Goal: Information Seeking & Learning: Get advice/opinions

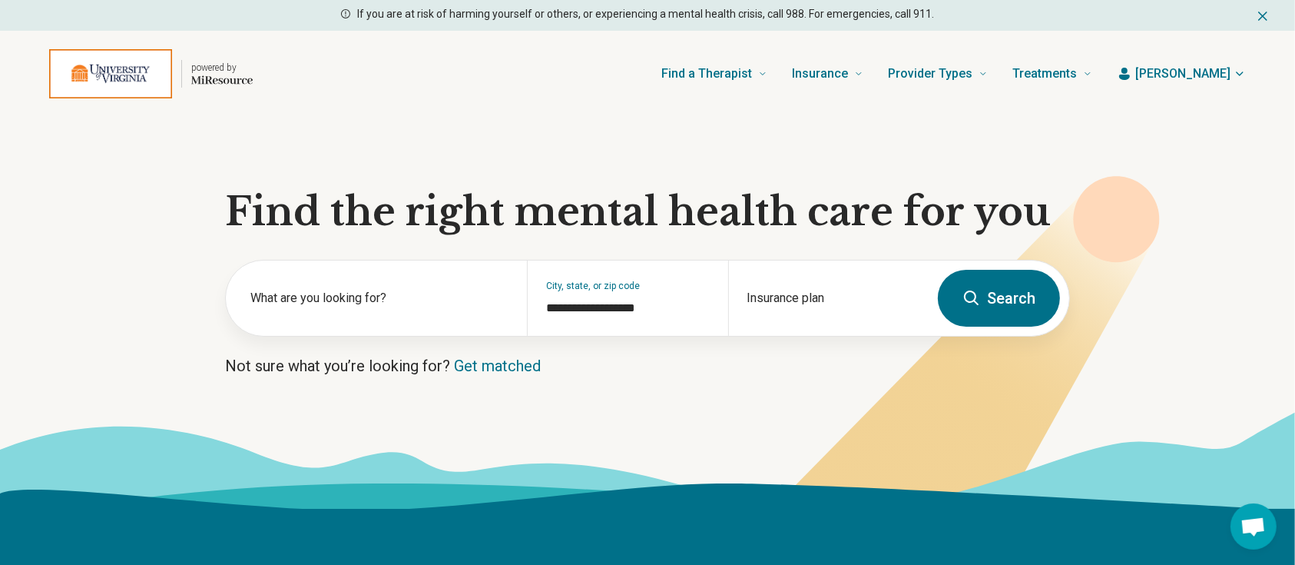
click at [1214, 69] on span "[PERSON_NAME]" at bounding box center [1182, 74] width 95 height 18
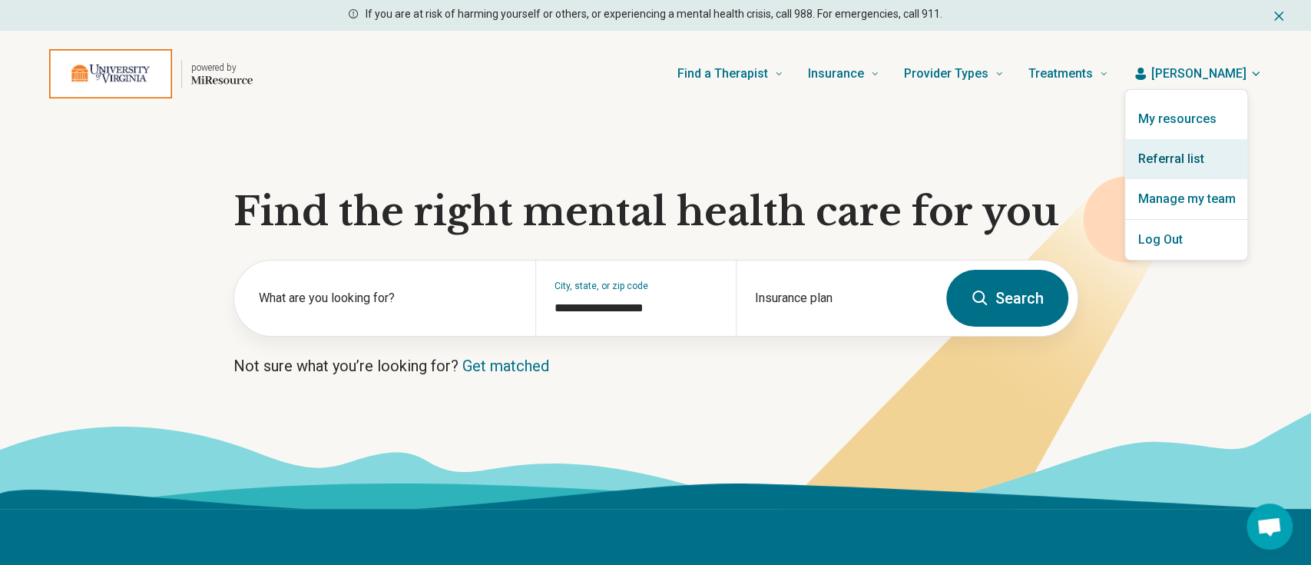
click at [1175, 157] on link "Referral list" at bounding box center [1186, 159] width 122 height 40
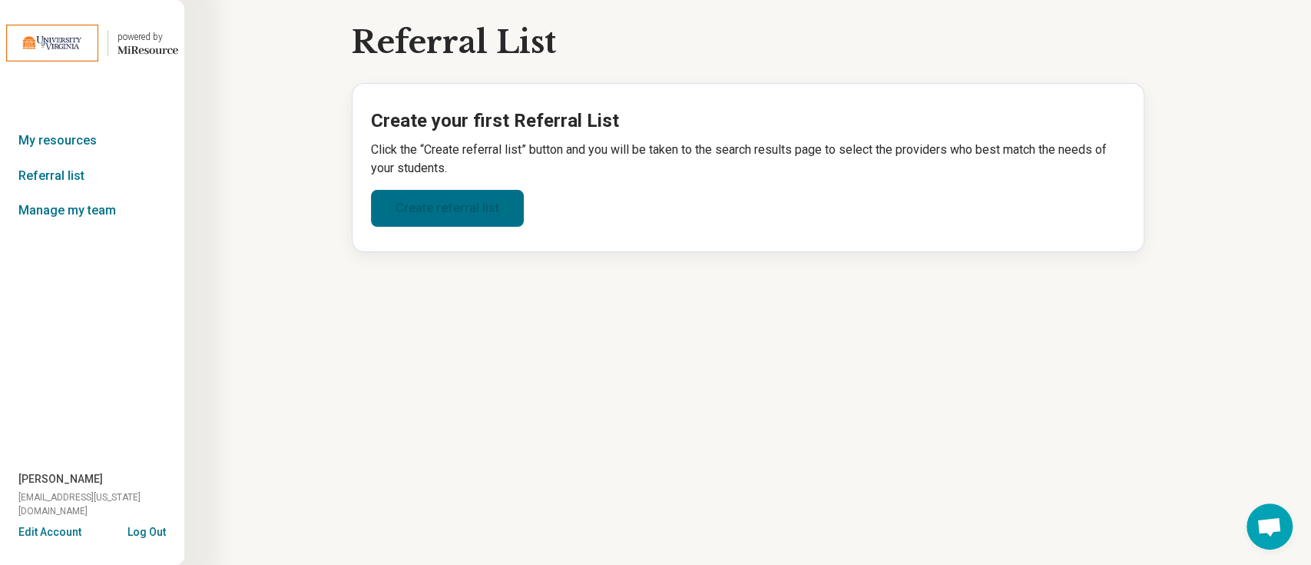
click at [458, 211] on link "Create referral list" at bounding box center [447, 208] width 153 height 37
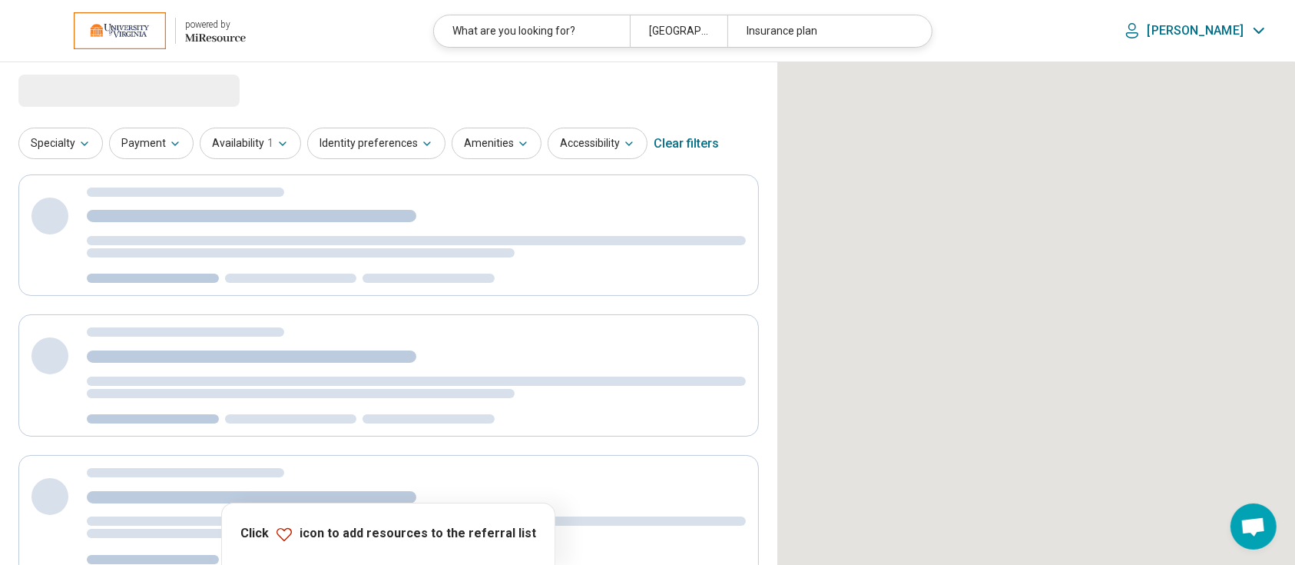
select select "***"
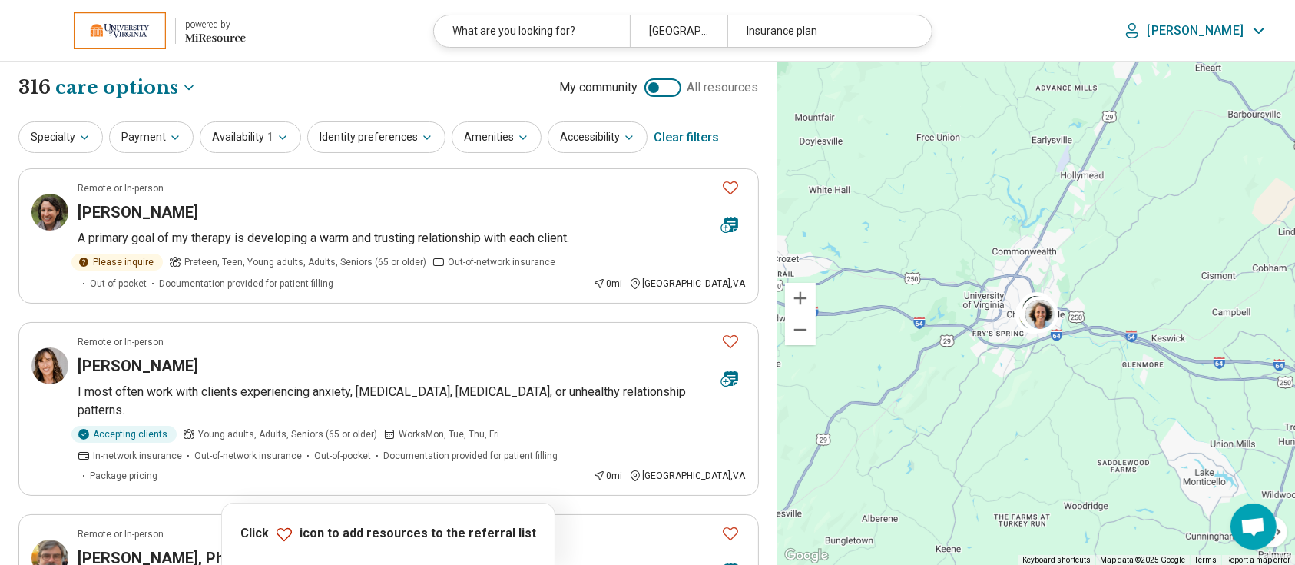
click at [688, 141] on div "Clear filters" at bounding box center [686, 137] width 65 height 37
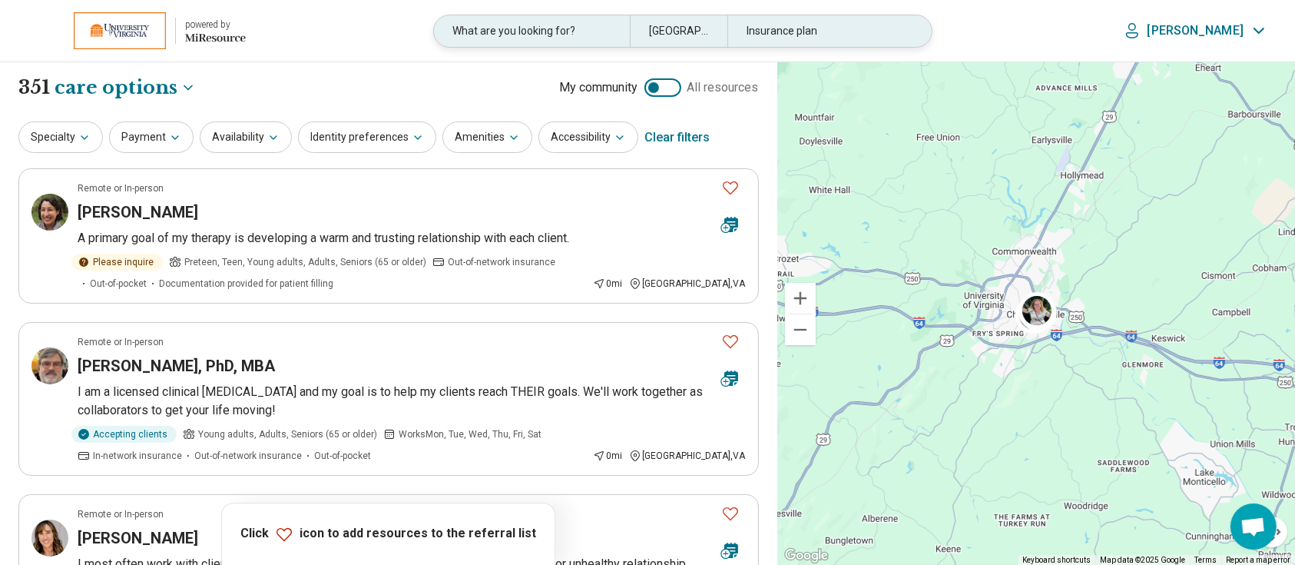
click at [559, 22] on div "What are you looking for?" at bounding box center [531, 30] width 195 height 31
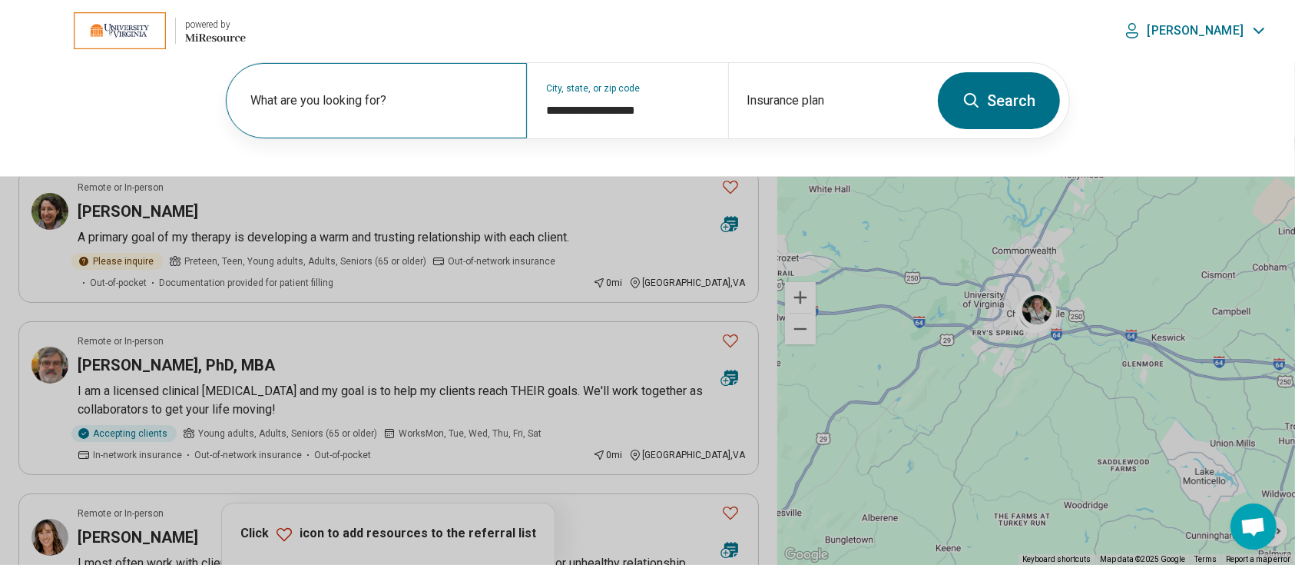
click at [409, 101] on label "What are you looking for?" at bounding box center [379, 100] width 258 height 18
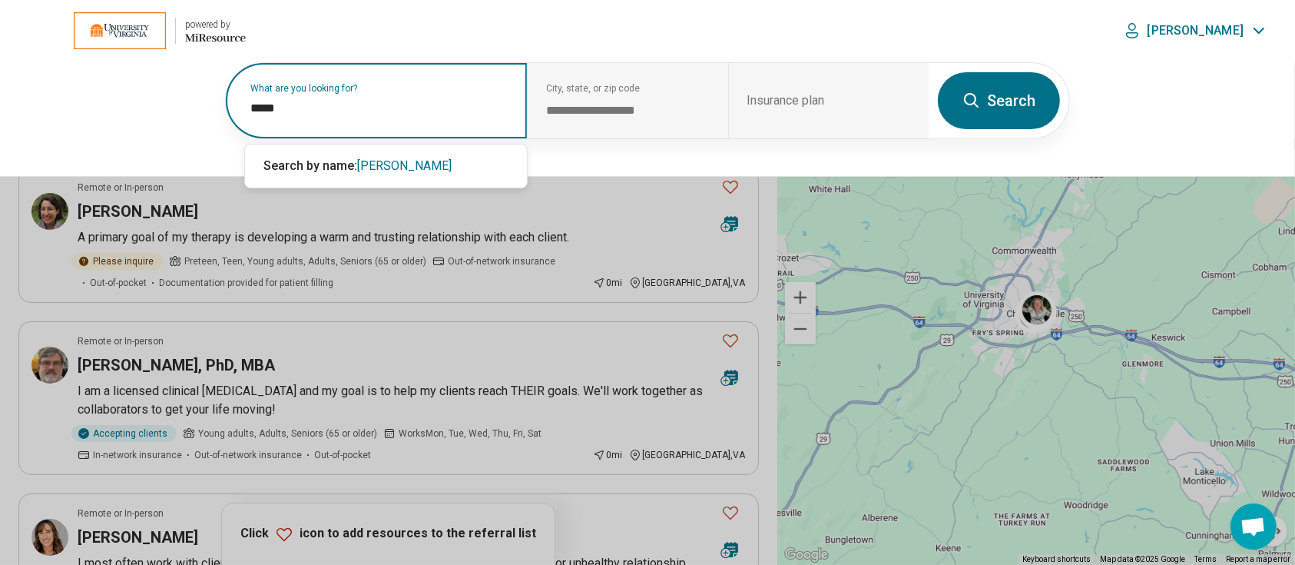
type input "*****"
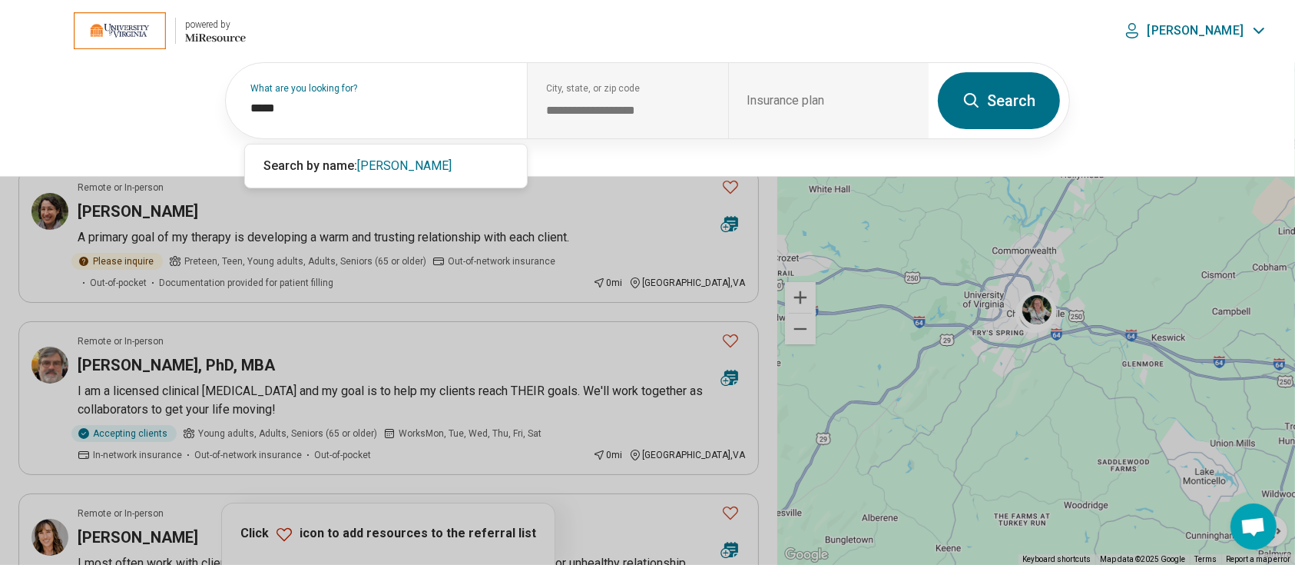
click at [1014, 106] on button "Search" at bounding box center [999, 100] width 122 height 57
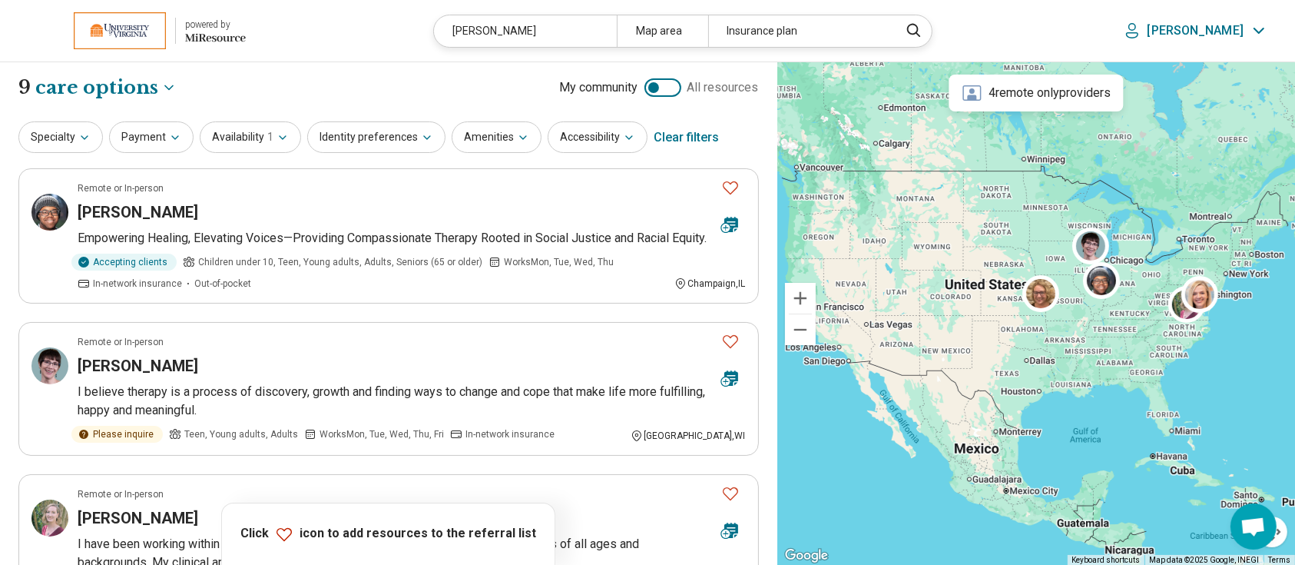
click at [687, 144] on div "Clear filters" at bounding box center [686, 137] width 65 height 37
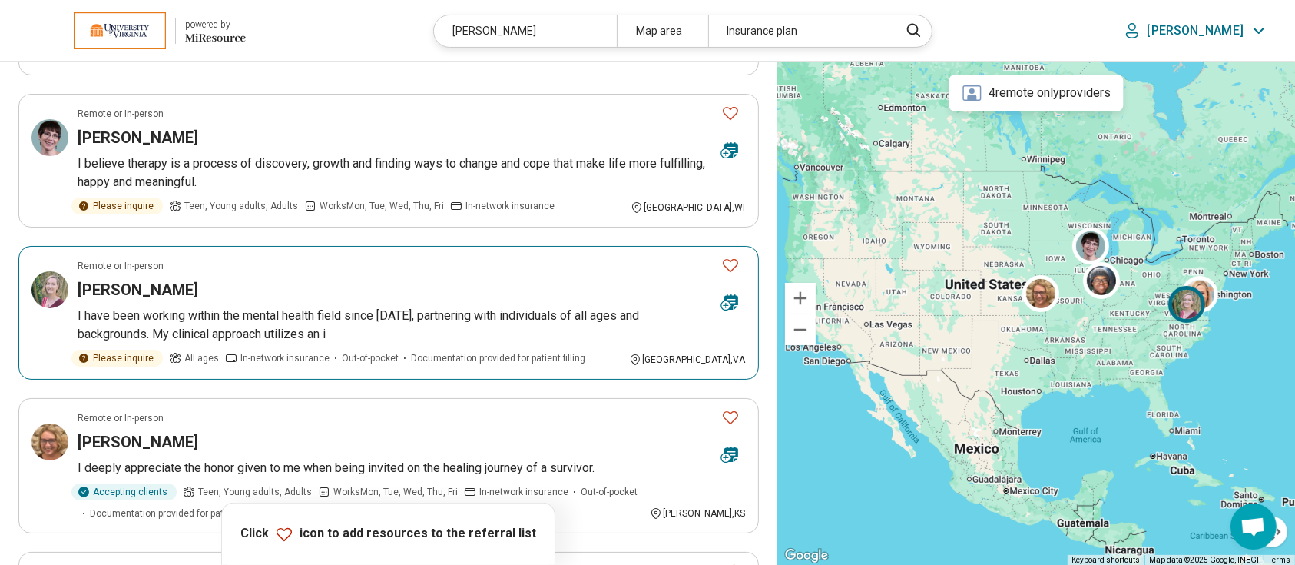
scroll to position [234, 0]
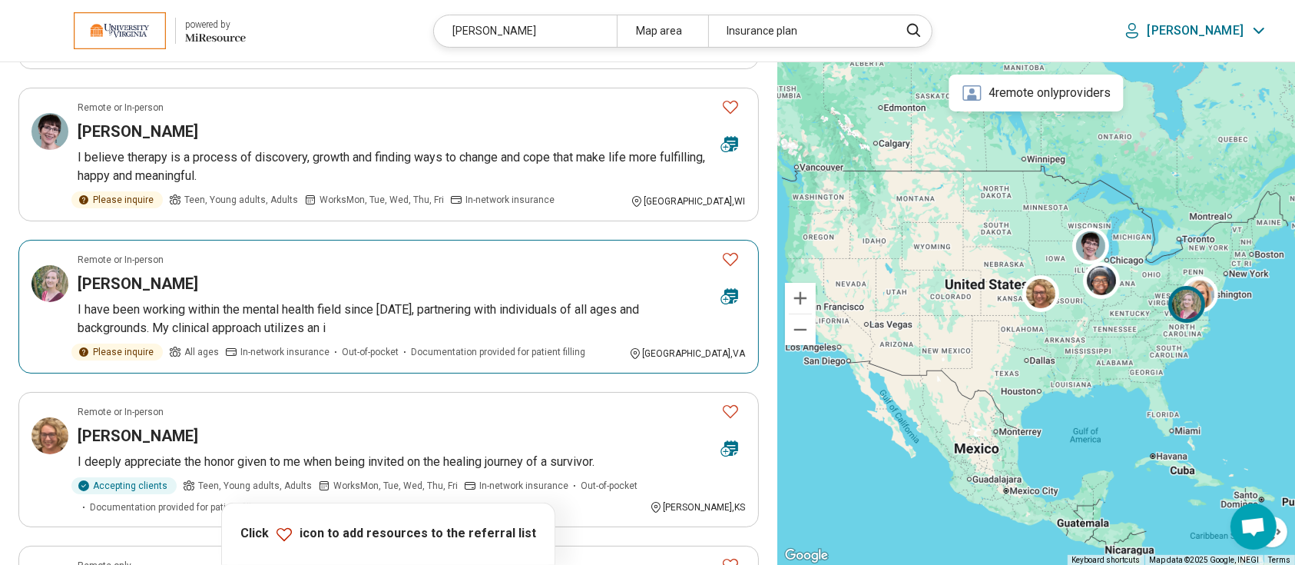
click at [117, 294] on h3 "Kelly Greer" at bounding box center [138, 284] width 121 height 22
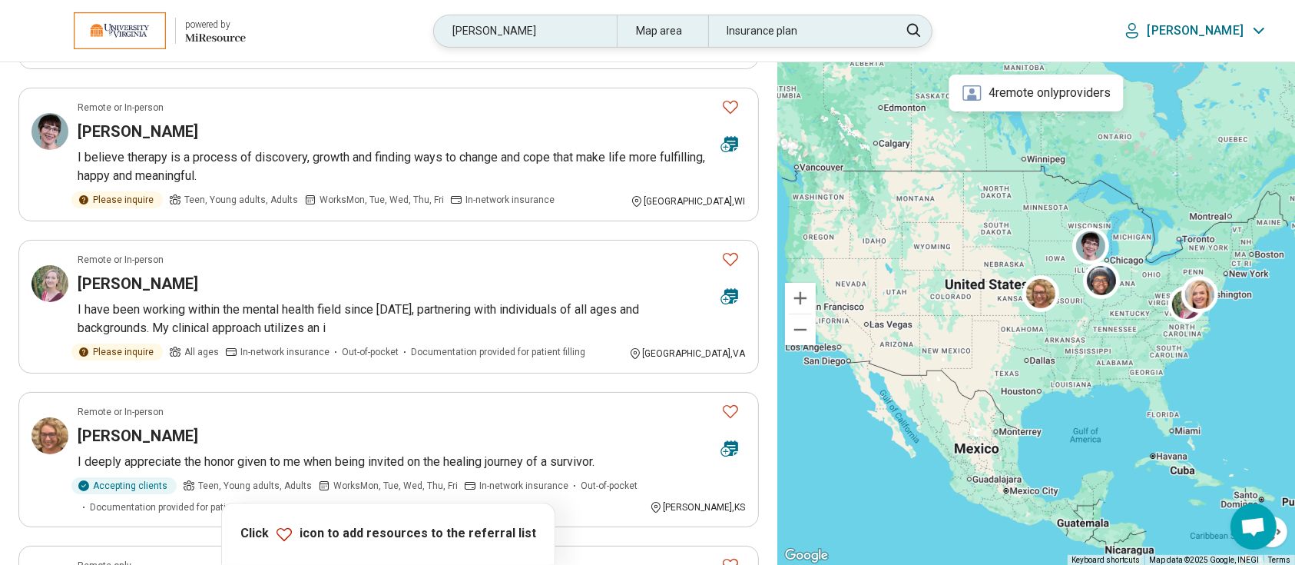
click at [589, 32] on div "greer" at bounding box center [525, 30] width 182 height 31
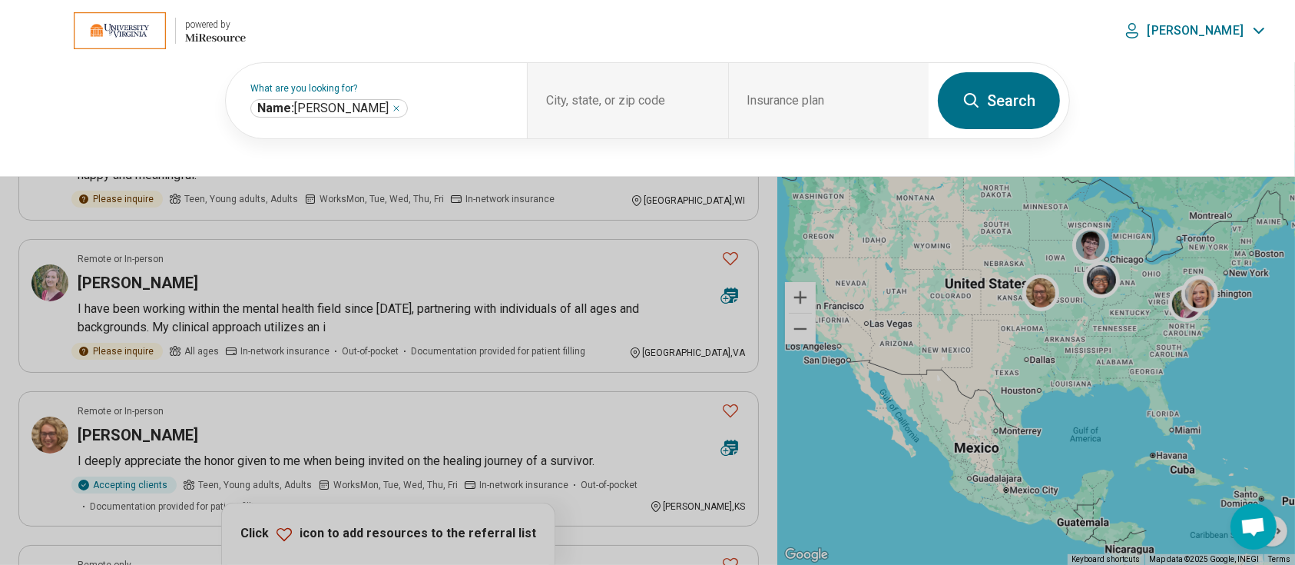
scroll to position [234, 0]
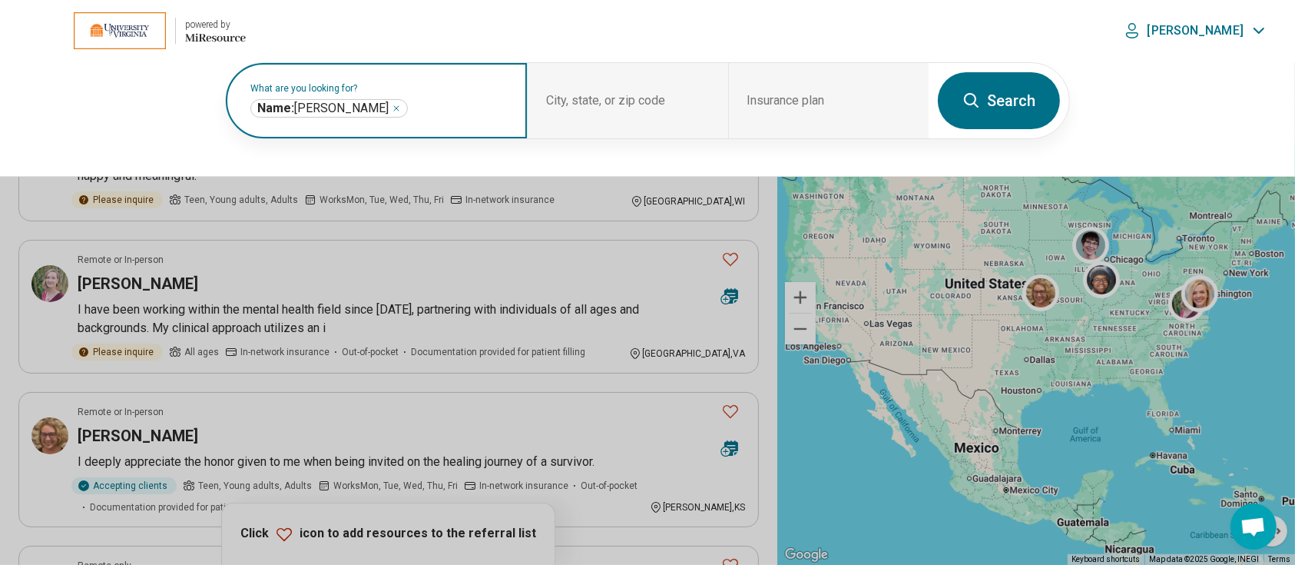
click at [394, 106] on icon "Remove" at bounding box center [396, 108] width 5 height 5
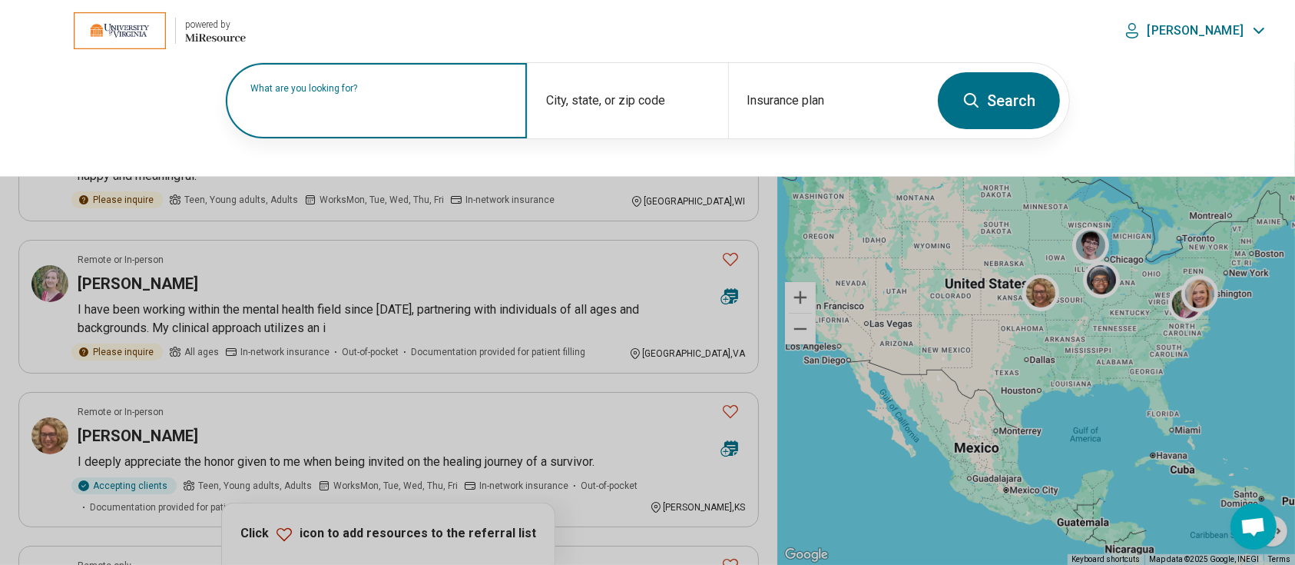
click at [330, 93] on label "What are you looking for?" at bounding box center [379, 88] width 258 height 9
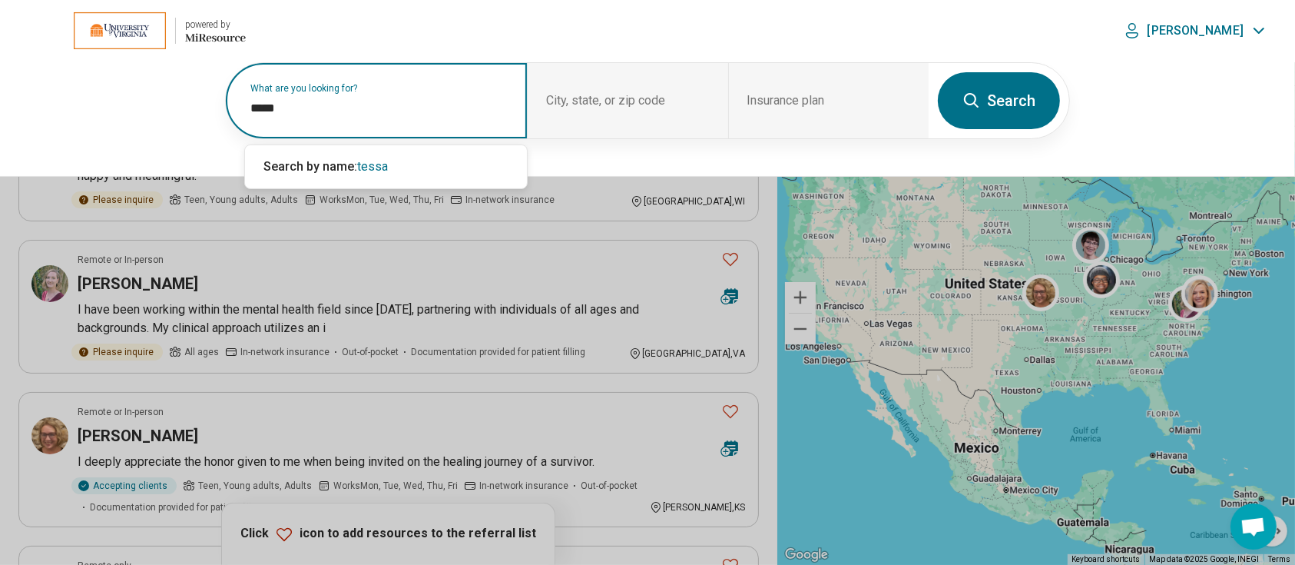
type input "*****"
click at [999, 98] on button "Search" at bounding box center [999, 100] width 122 height 57
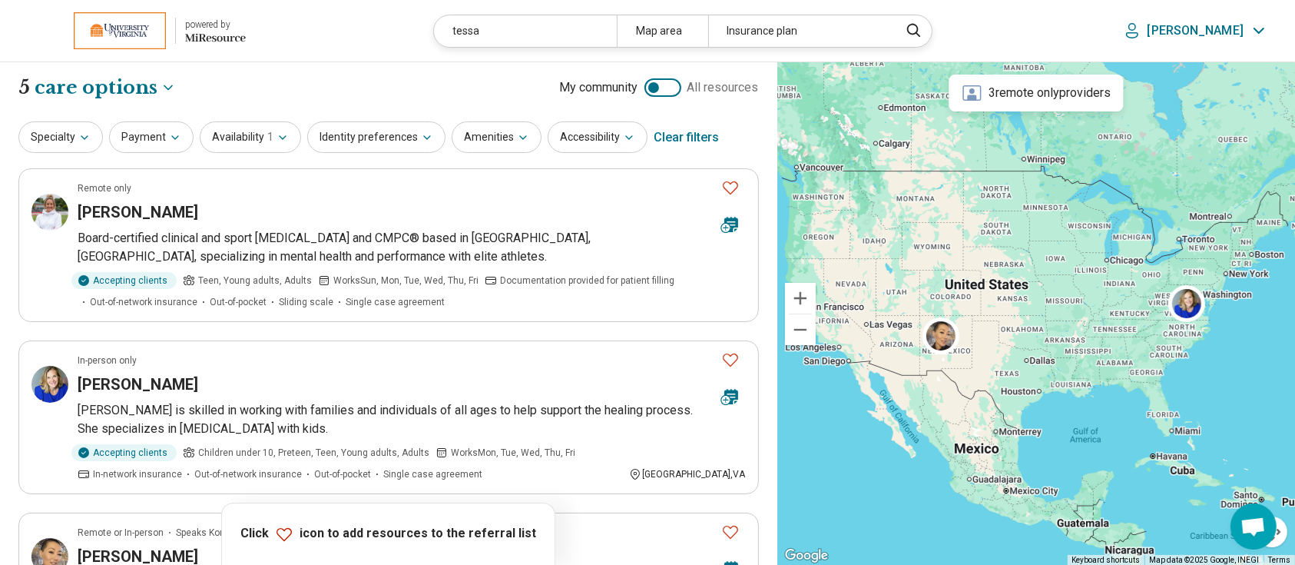
click at [670, 136] on div "Clear filters" at bounding box center [686, 137] width 65 height 37
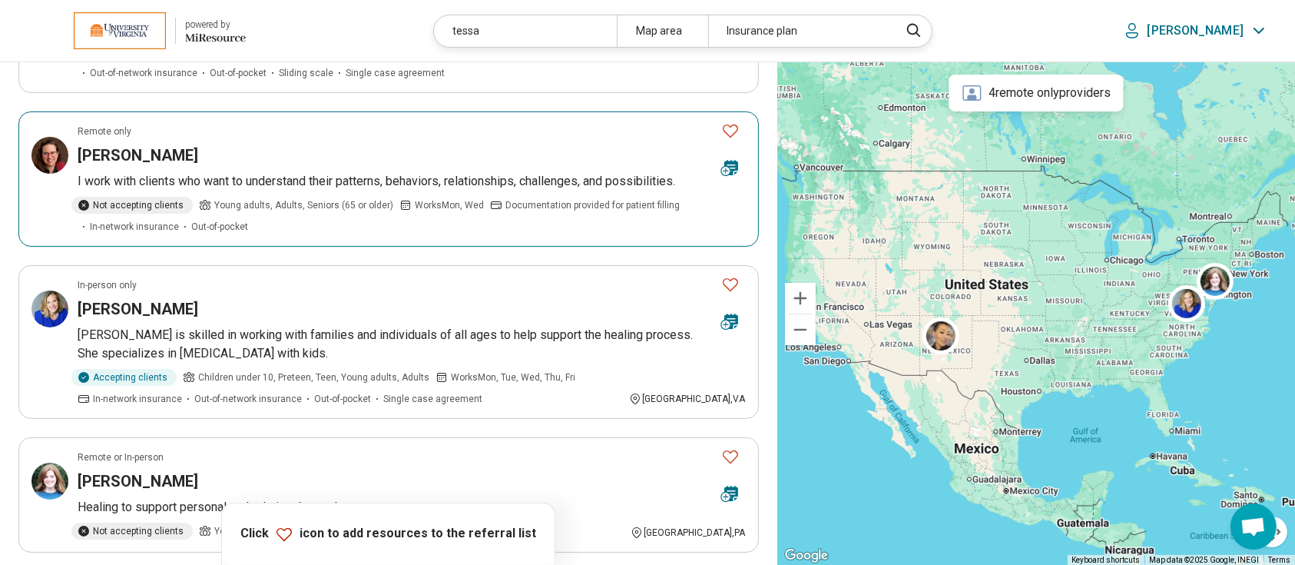
scroll to position [230, 0]
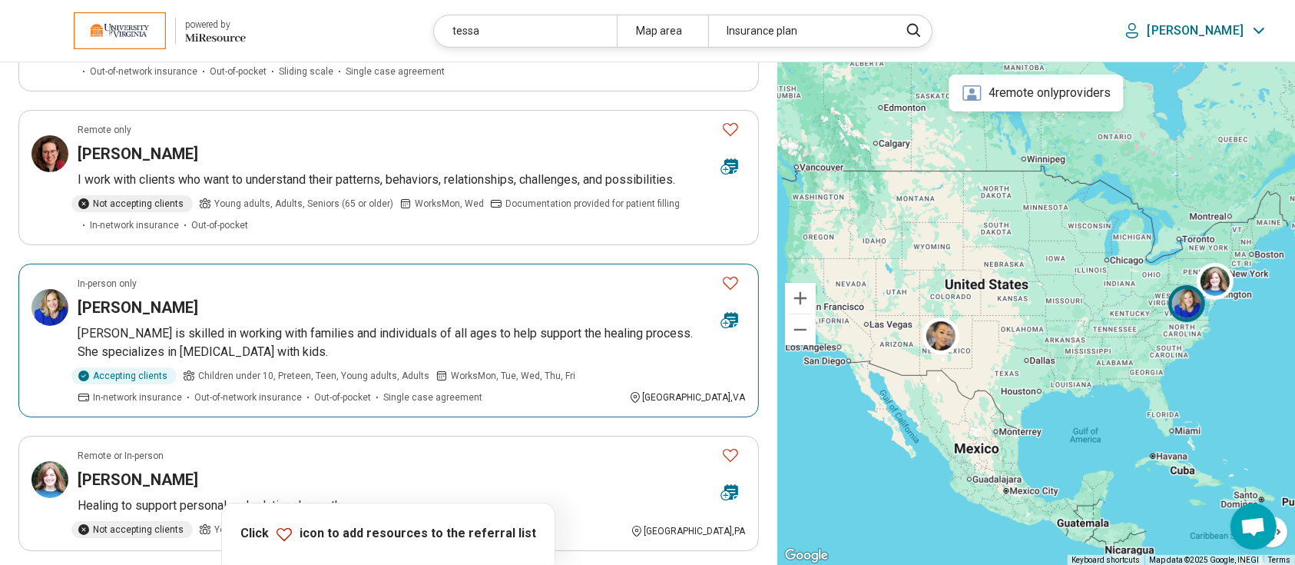
click at [128, 304] on h3 "Tessa Cramer" at bounding box center [138, 308] width 121 height 22
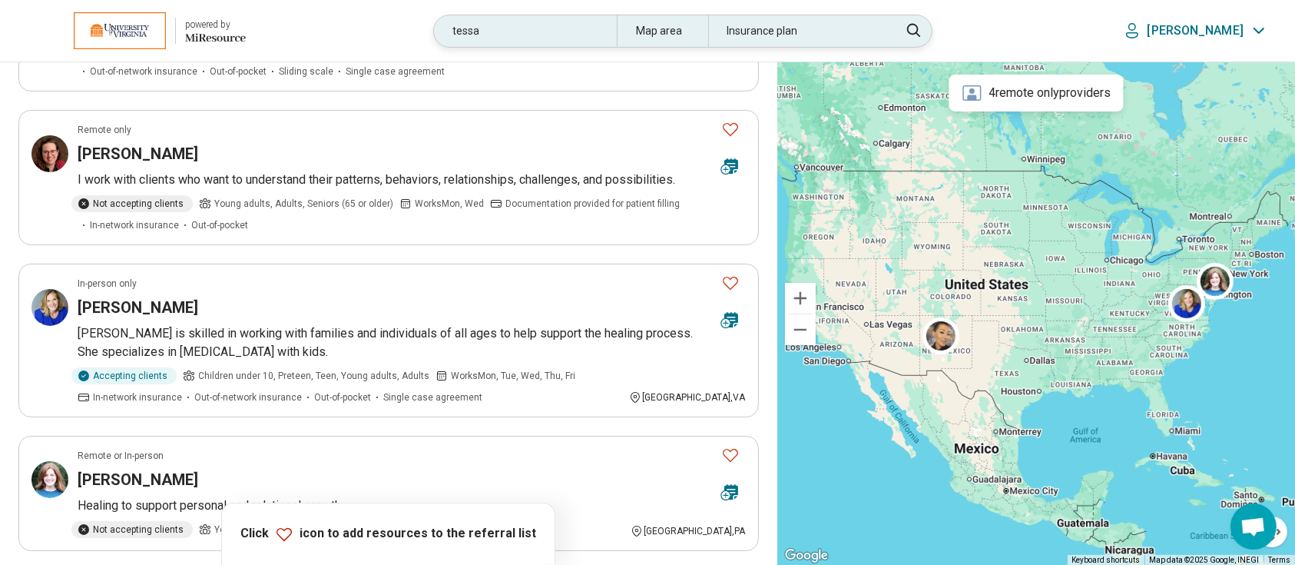
click at [585, 36] on div "tessa" at bounding box center [525, 30] width 182 height 31
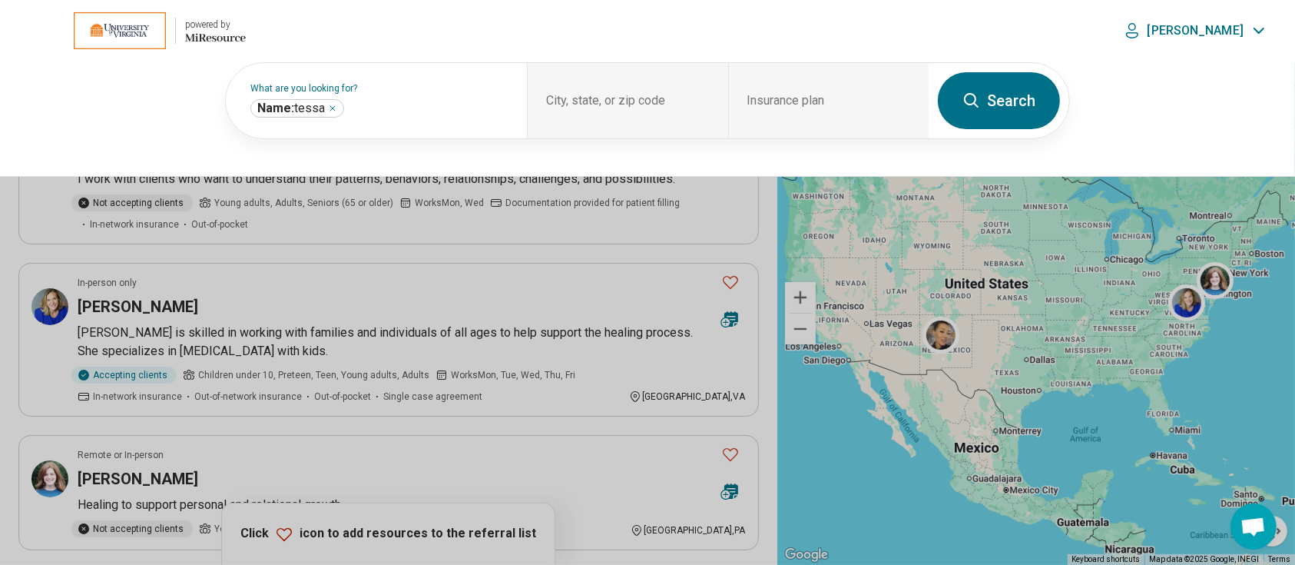
scroll to position [230, 0]
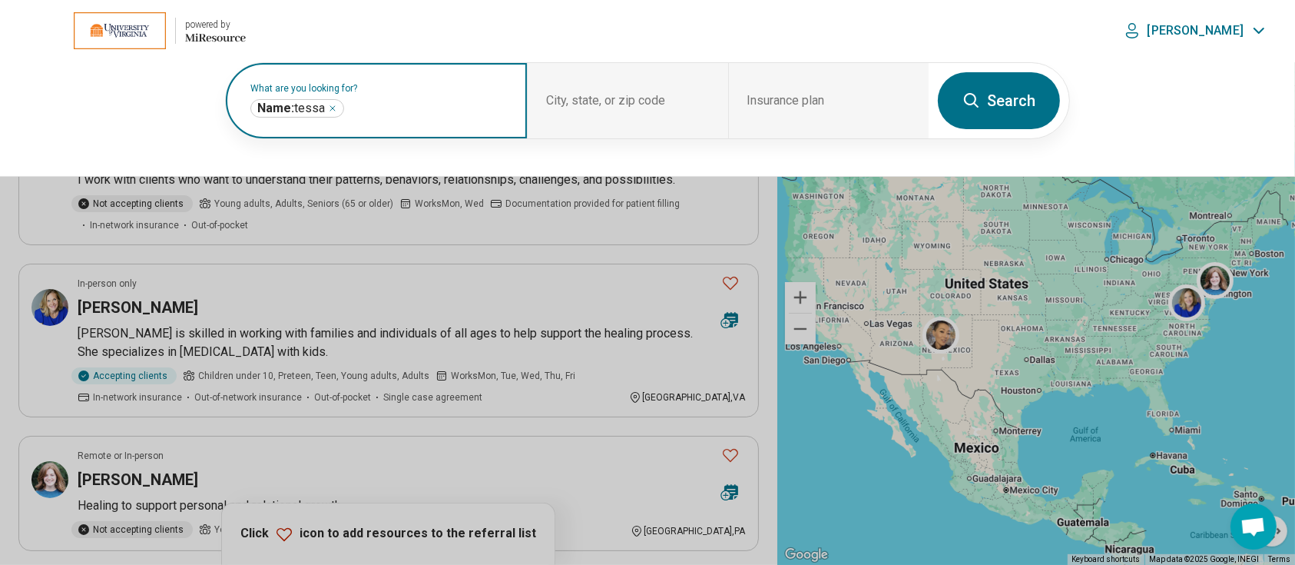
click at [334, 108] on icon "Remove" at bounding box center [332, 108] width 9 height 9
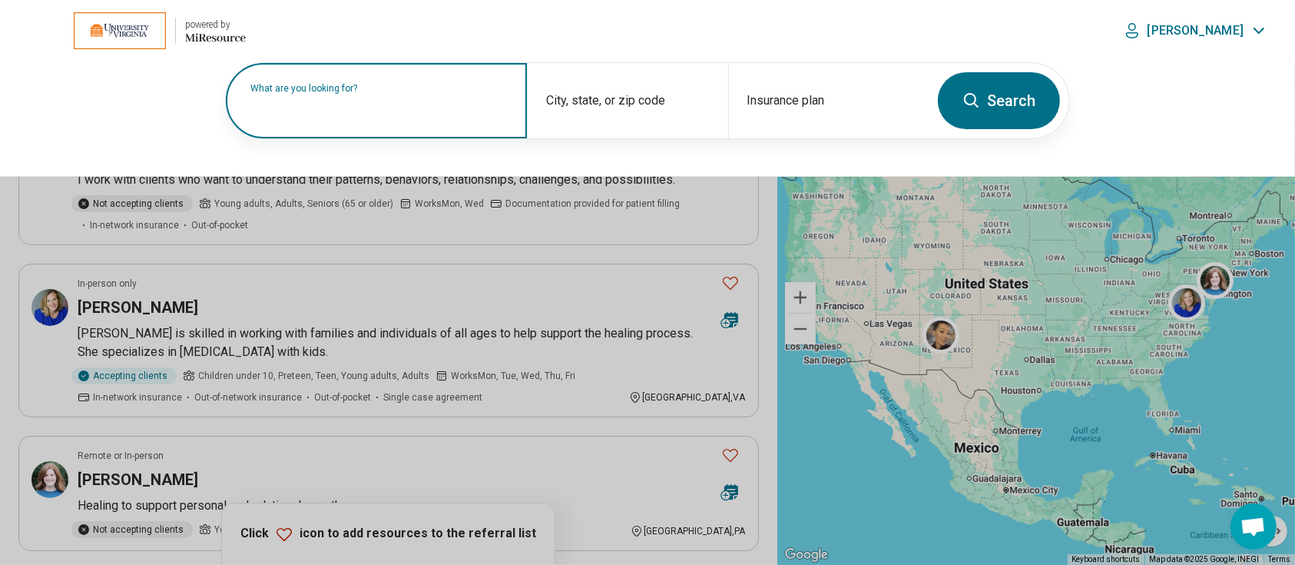
click at [358, 110] on input "text" at bounding box center [379, 108] width 258 height 18
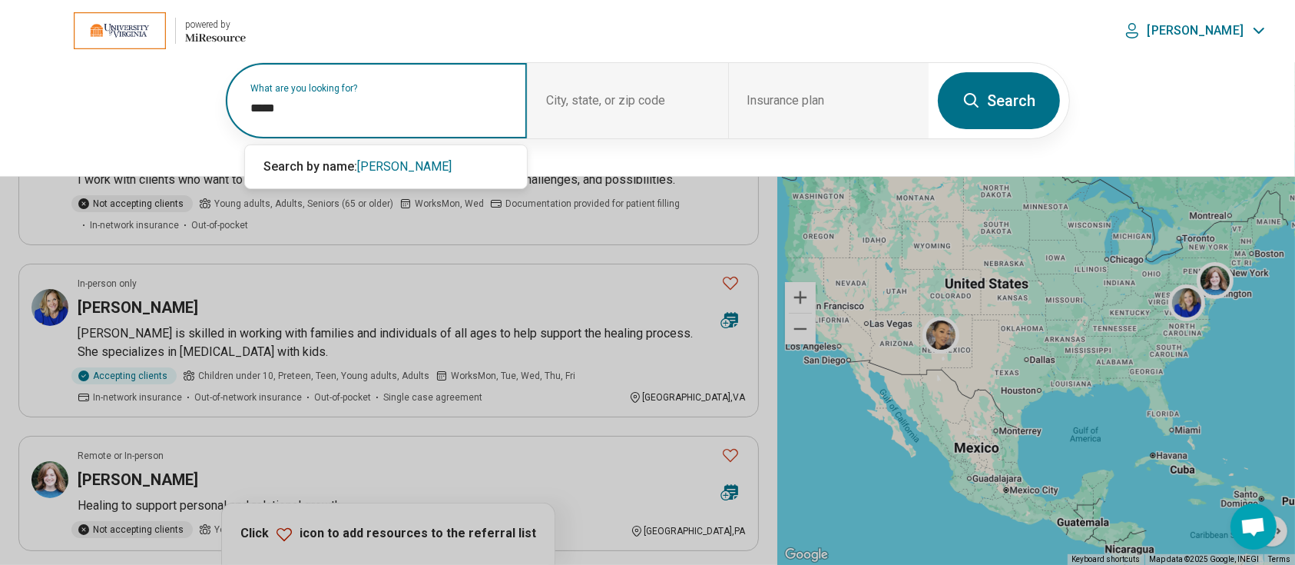
type input "*****"
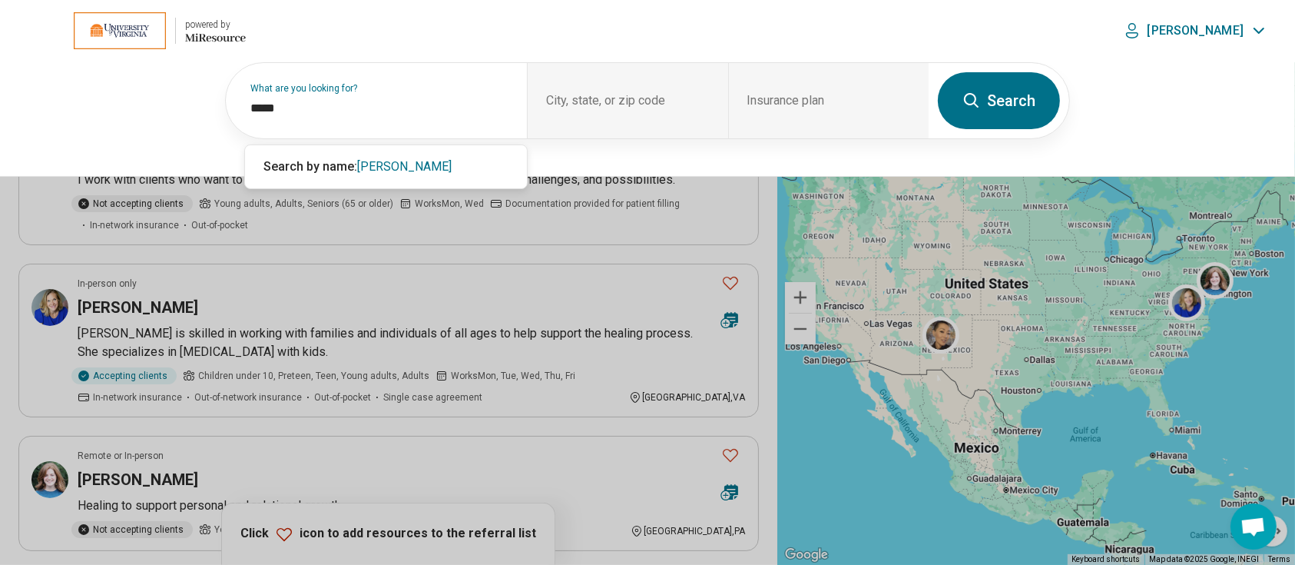
click at [998, 91] on button "Search" at bounding box center [999, 100] width 122 height 57
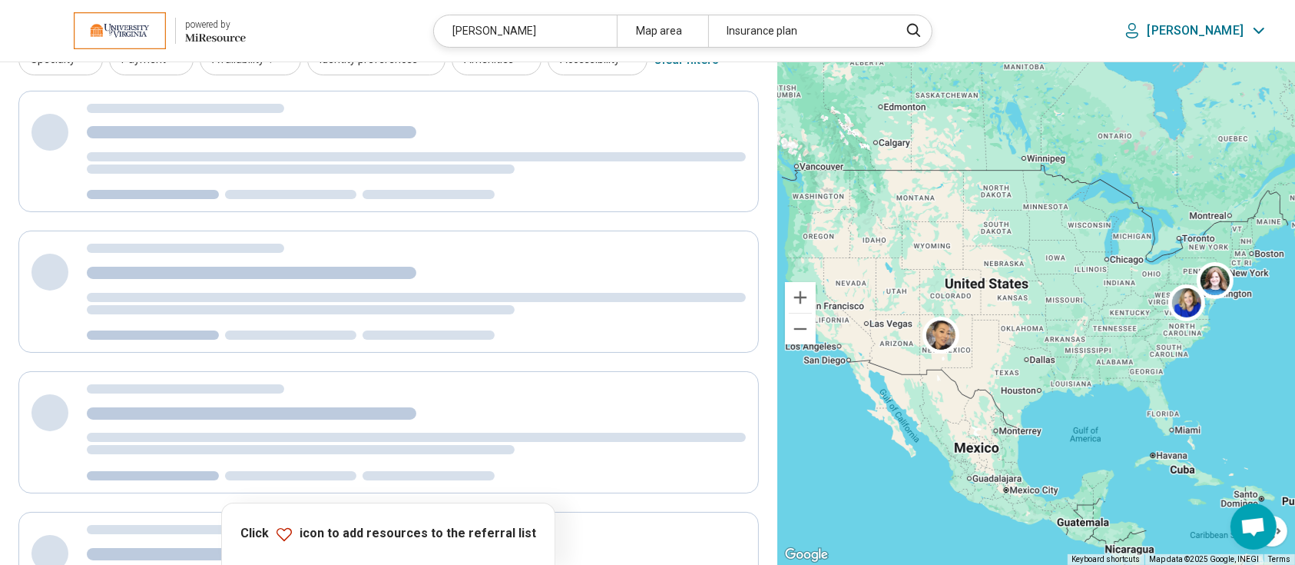
scroll to position [8, 0]
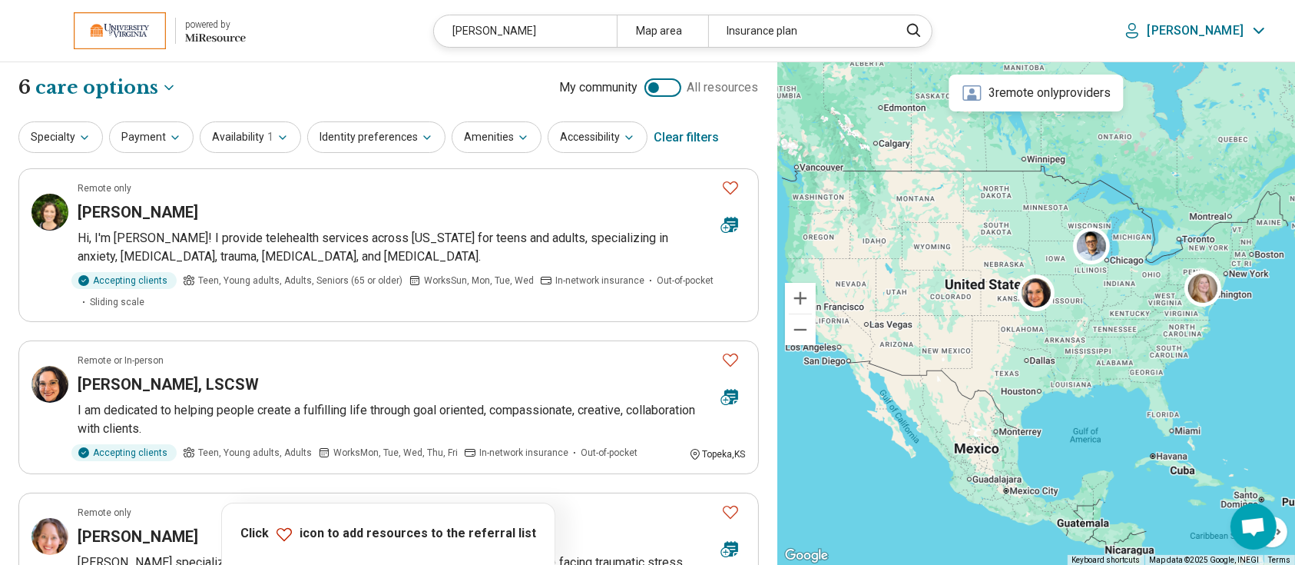
click at [684, 135] on div "Clear filters" at bounding box center [686, 137] width 65 height 37
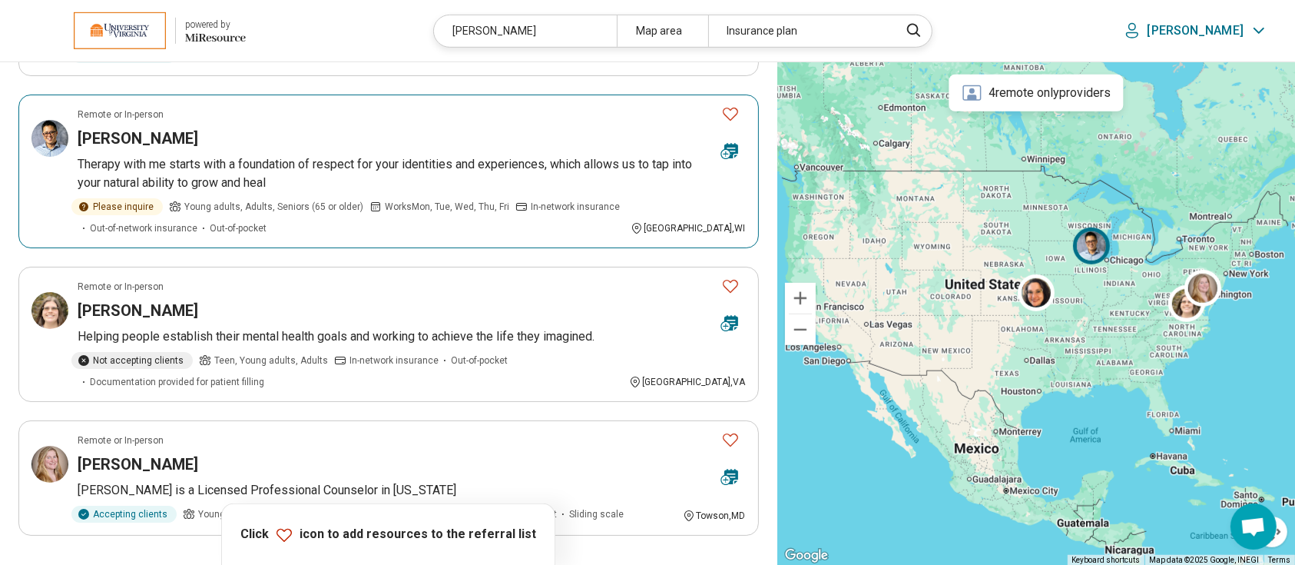
scroll to position [880, 0]
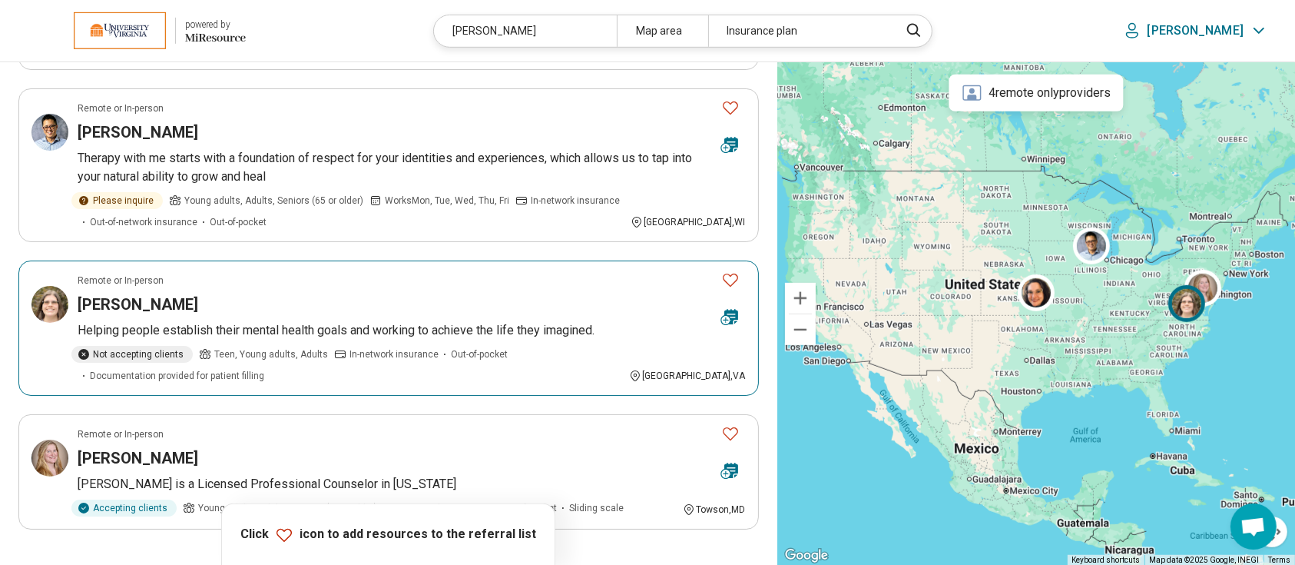
click at [129, 293] on h3 "Jaime Miller" at bounding box center [138, 304] width 121 height 22
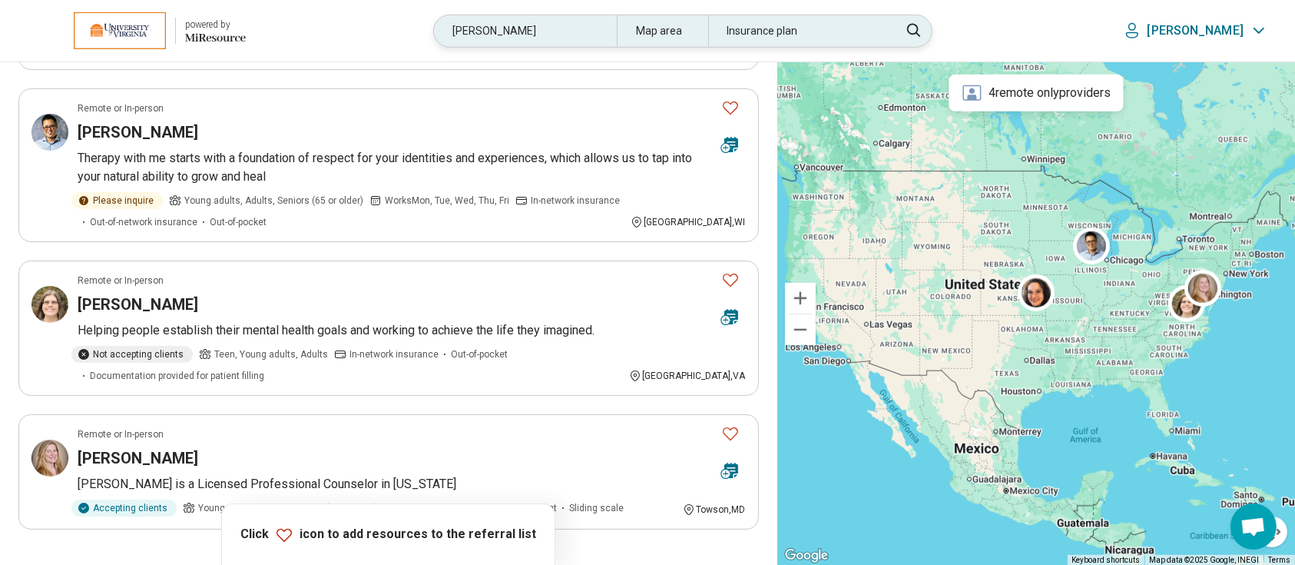
click at [516, 34] on div "jaime" at bounding box center [525, 30] width 182 height 31
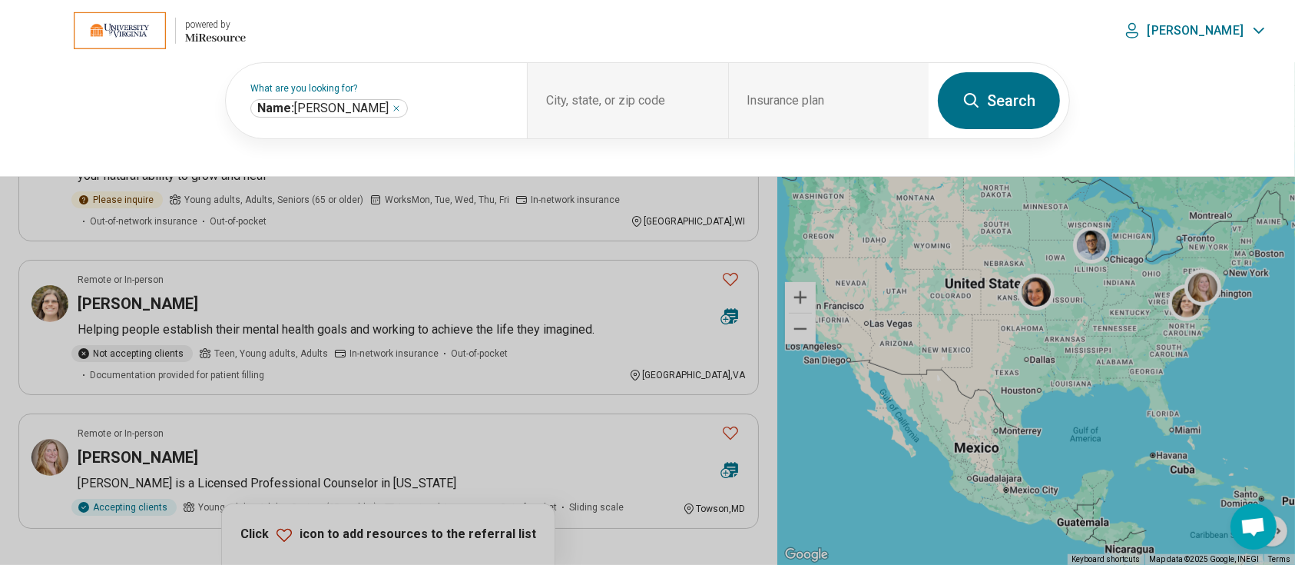
scroll to position [880, 0]
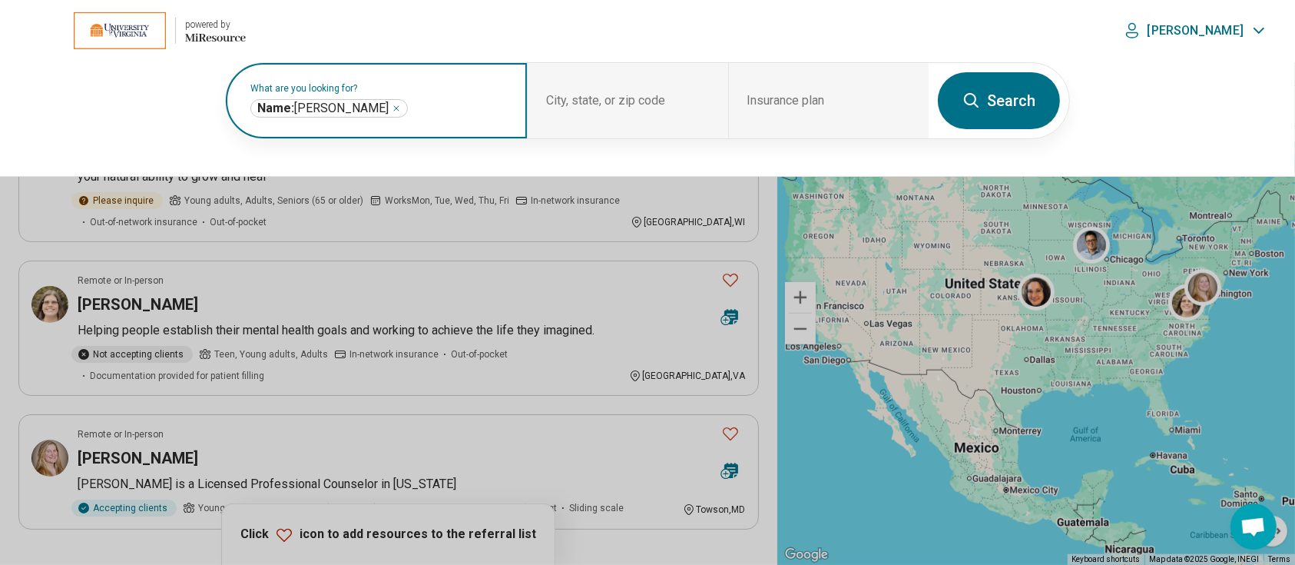
click at [394, 108] on icon "Remove" at bounding box center [396, 108] width 5 height 5
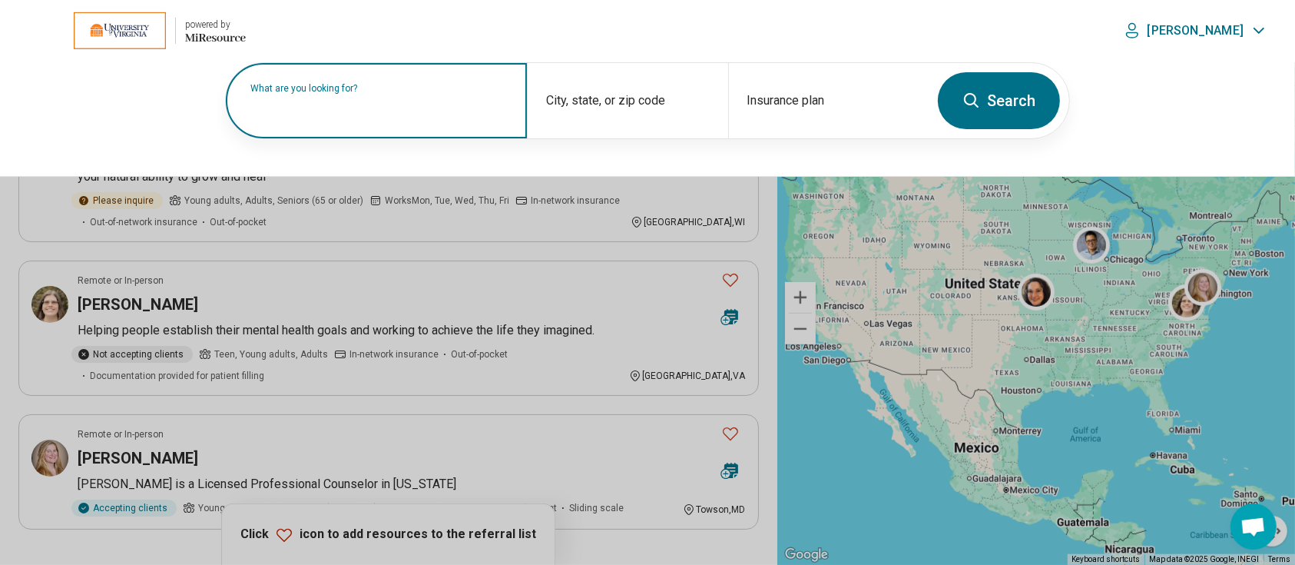
click at [350, 93] on label "What are you looking for?" at bounding box center [379, 88] width 258 height 9
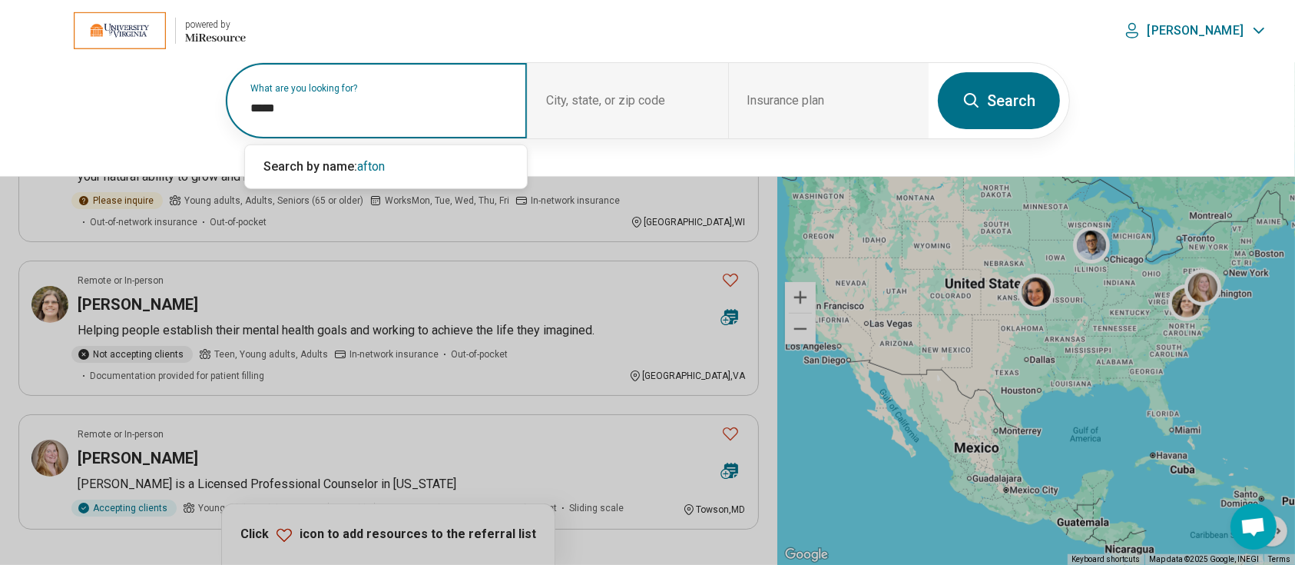
type input "*****"
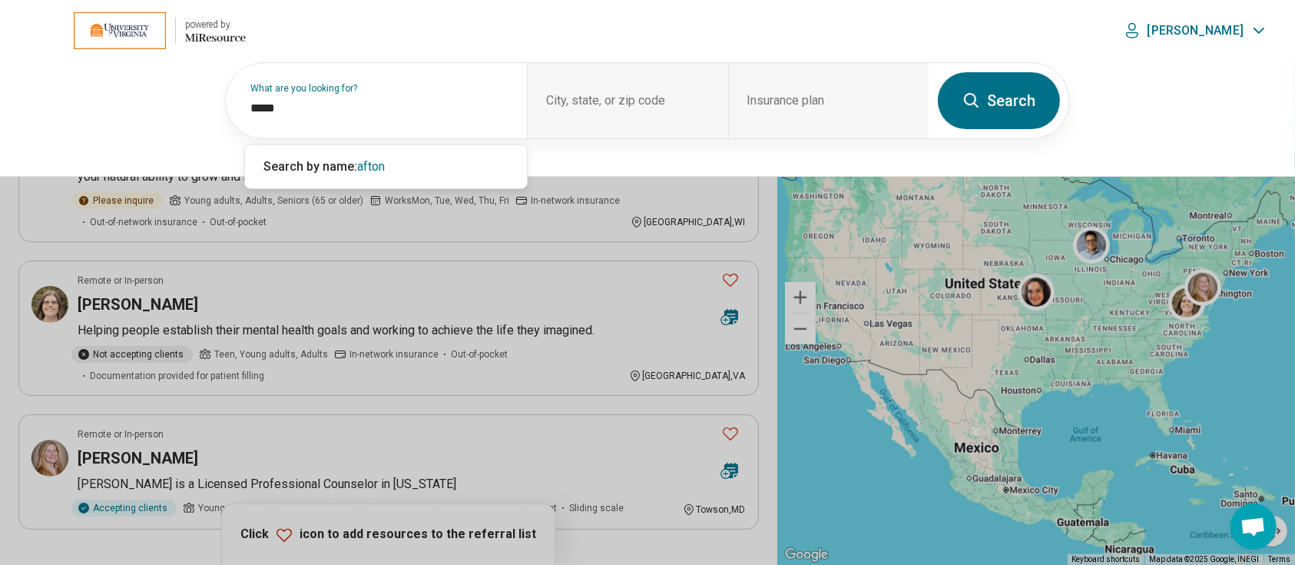
click at [1012, 104] on button "Search" at bounding box center [999, 100] width 122 height 57
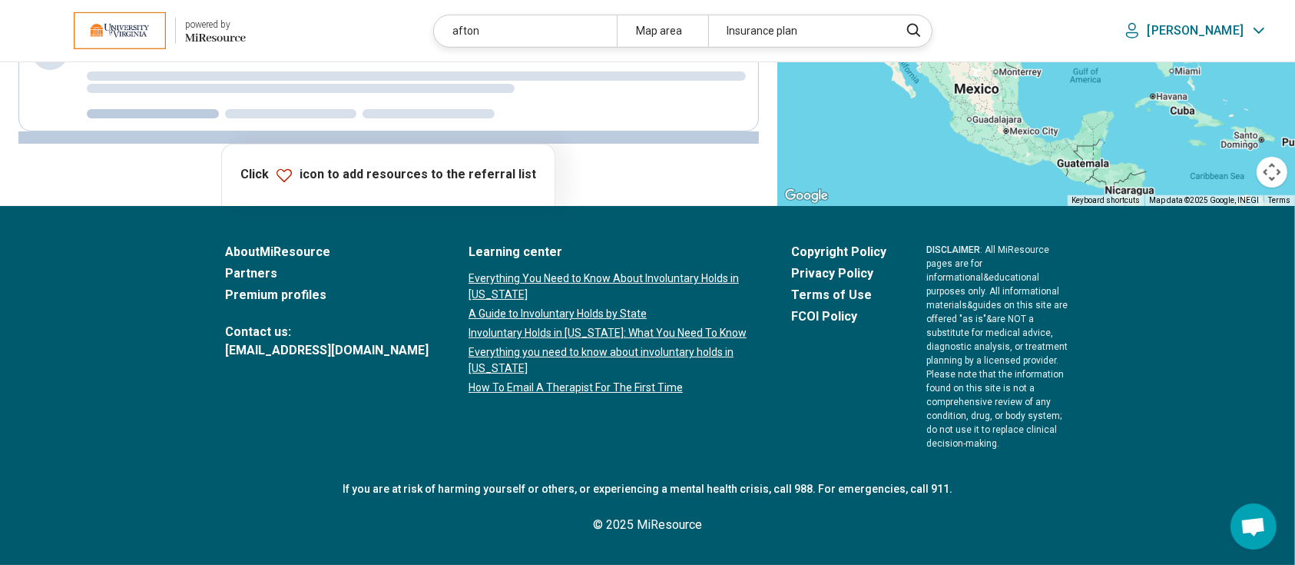
scroll to position [0, 0]
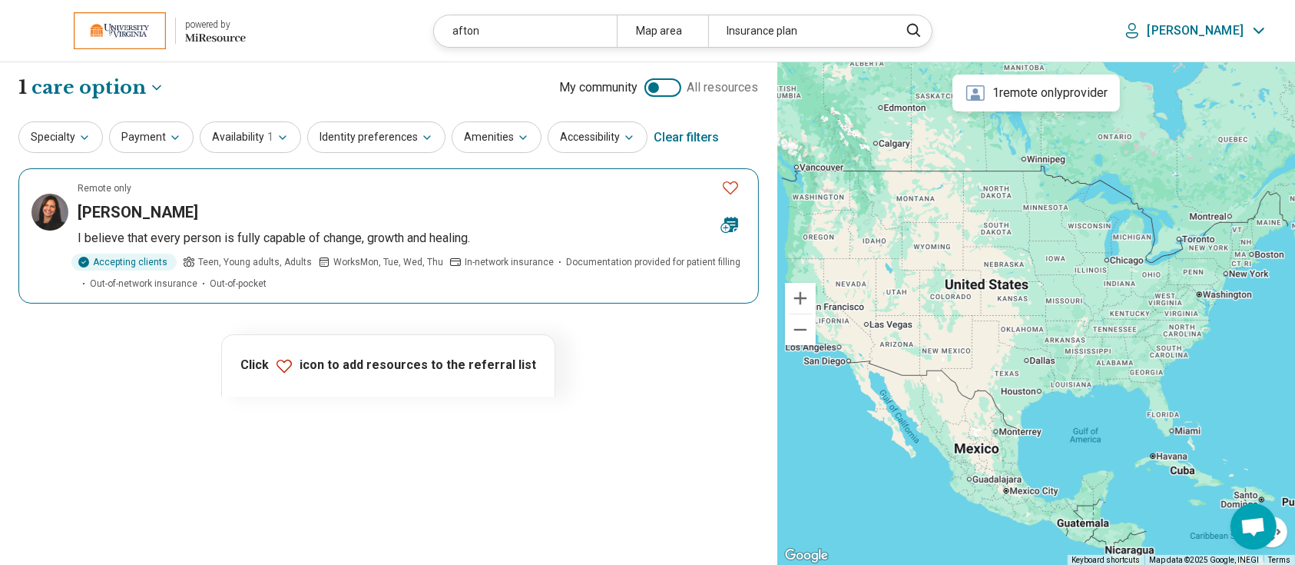
click at [128, 211] on h3 "Afton Cordoba" at bounding box center [138, 212] width 121 height 22
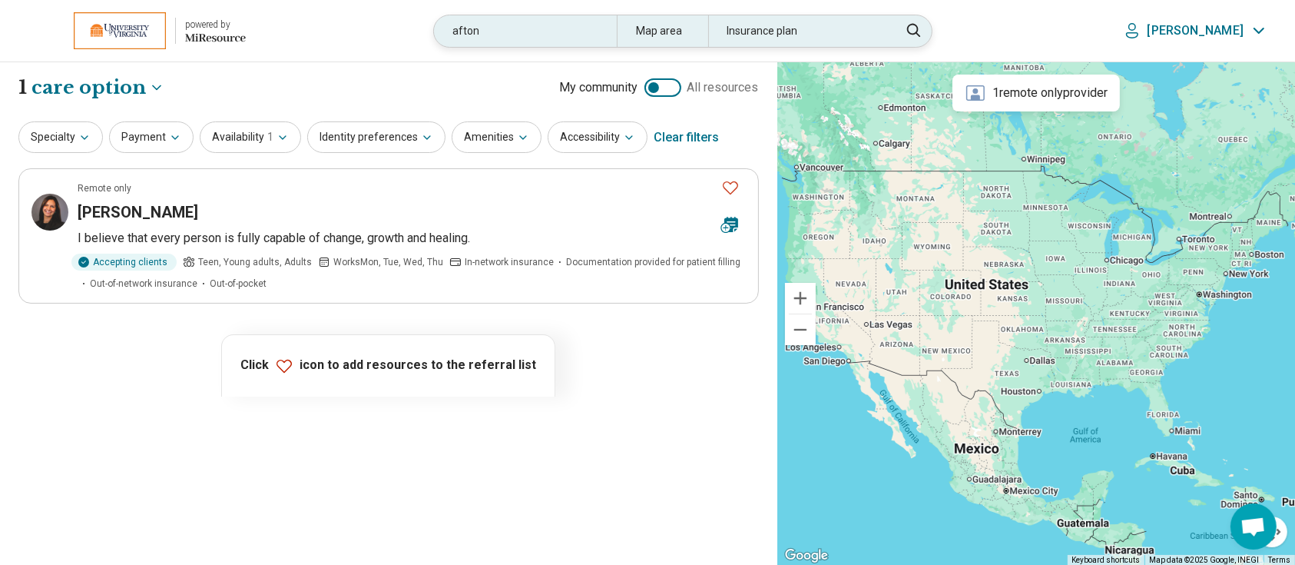
click at [553, 21] on div "afton" at bounding box center [525, 30] width 182 height 31
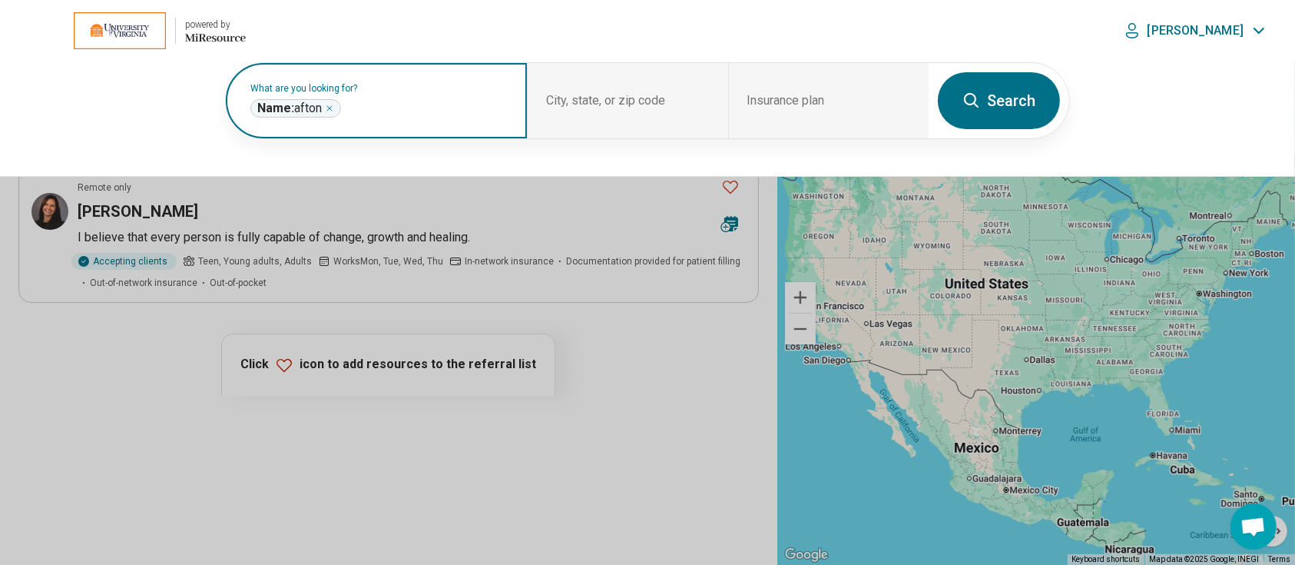
click at [333, 104] on icon "Remove" at bounding box center [329, 108] width 9 height 9
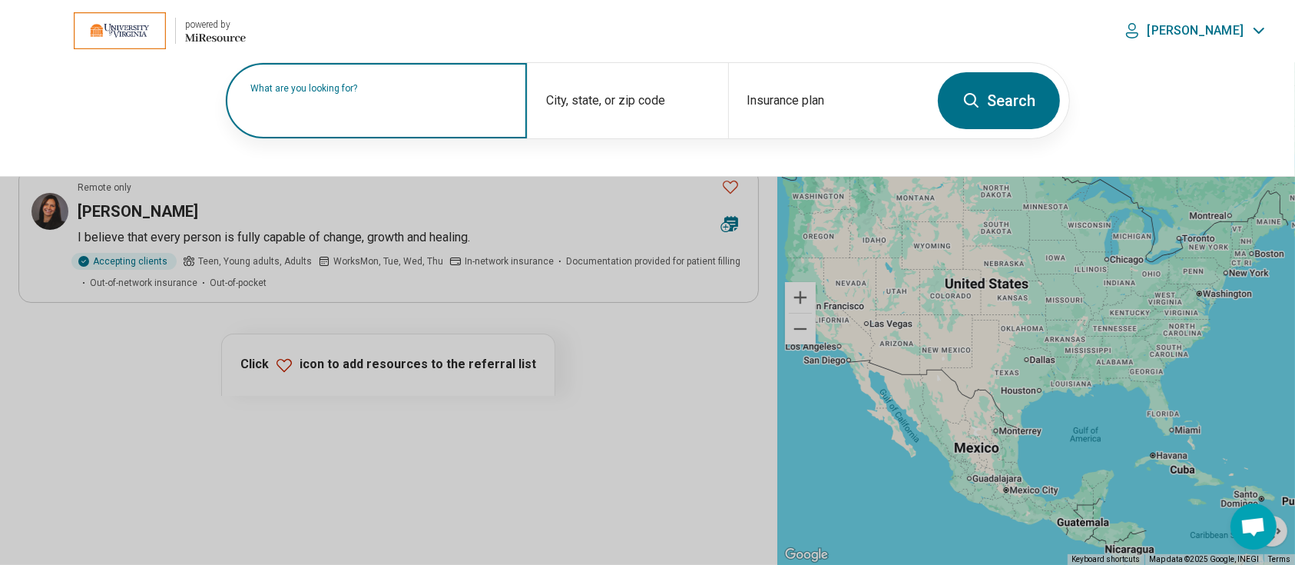
click at [350, 93] on label "What are you looking for?" at bounding box center [379, 88] width 258 height 9
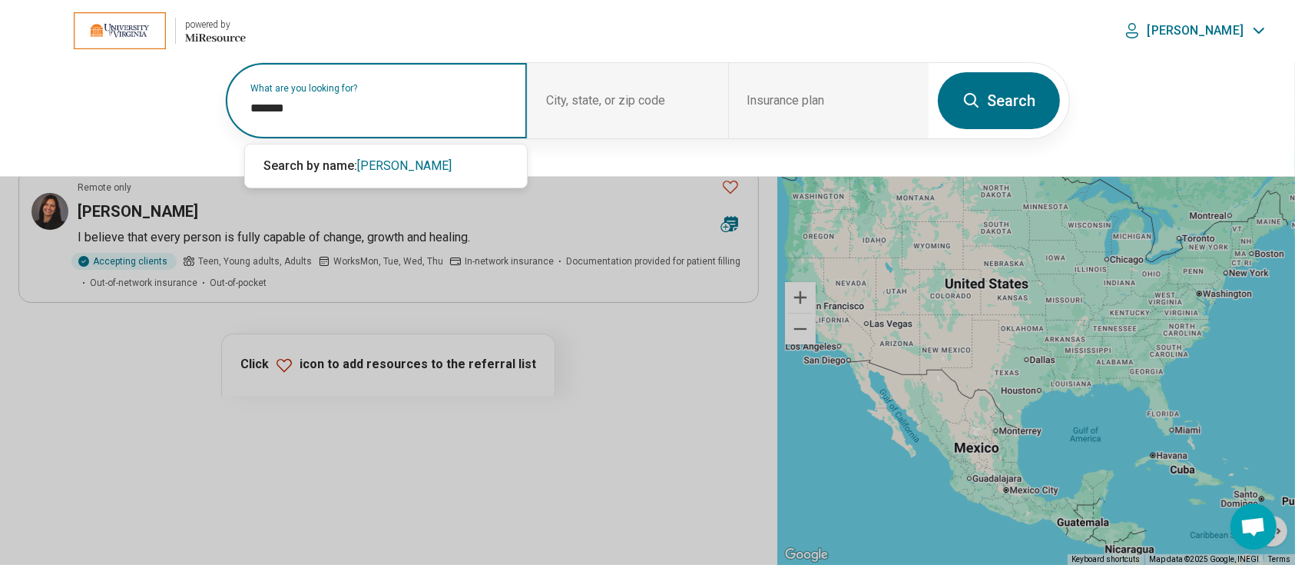
type input "*******"
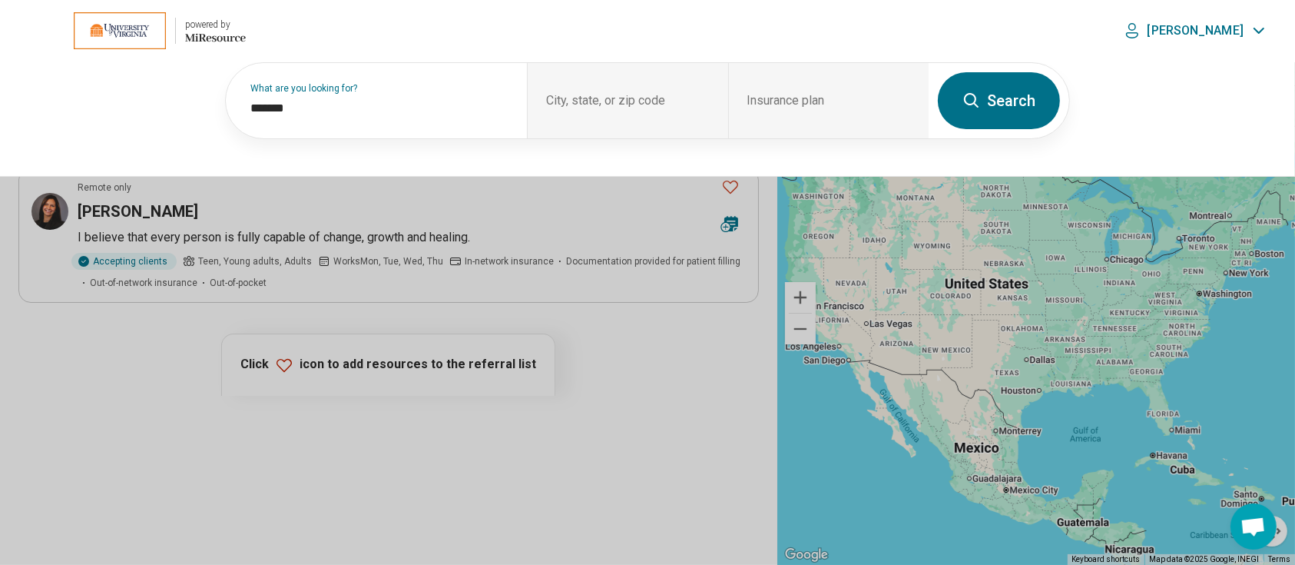
click at [1014, 121] on button "Search" at bounding box center [999, 100] width 122 height 57
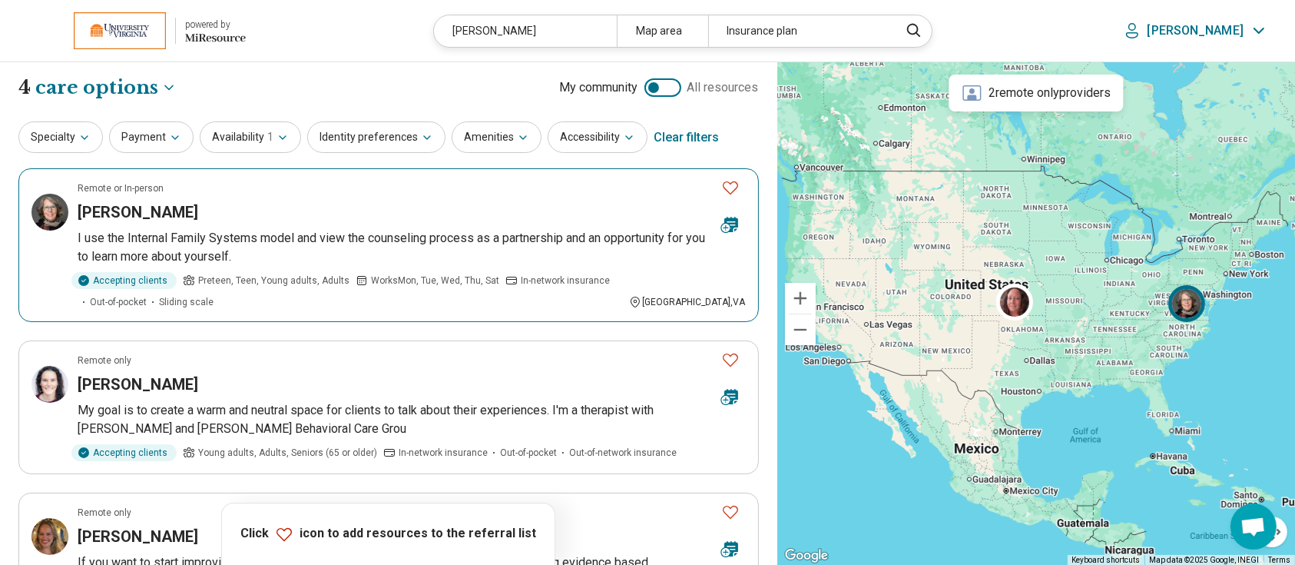
click at [124, 217] on h3 "Terri Higgins" at bounding box center [138, 212] width 121 height 22
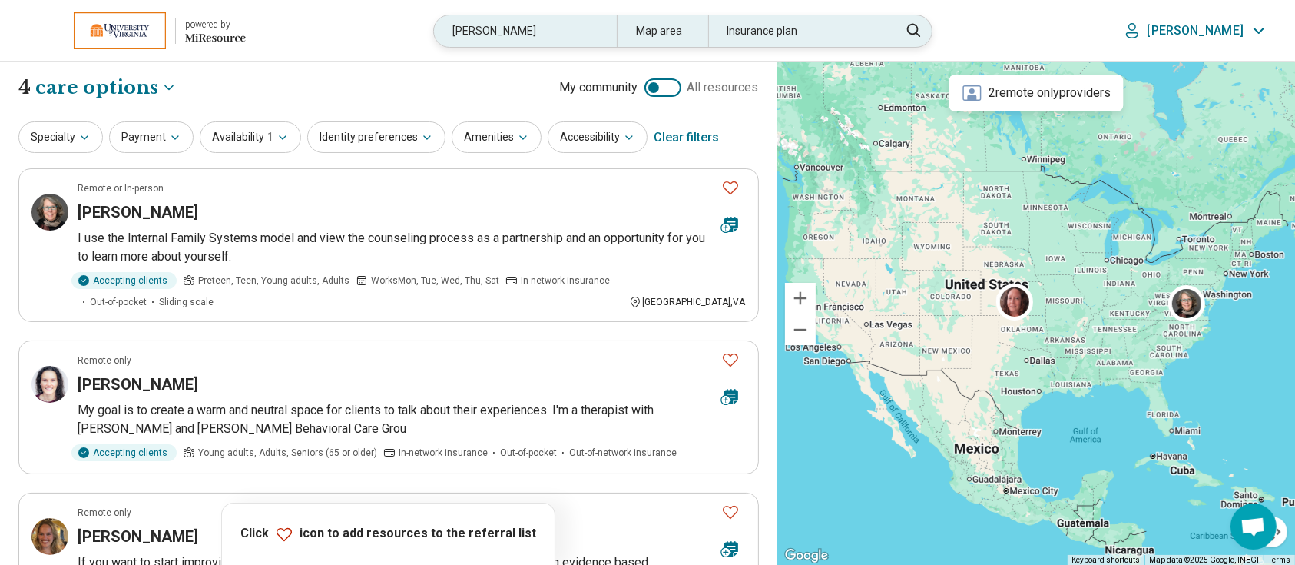
click at [588, 29] on div "higgins" at bounding box center [525, 30] width 182 height 31
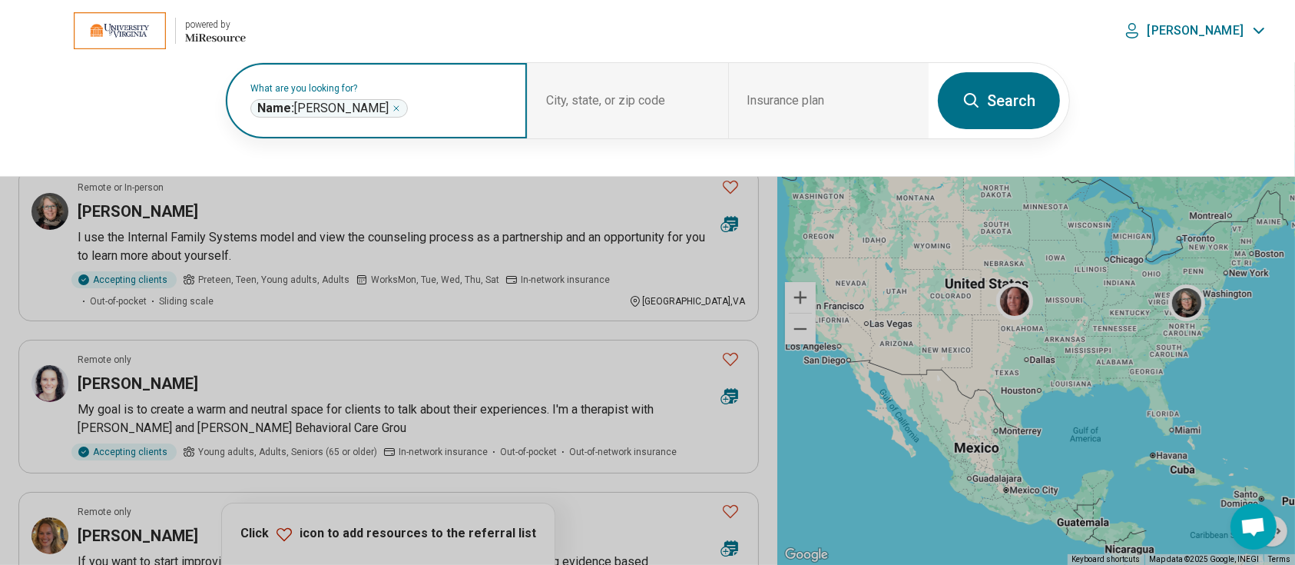
click at [394, 107] on icon "Remove" at bounding box center [396, 108] width 5 height 5
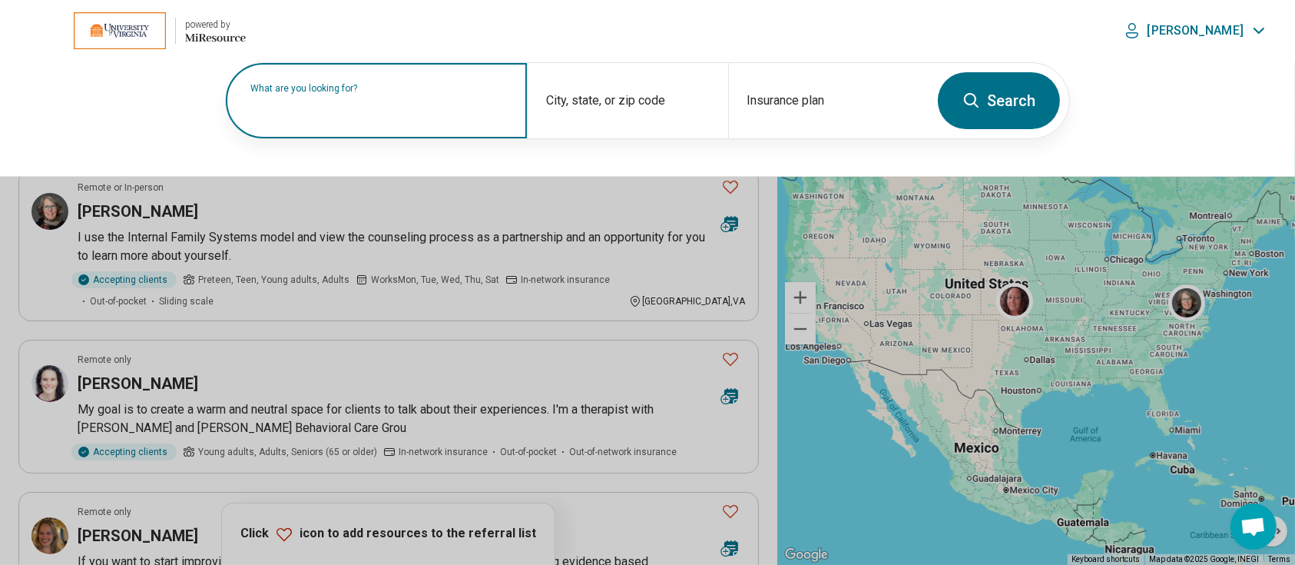
click at [393, 93] on label "What are you looking for?" at bounding box center [379, 88] width 258 height 9
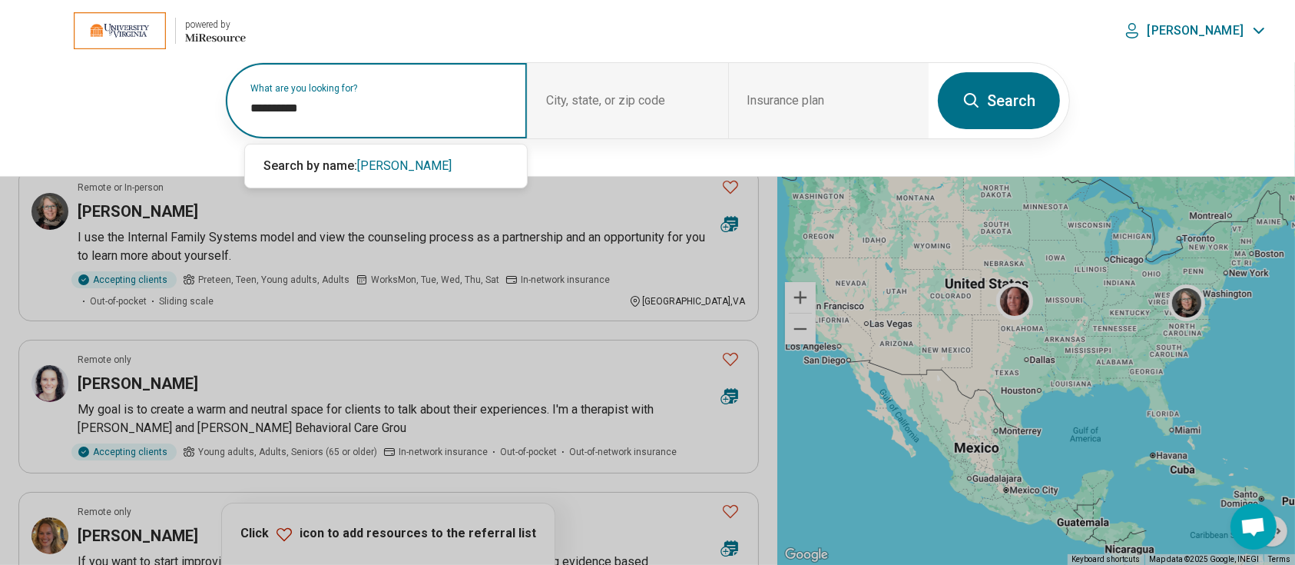
type input "**********"
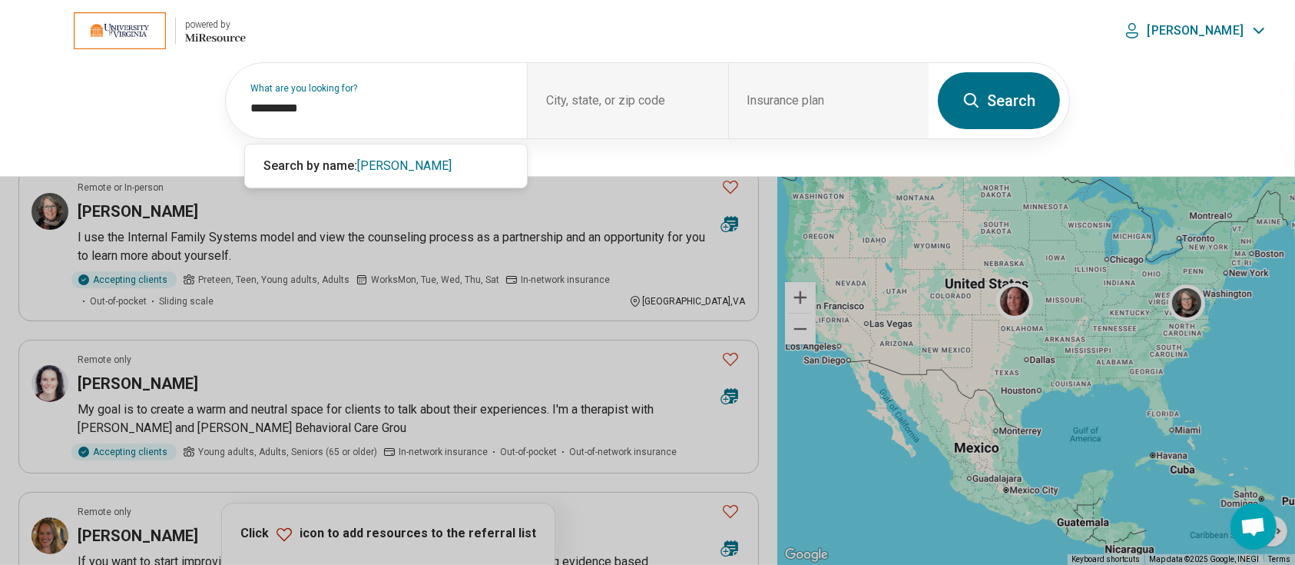
click at [1005, 95] on button "Search" at bounding box center [999, 100] width 122 height 57
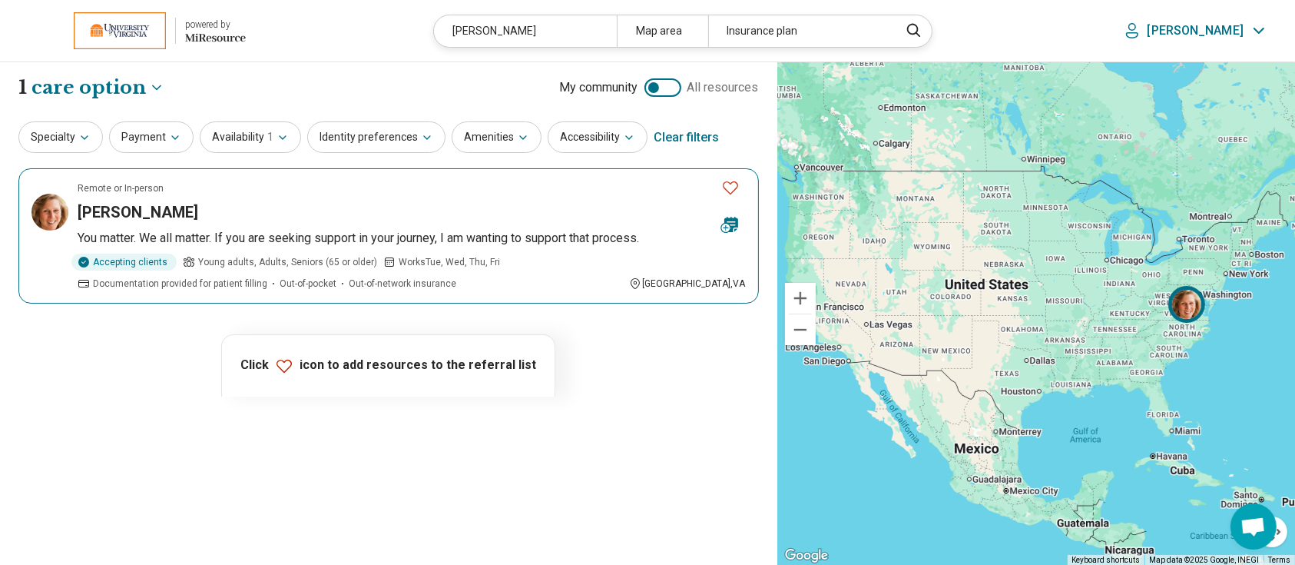
click at [195, 205] on h3 "Frances Greenstein" at bounding box center [138, 212] width 121 height 22
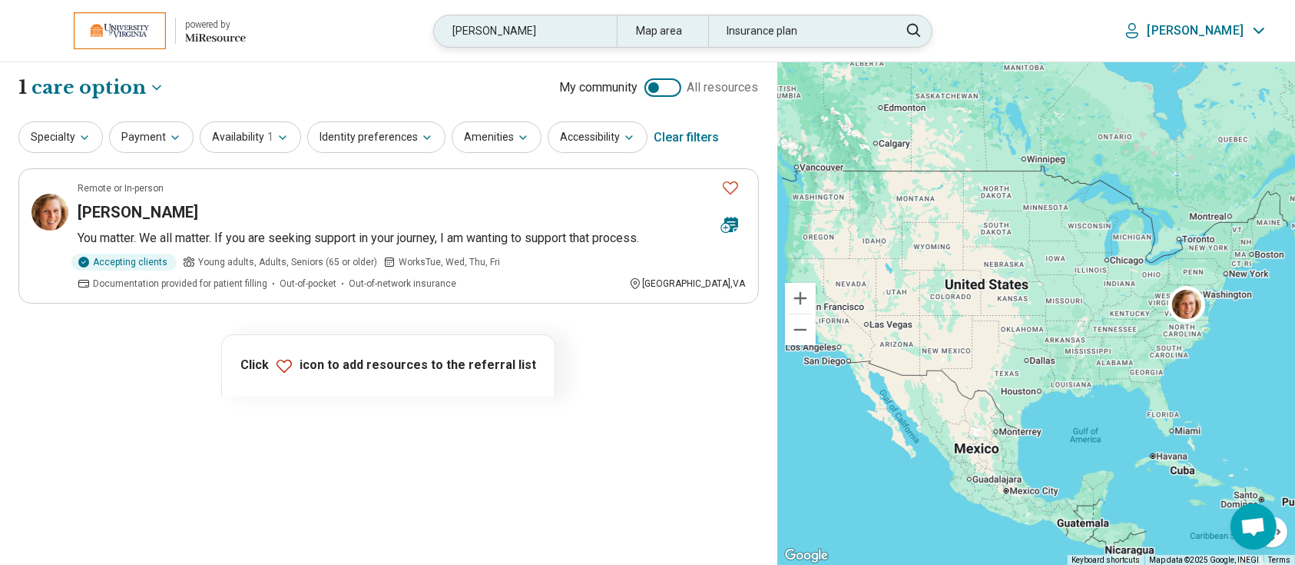
click at [605, 35] on div "greenstein" at bounding box center [525, 30] width 182 height 31
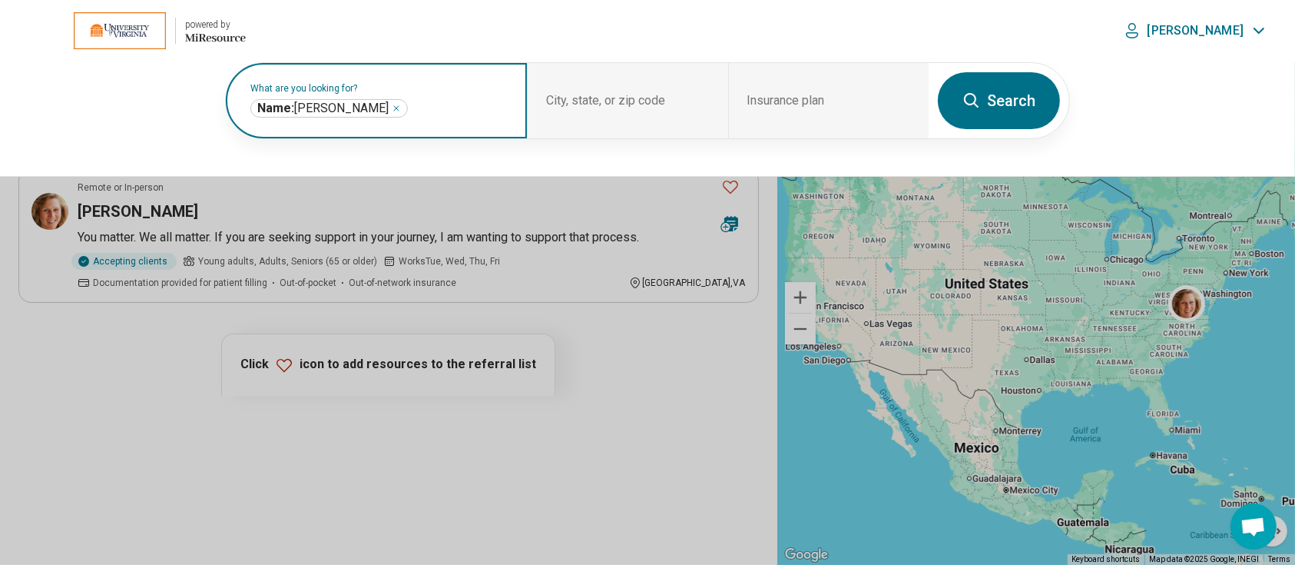
click at [392, 105] on icon "Remove" at bounding box center [396, 108] width 9 height 9
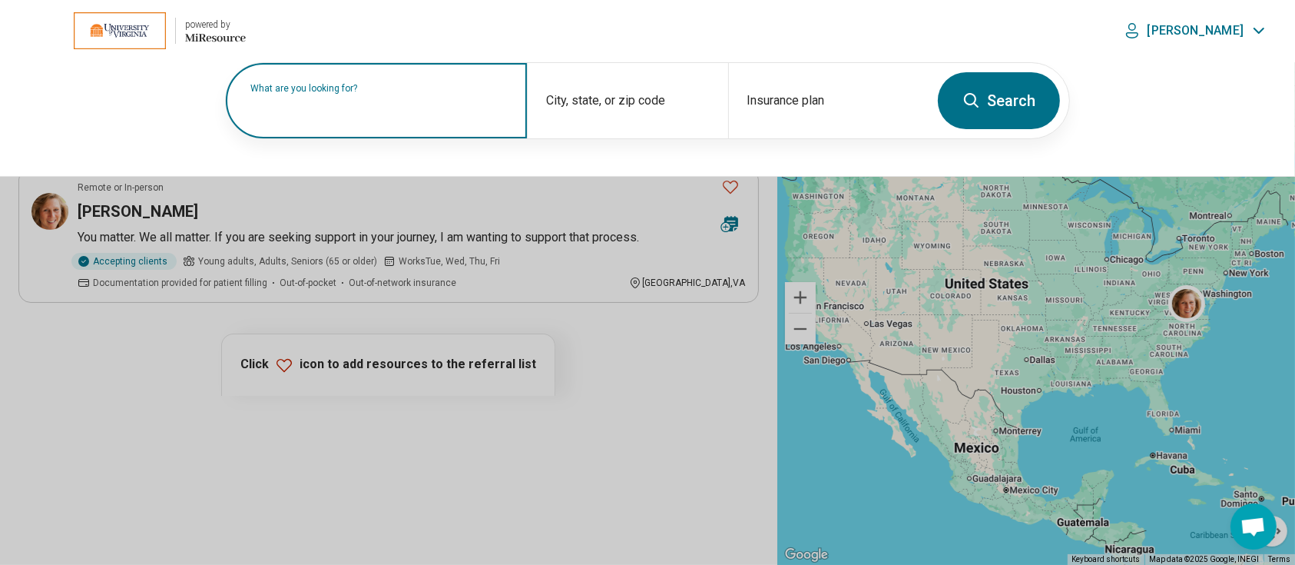
click at [379, 93] on label "What are you looking for?" at bounding box center [379, 88] width 258 height 9
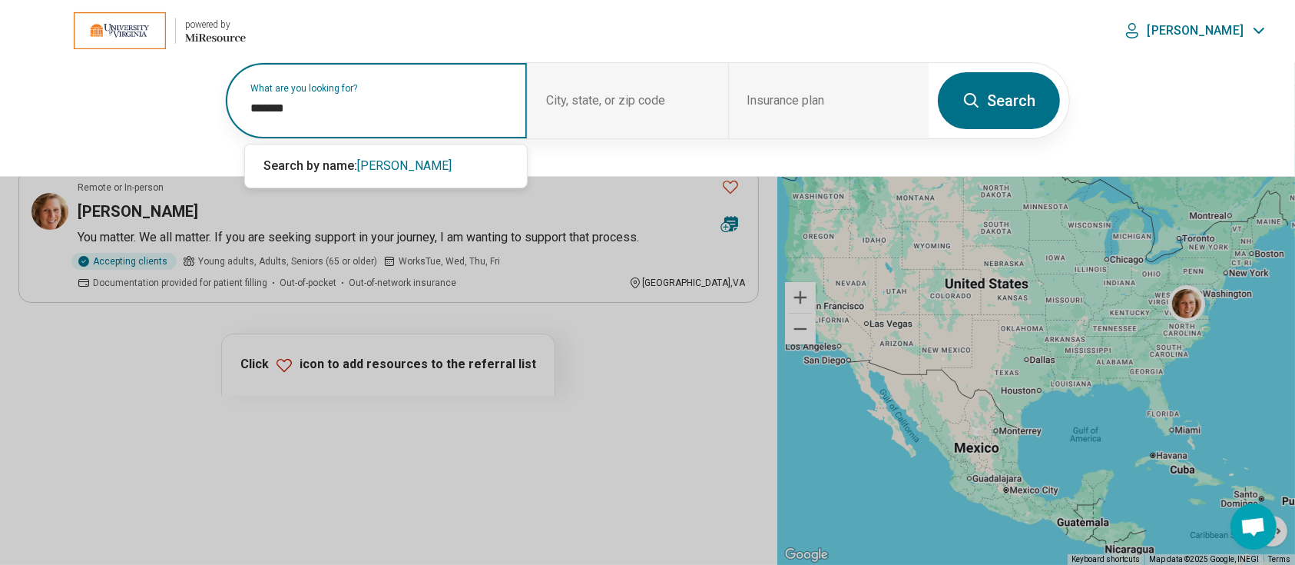
type input "*******"
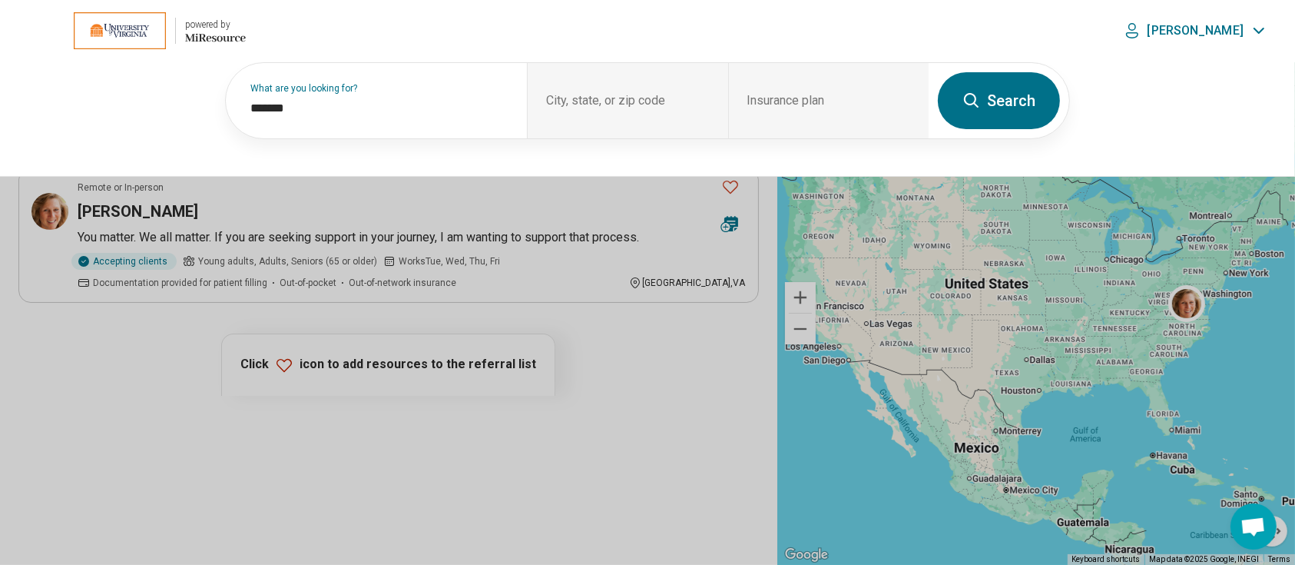
click at [1018, 101] on button "Search" at bounding box center [999, 100] width 122 height 57
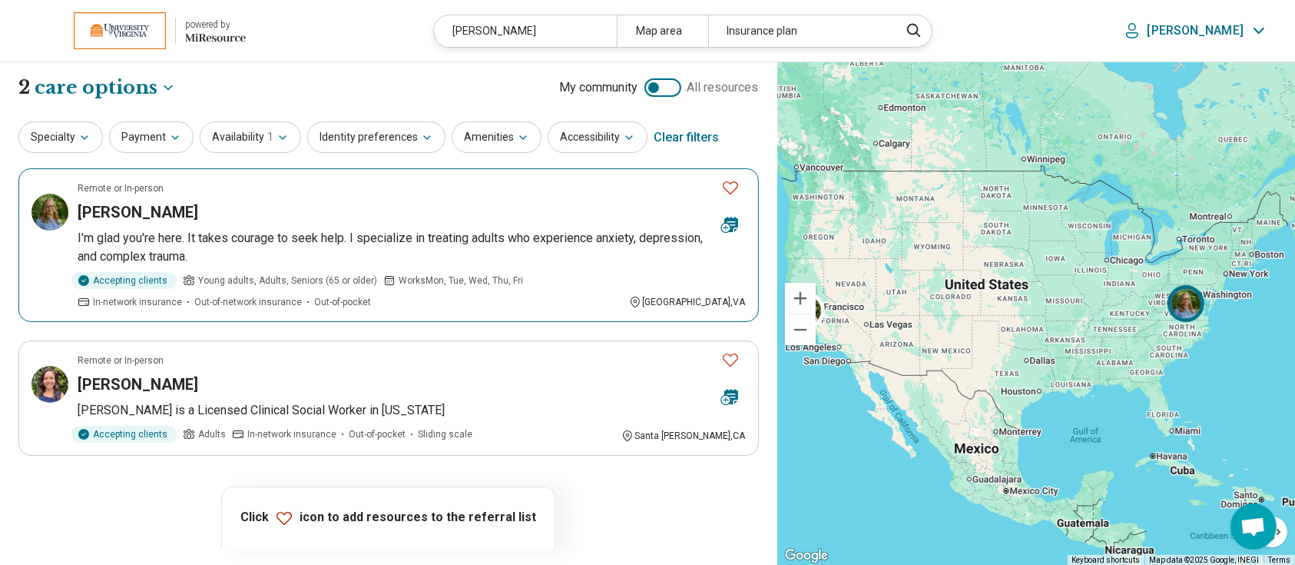
click at [141, 217] on h3 "Sandra Monohan" at bounding box center [138, 212] width 121 height 22
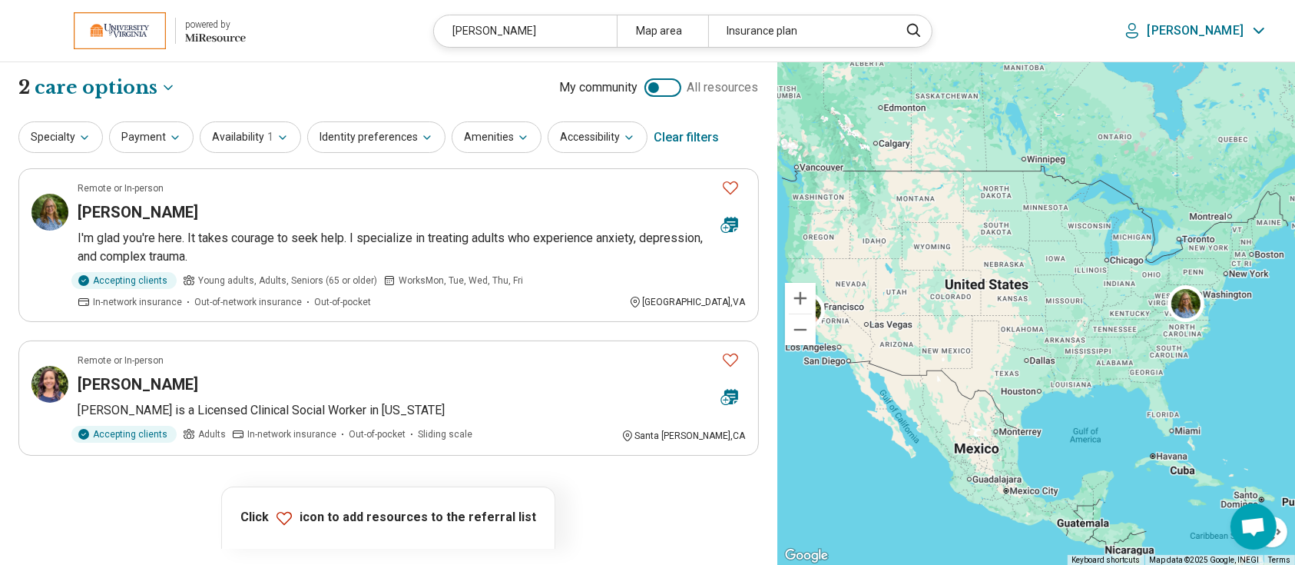
click at [590, 11] on header "powered by Miresource logo monohan Map area Insurance plan Laura" at bounding box center [647, 31] width 1295 height 62
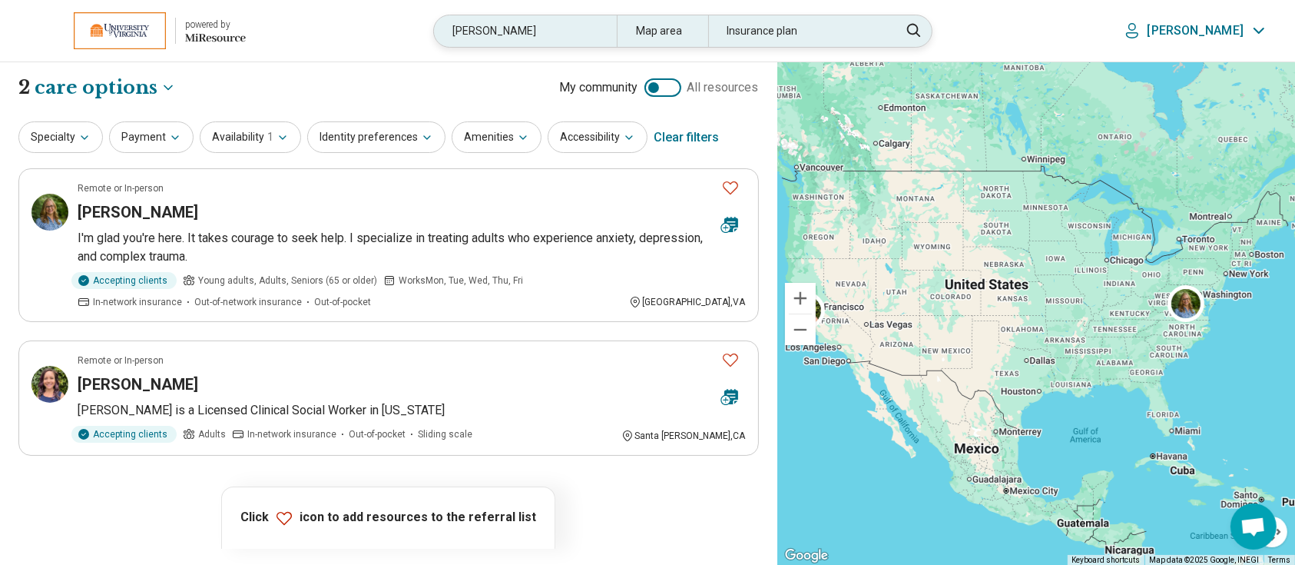
click at [511, 42] on div "monohan" at bounding box center [525, 30] width 182 height 31
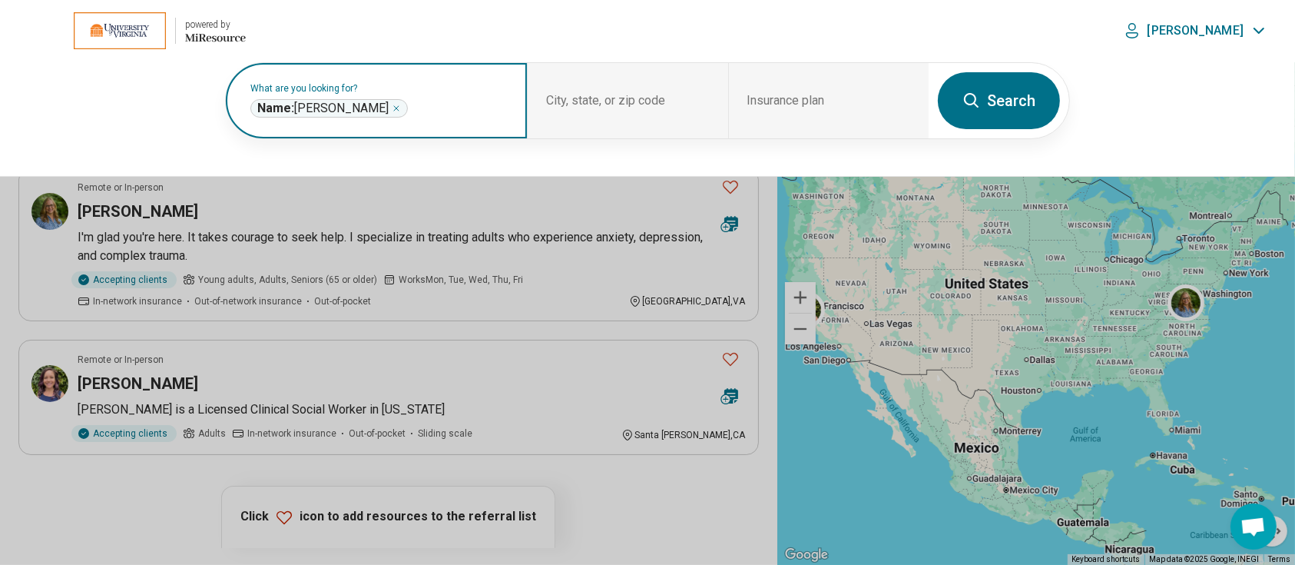
click at [392, 106] on icon "Remove" at bounding box center [396, 108] width 9 height 9
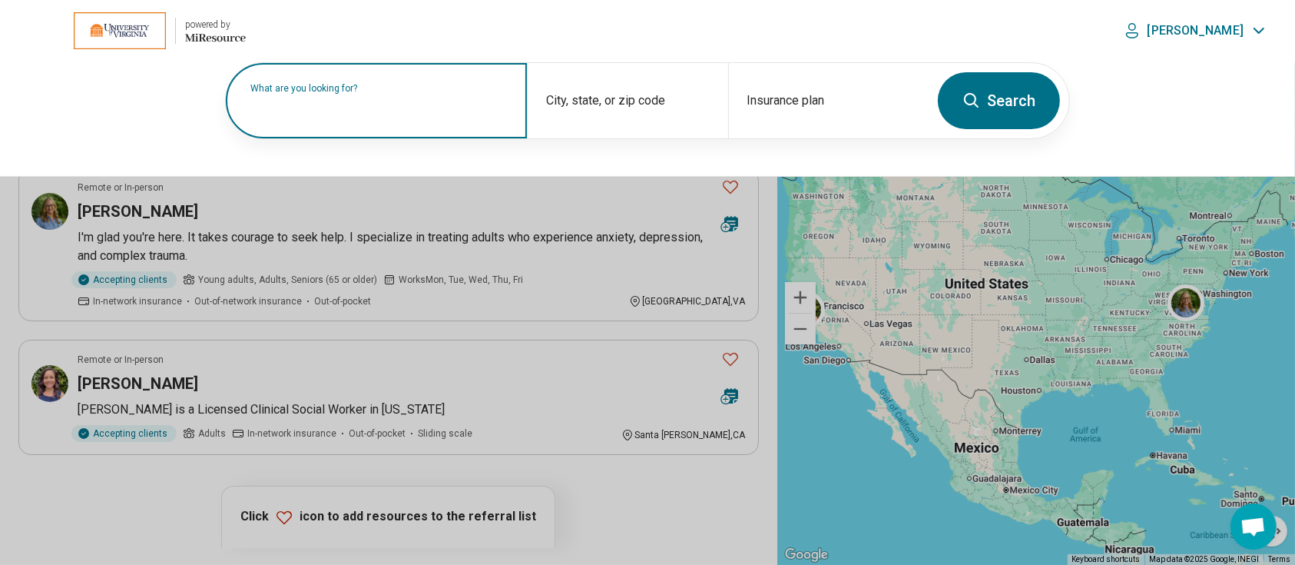
click at [352, 93] on label "What are you looking for?" at bounding box center [379, 88] width 258 height 9
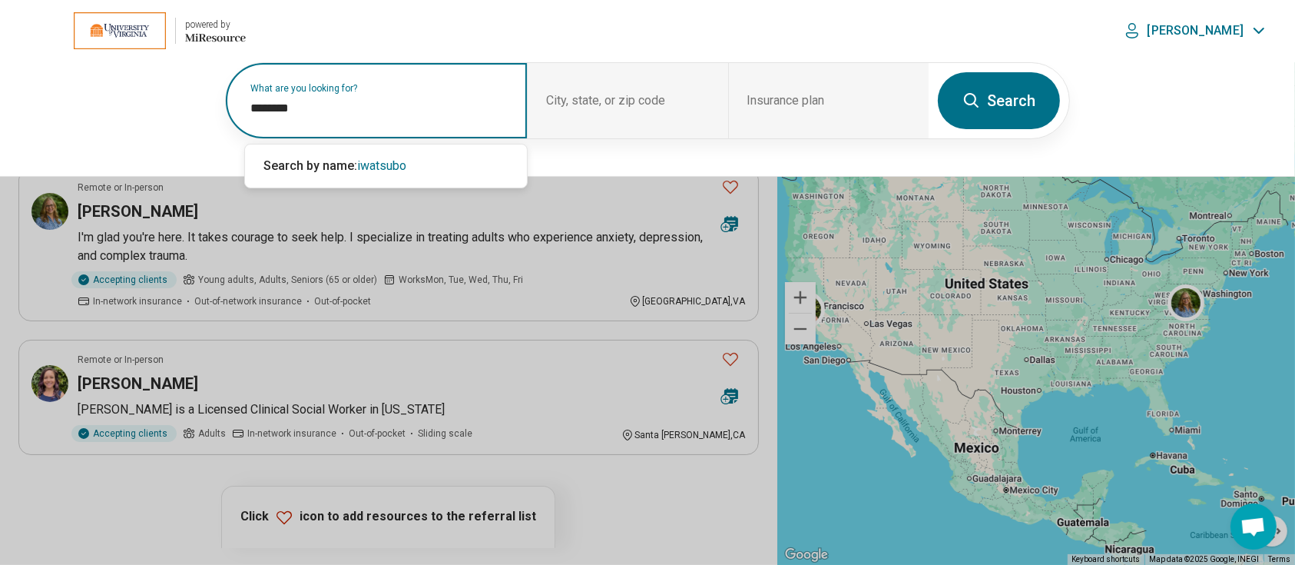
type input "********"
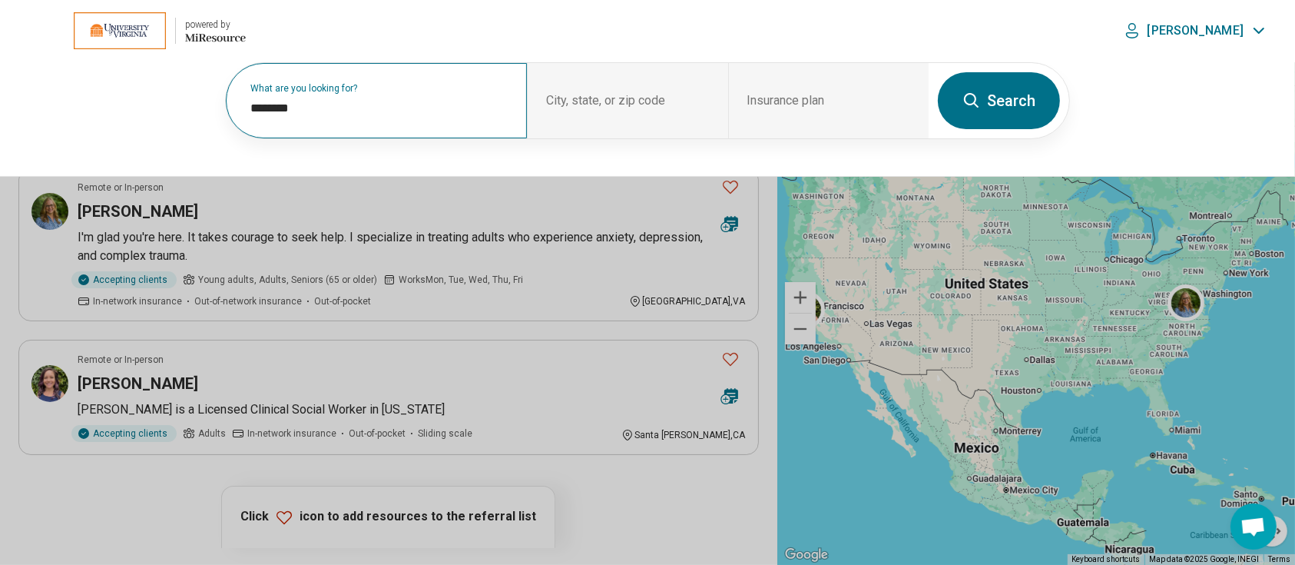
click at [1016, 86] on button "Search" at bounding box center [999, 100] width 122 height 57
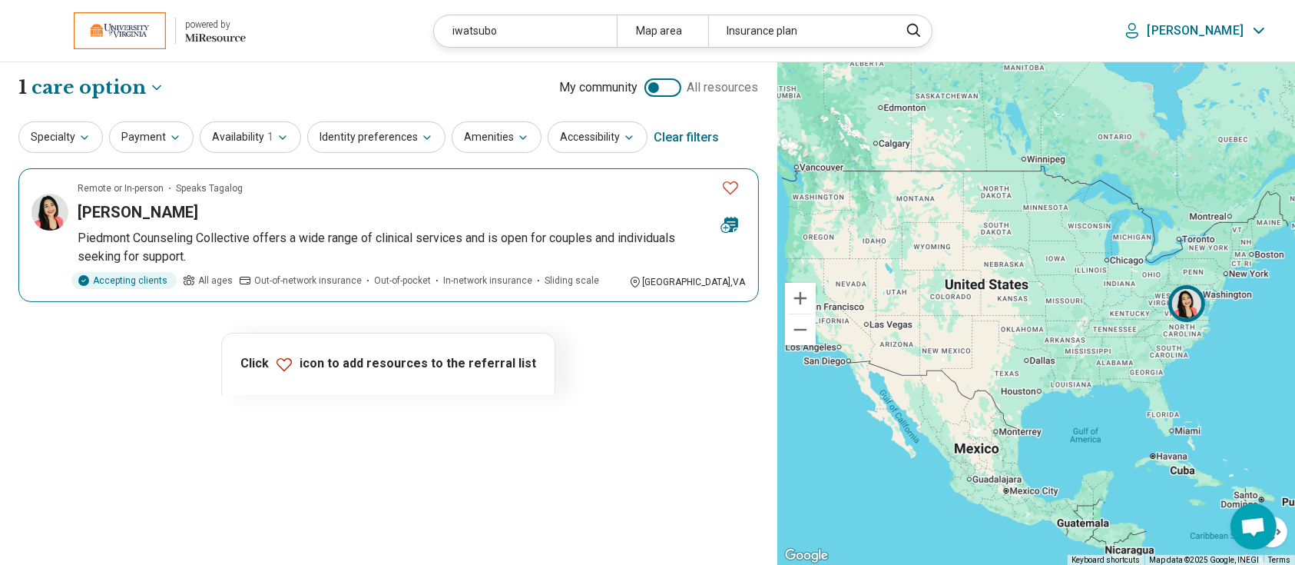
click at [123, 207] on h3 "Jem Iwatsubo" at bounding box center [138, 212] width 121 height 22
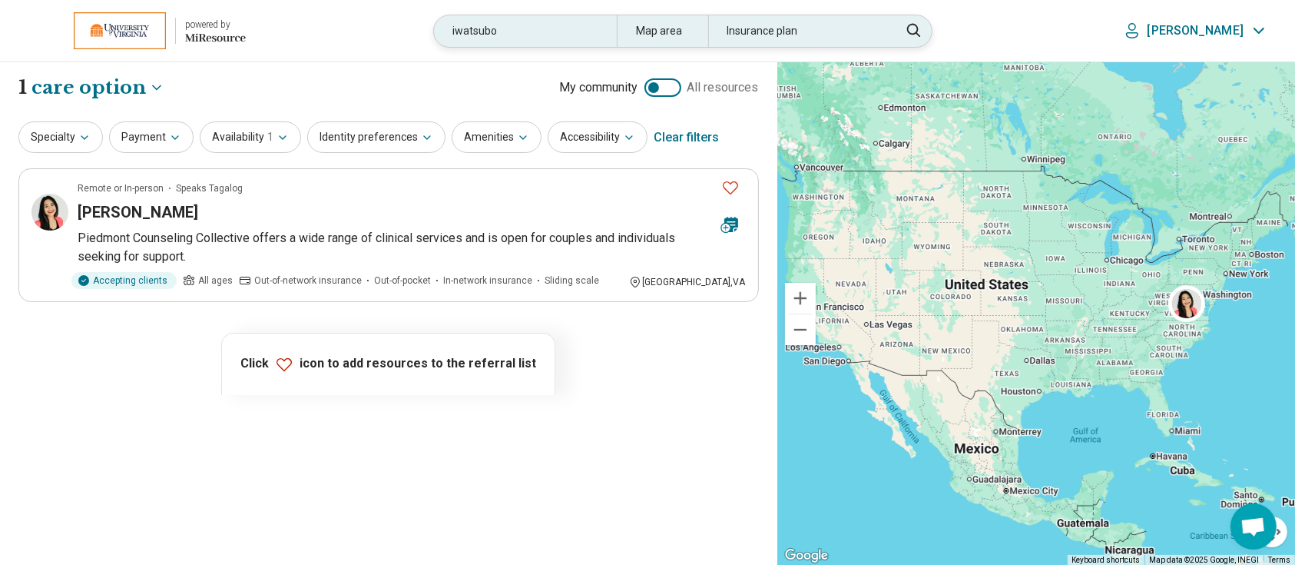
click at [555, 26] on div "iwatsubo" at bounding box center [525, 30] width 182 height 31
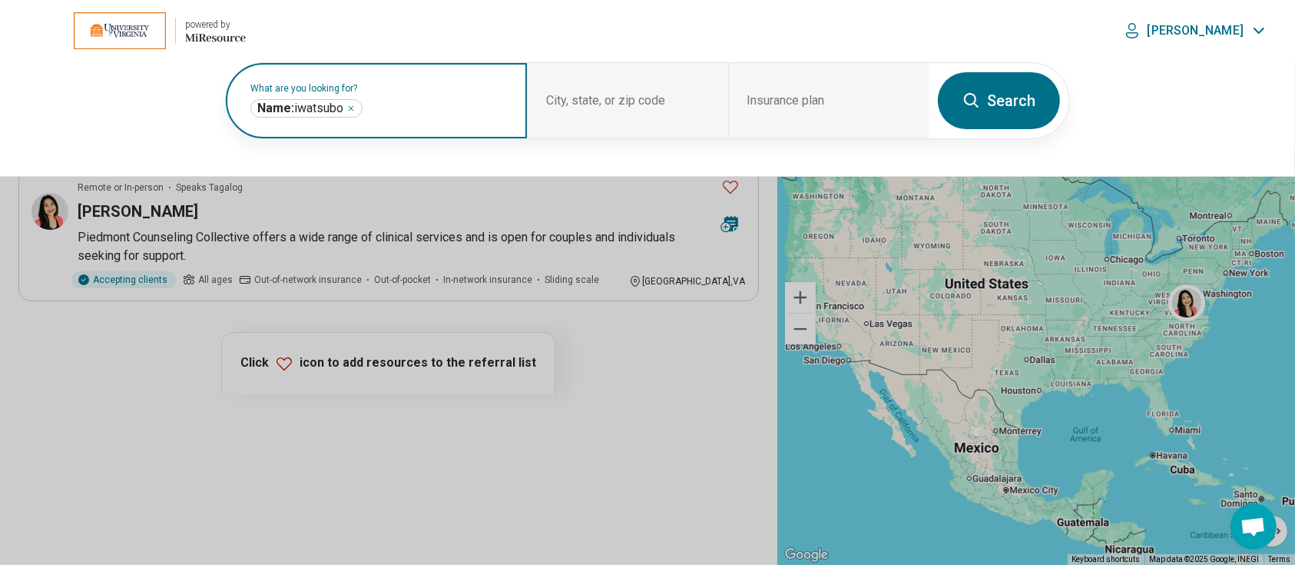
click at [355, 105] on icon "Remove" at bounding box center [350, 108] width 9 height 9
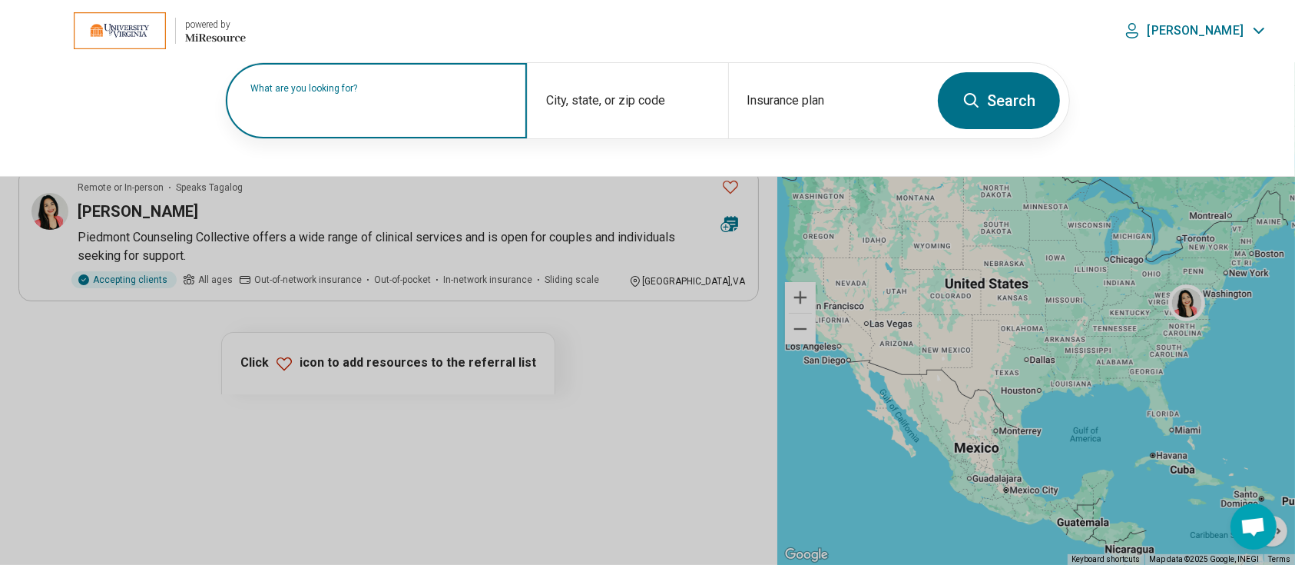
click at [379, 93] on label "What are you looking for?" at bounding box center [379, 88] width 258 height 9
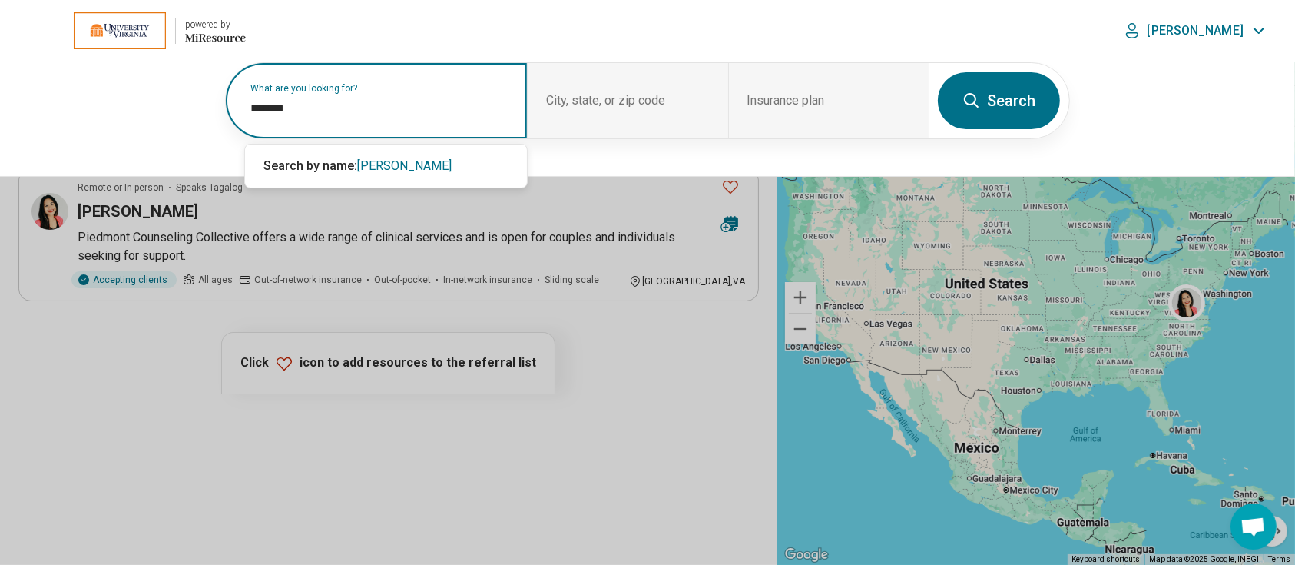
type input "*******"
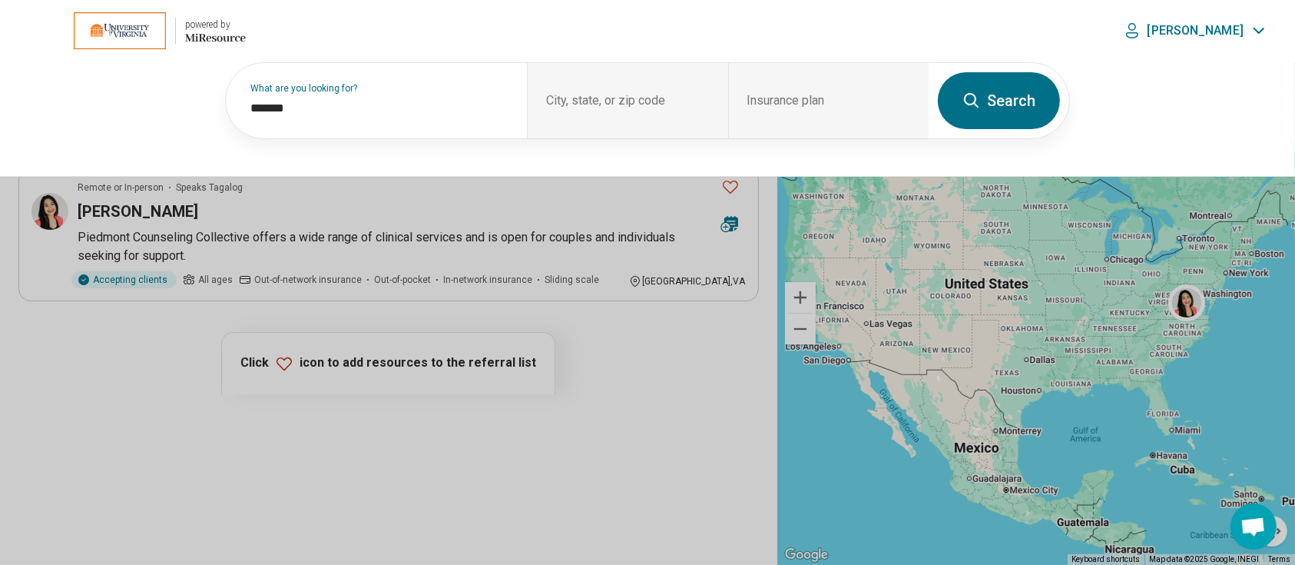
click at [1009, 93] on button "Search" at bounding box center [999, 100] width 122 height 57
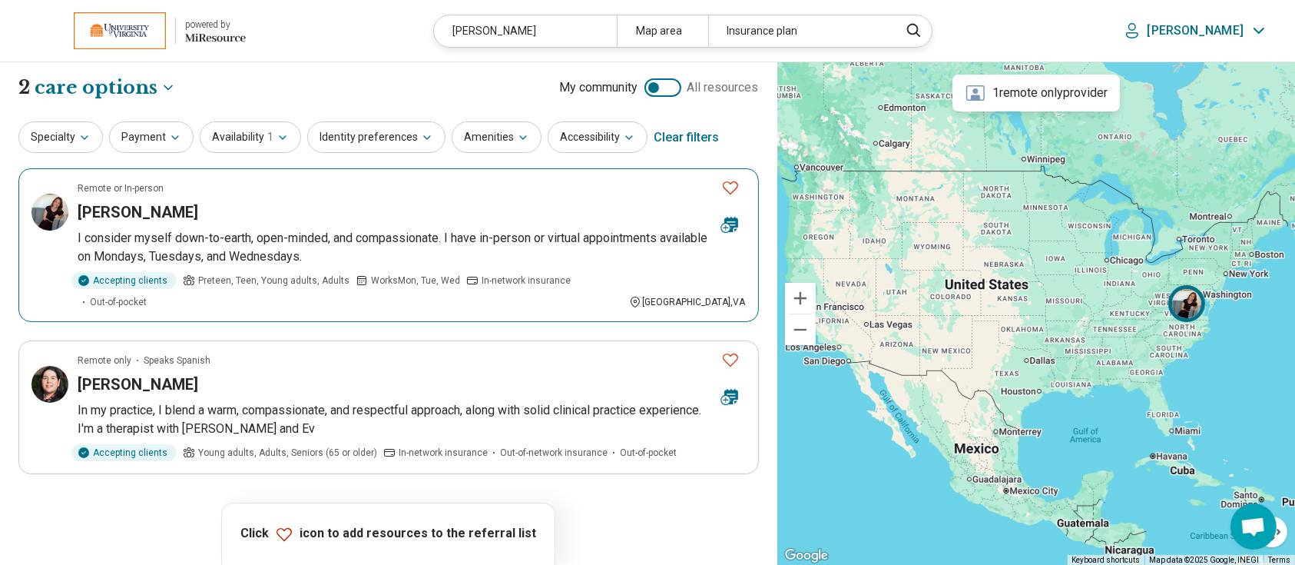
click at [167, 209] on h3 "Sorayda Chorzempa" at bounding box center [138, 212] width 121 height 22
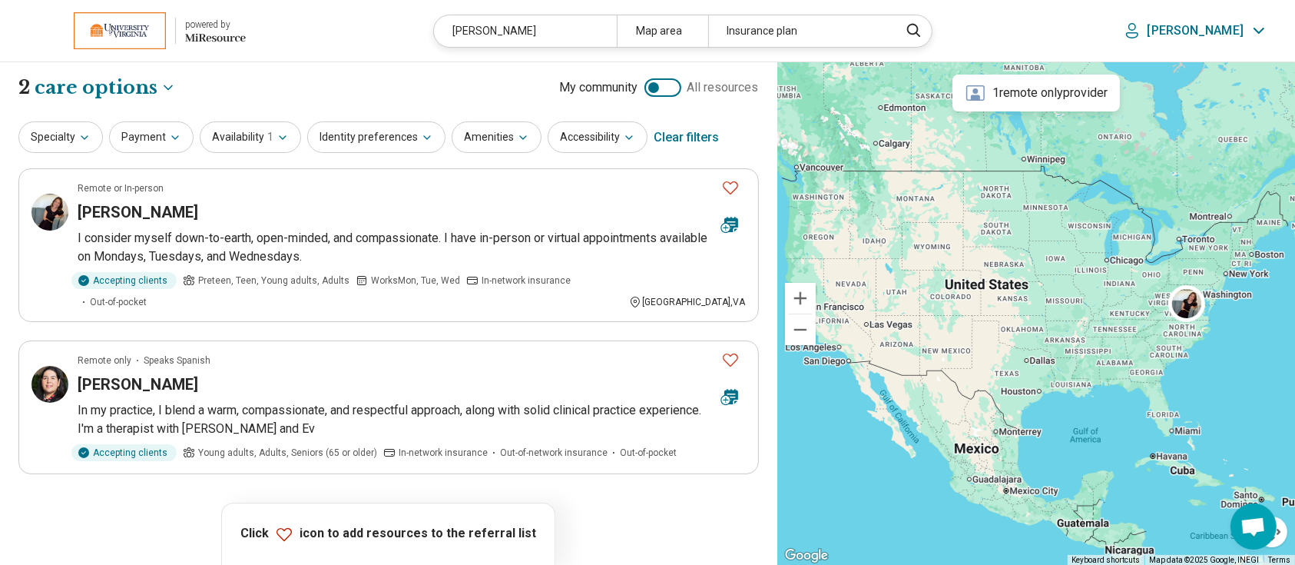
click at [688, 132] on div "Clear filters" at bounding box center [686, 137] width 65 height 37
click at [215, 24] on div "powered by" at bounding box center [215, 25] width 61 height 14
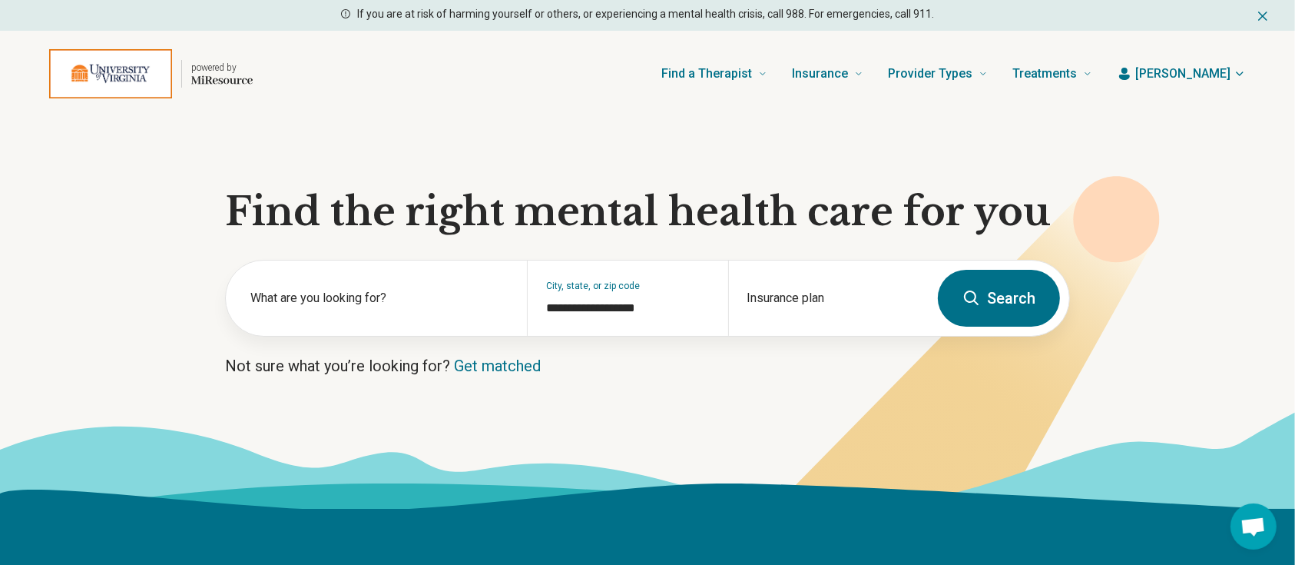
click at [1204, 75] on span "[PERSON_NAME]" at bounding box center [1182, 74] width 95 height 18
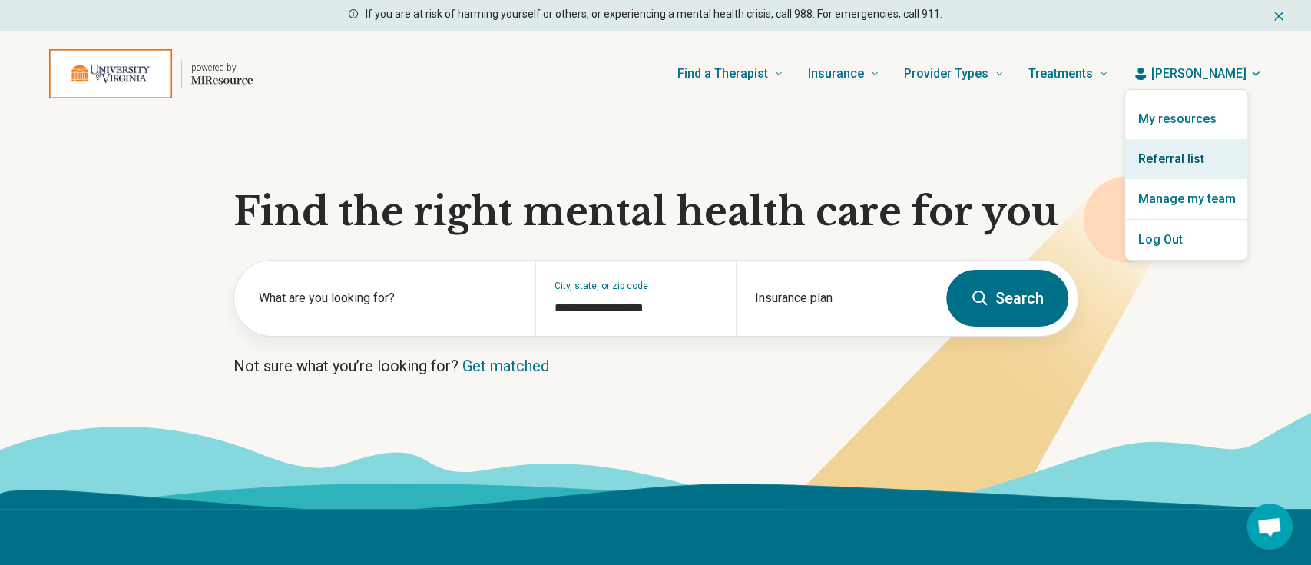
click at [1168, 158] on link "Referral list" at bounding box center [1186, 159] width 122 height 40
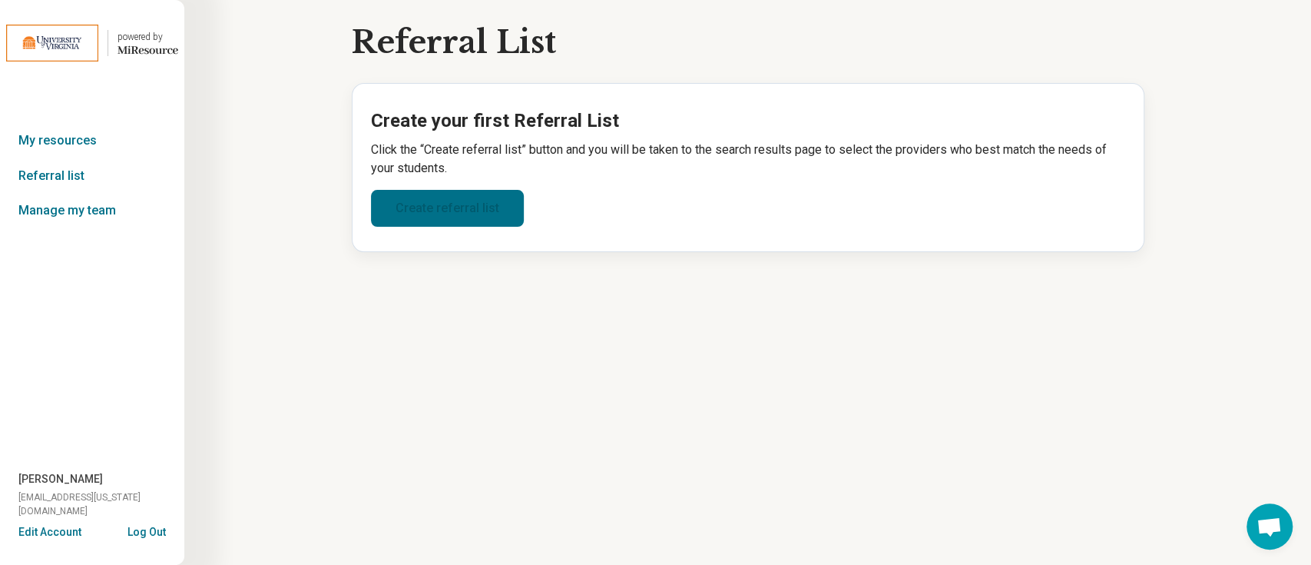
click at [474, 207] on link "Create referral list" at bounding box center [447, 208] width 153 height 37
select select "***"
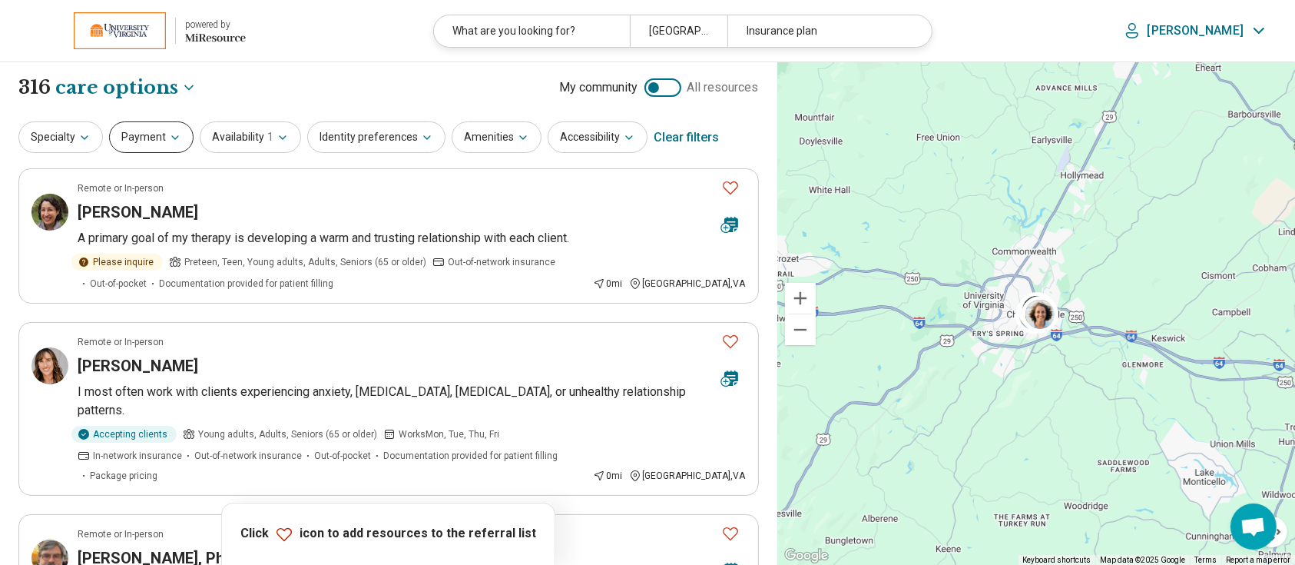
click at [155, 137] on button "Payment" at bounding box center [151, 136] width 84 height 31
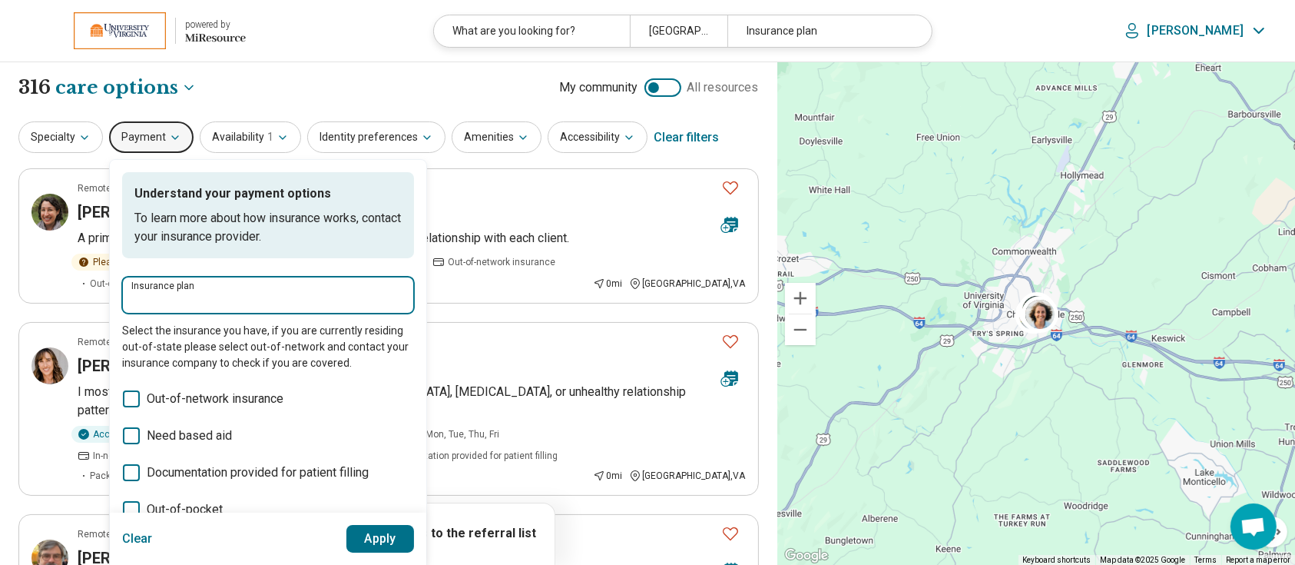
click at [157, 295] on input "Insurance plan" at bounding box center [267, 300] width 273 height 18
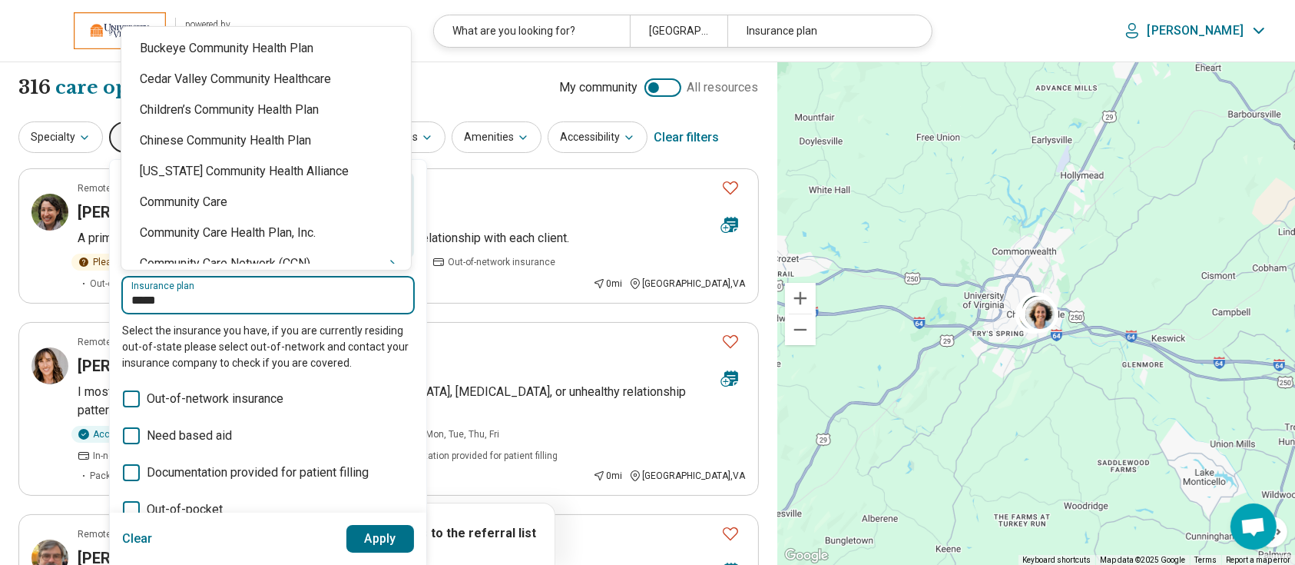
type input "******"
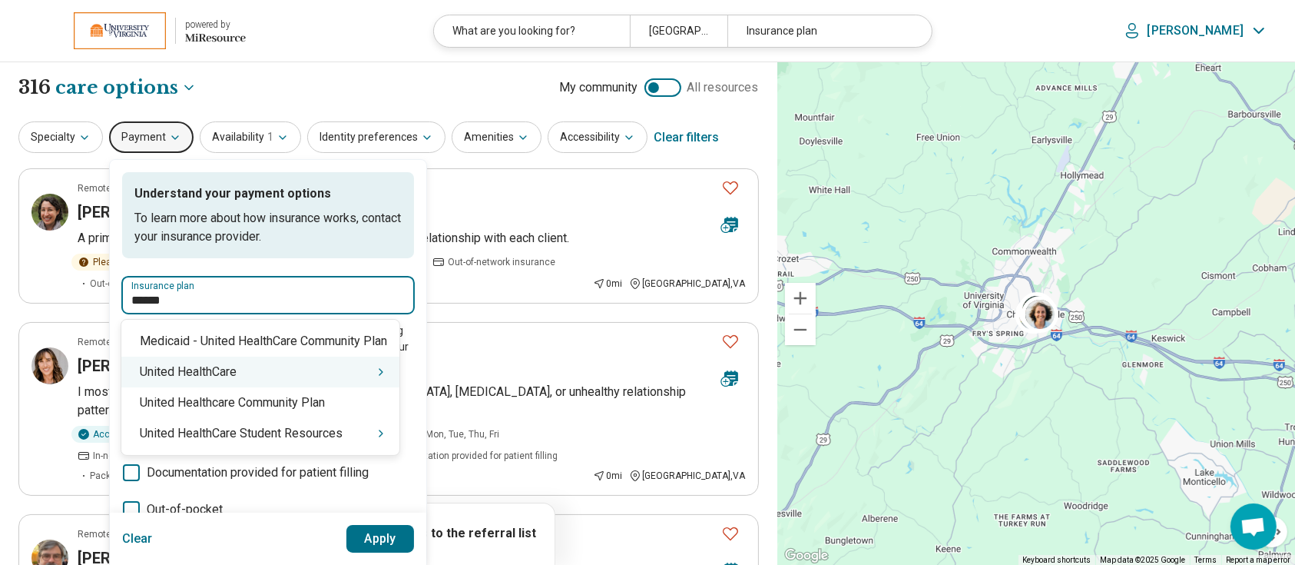
click at [359, 373] on div "United HealthCare" at bounding box center [260, 371] width 278 height 31
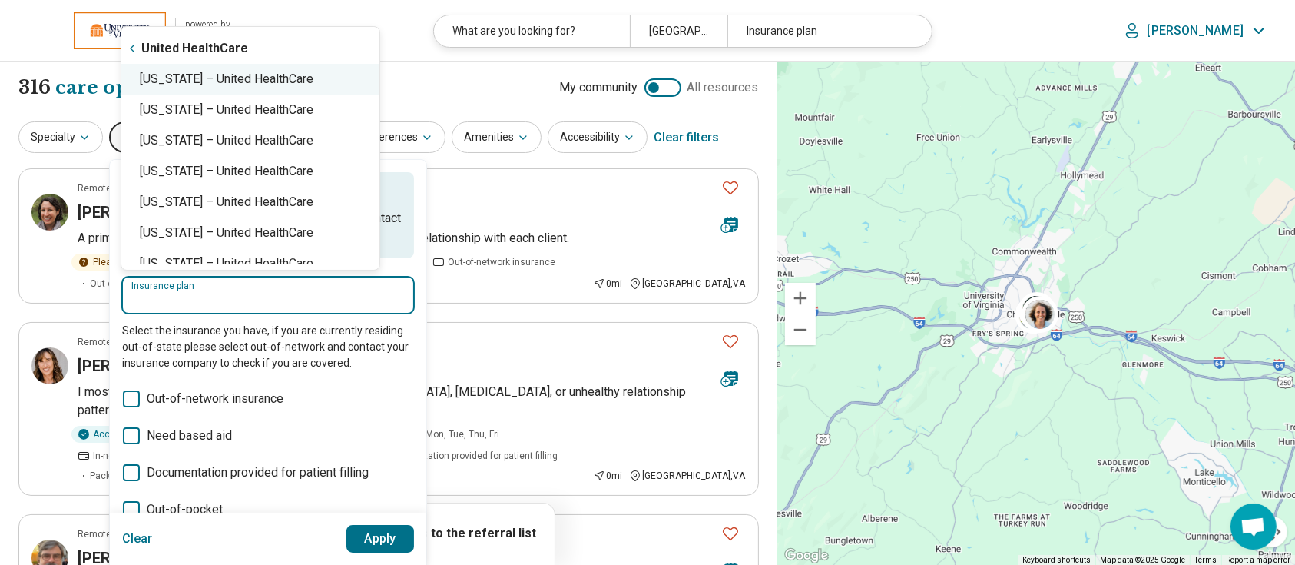
click at [280, 84] on div "Virginia – United HealthCare" at bounding box center [250, 79] width 258 height 31
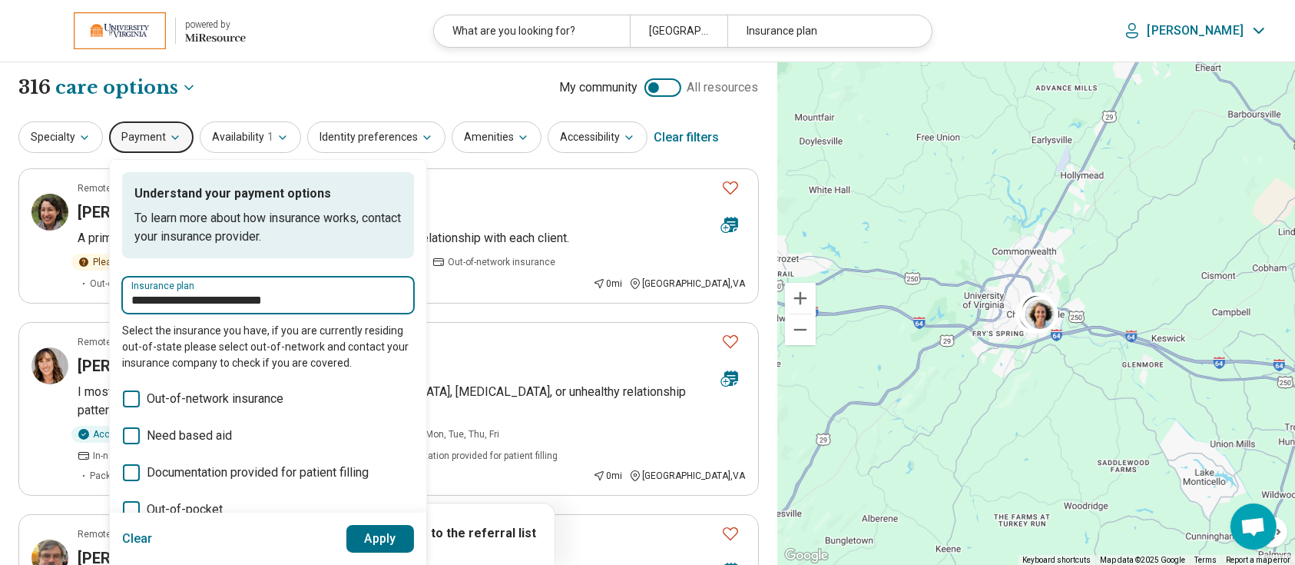
type input "**********"
click at [383, 535] on button "Apply" at bounding box center [380, 539] width 68 height 28
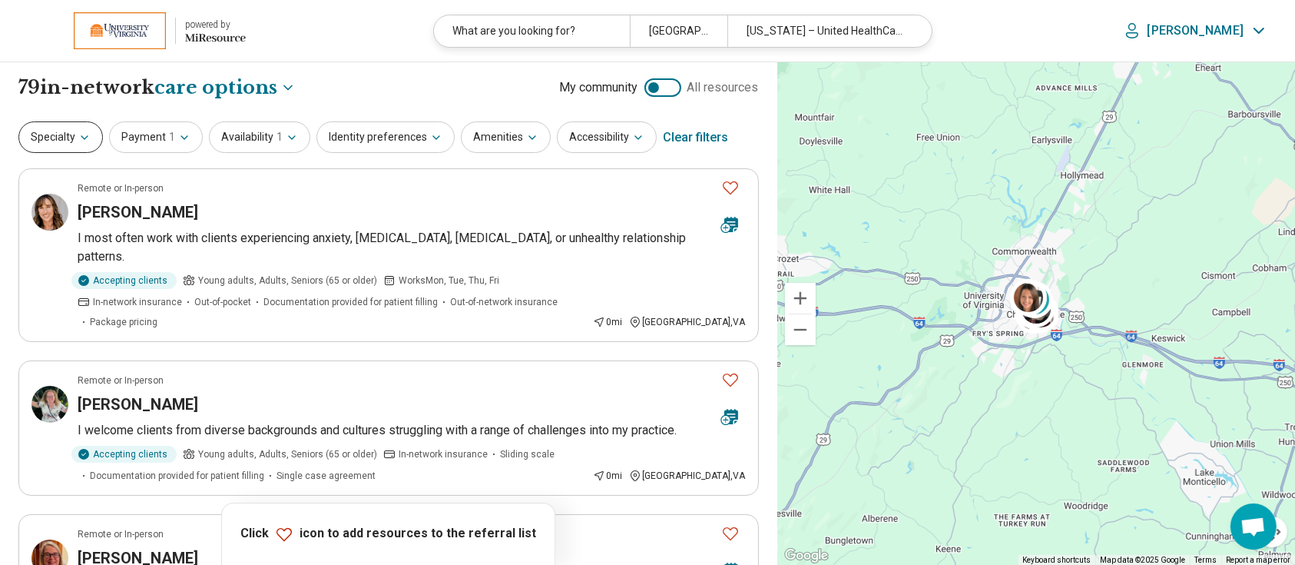
click at [72, 132] on button "Specialty" at bounding box center [60, 136] width 84 height 31
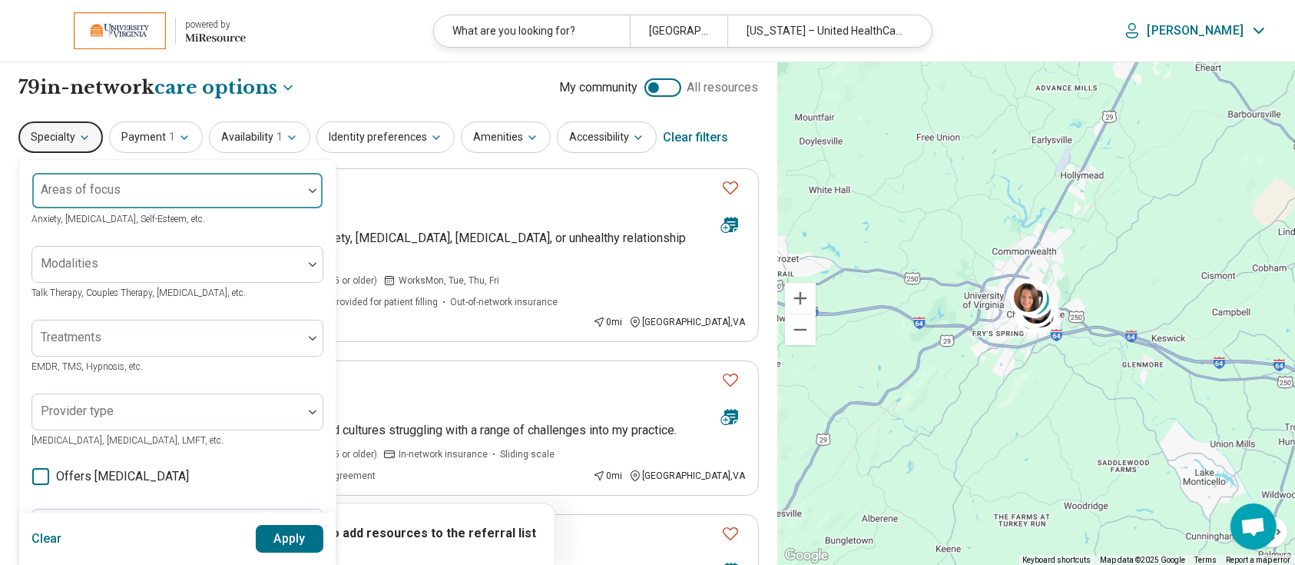
click at [129, 194] on div at bounding box center [167, 197] width 258 height 22
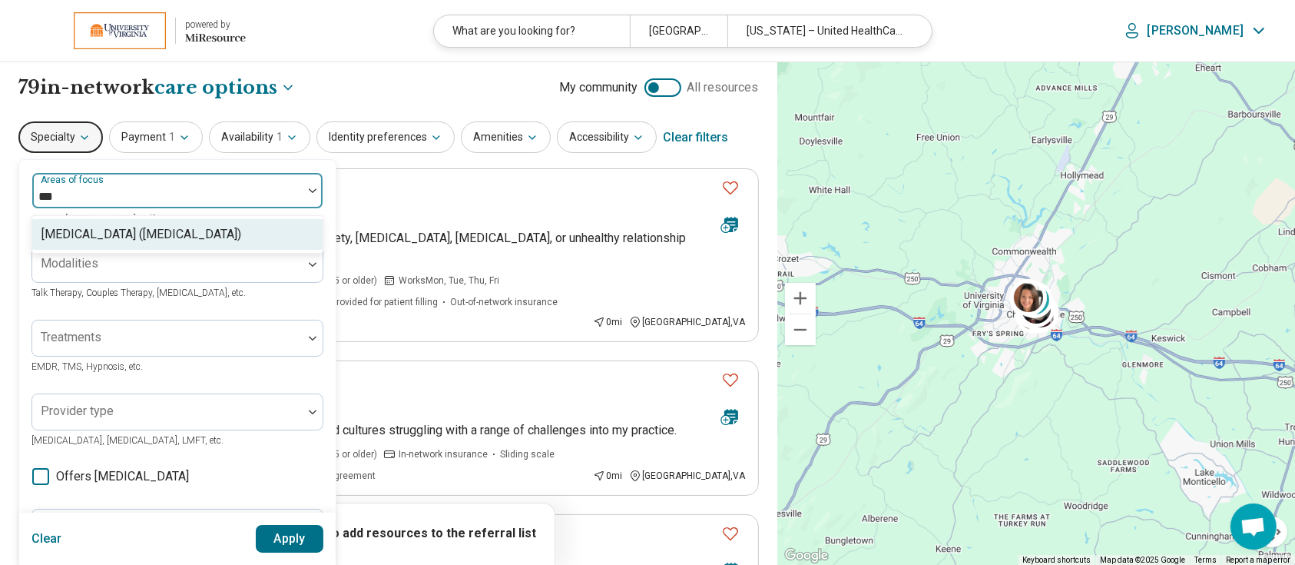
type input "****"
click at [169, 228] on div "[MEDICAL_DATA] ([MEDICAL_DATA])" at bounding box center [141, 234] width 200 height 18
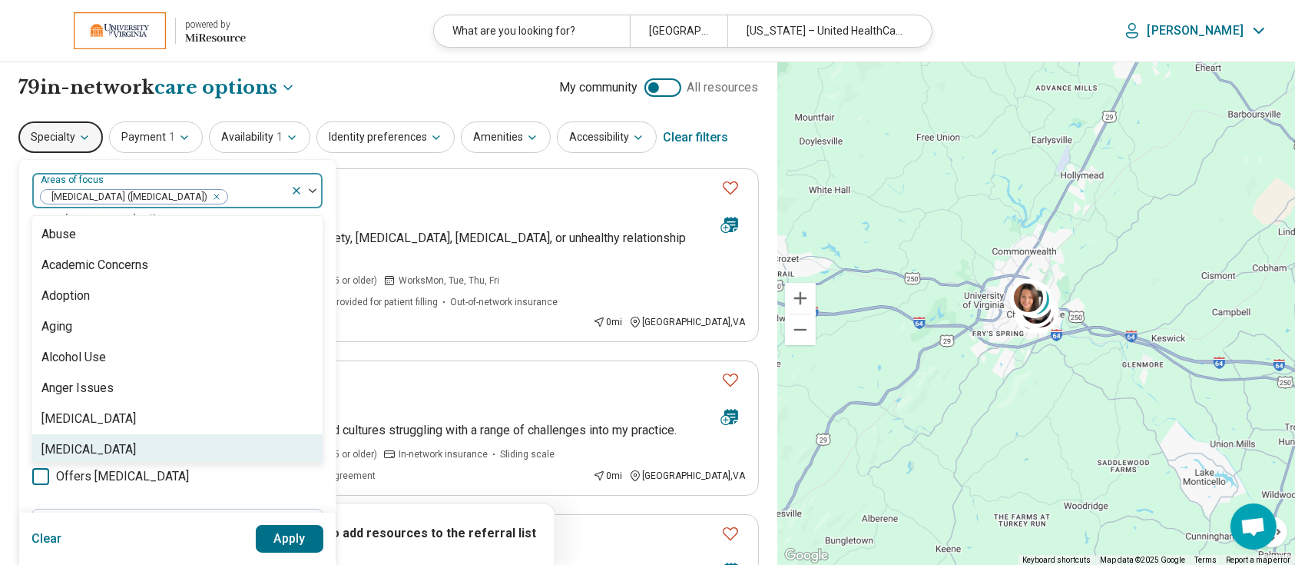
click at [297, 532] on button "Apply" at bounding box center [290, 539] width 68 height 28
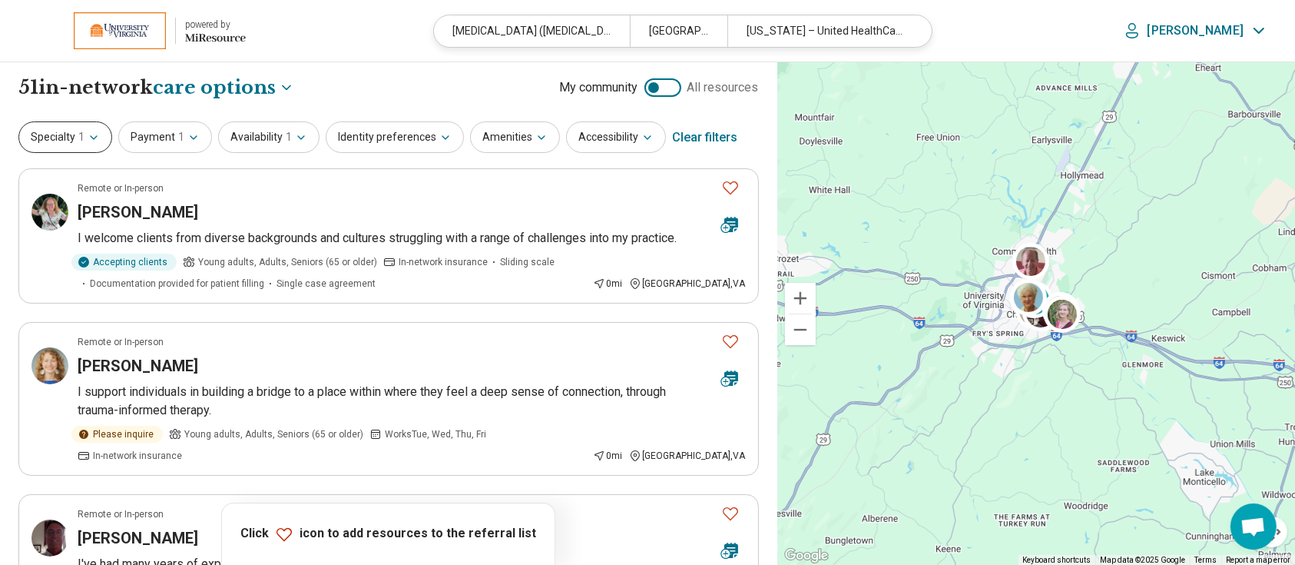
click at [71, 128] on button "Specialty 1" at bounding box center [65, 136] width 94 height 31
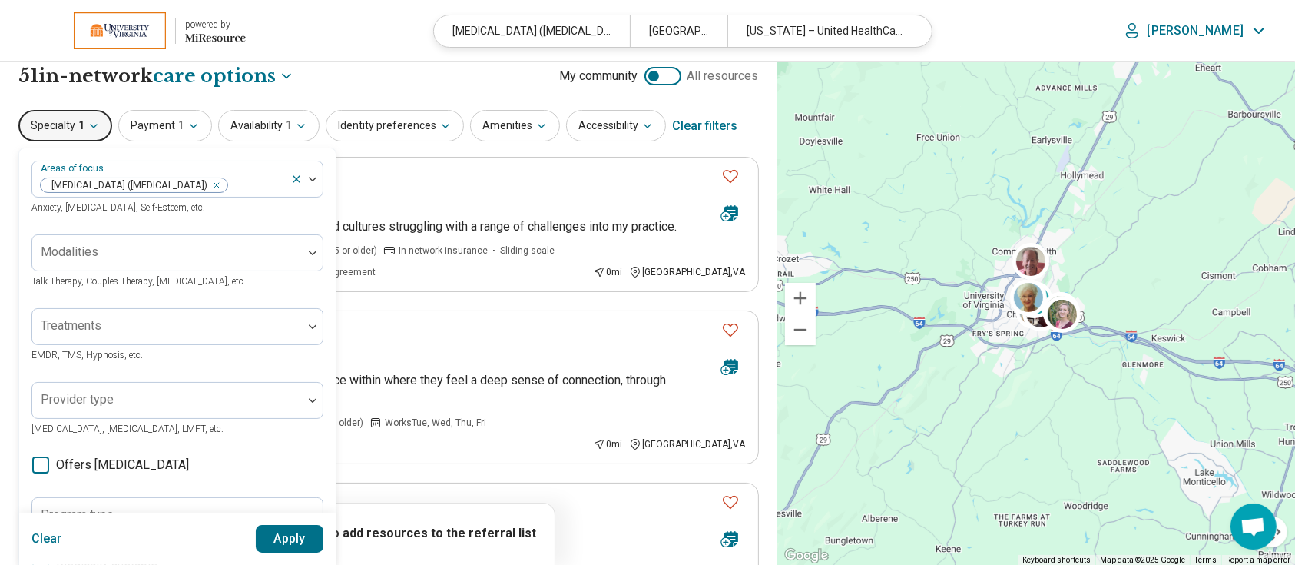
scroll to position [12, 0]
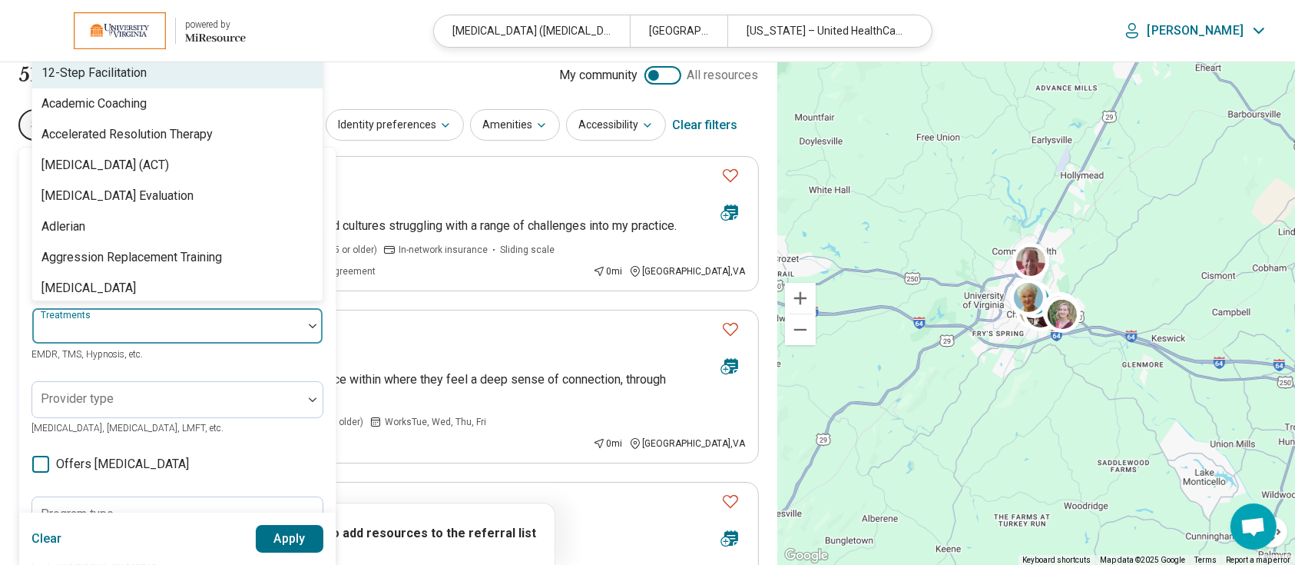
click at [166, 323] on div at bounding box center [167, 332] width 258 height 22
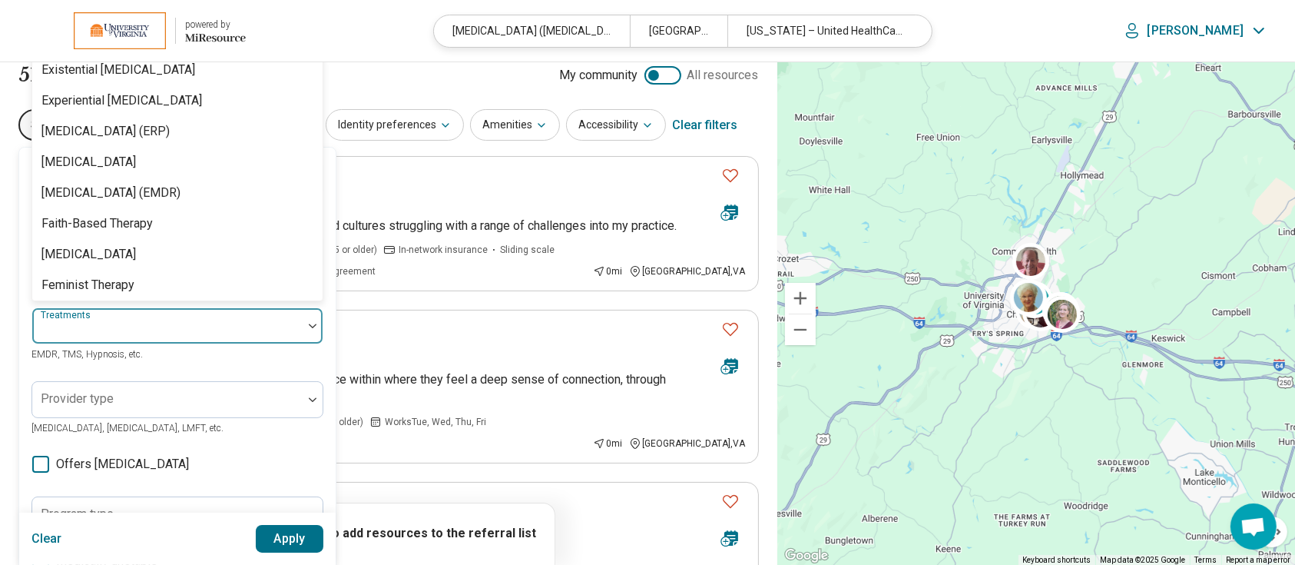
scroll to position [1193, 0]
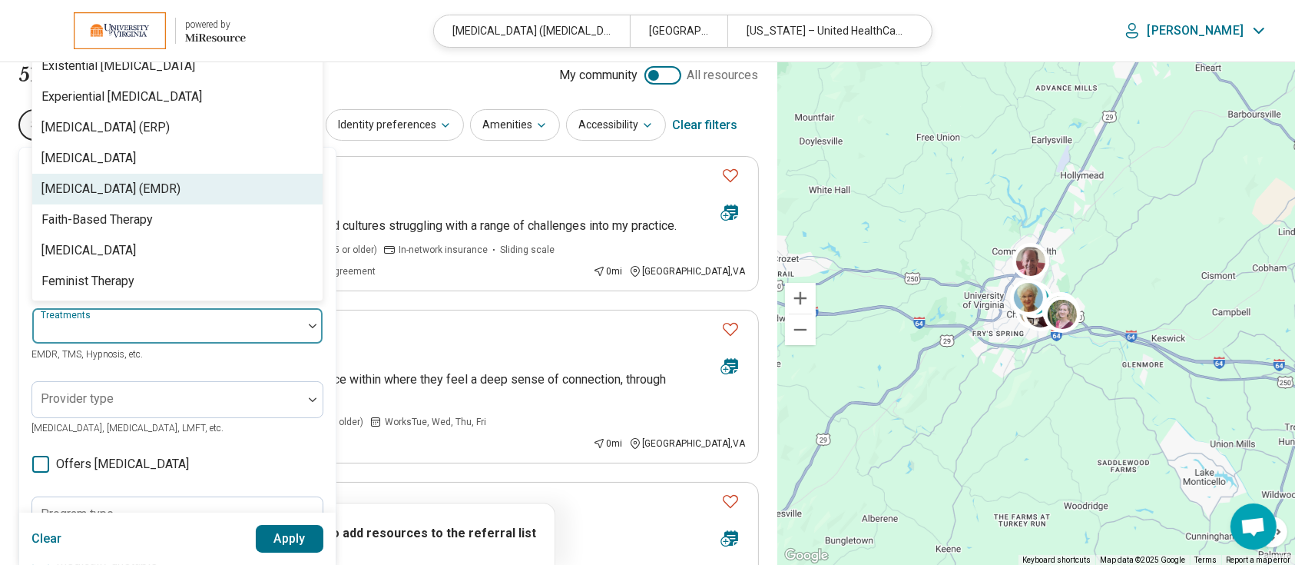
click at [154, 197] on div "Eye Movement Desensitization and Reprocessing (EMDR)" at bounding box center [110, 189] width 139 height 18
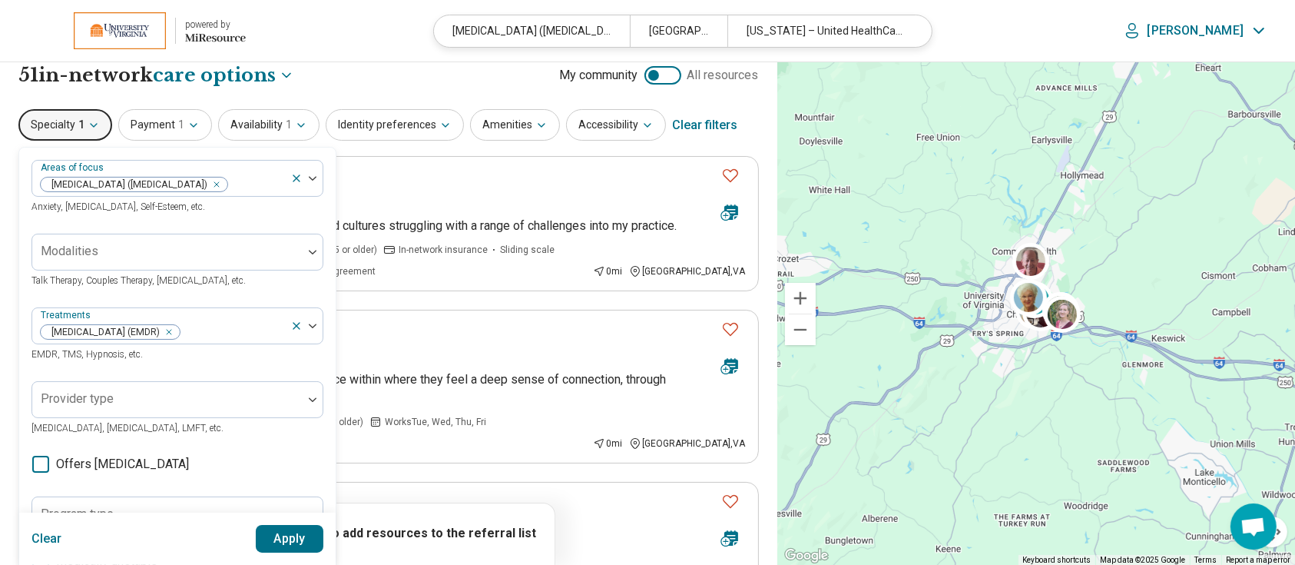
click at [278, 542] on button "Apply" at bounding box center [290, 539] width 68 height 28
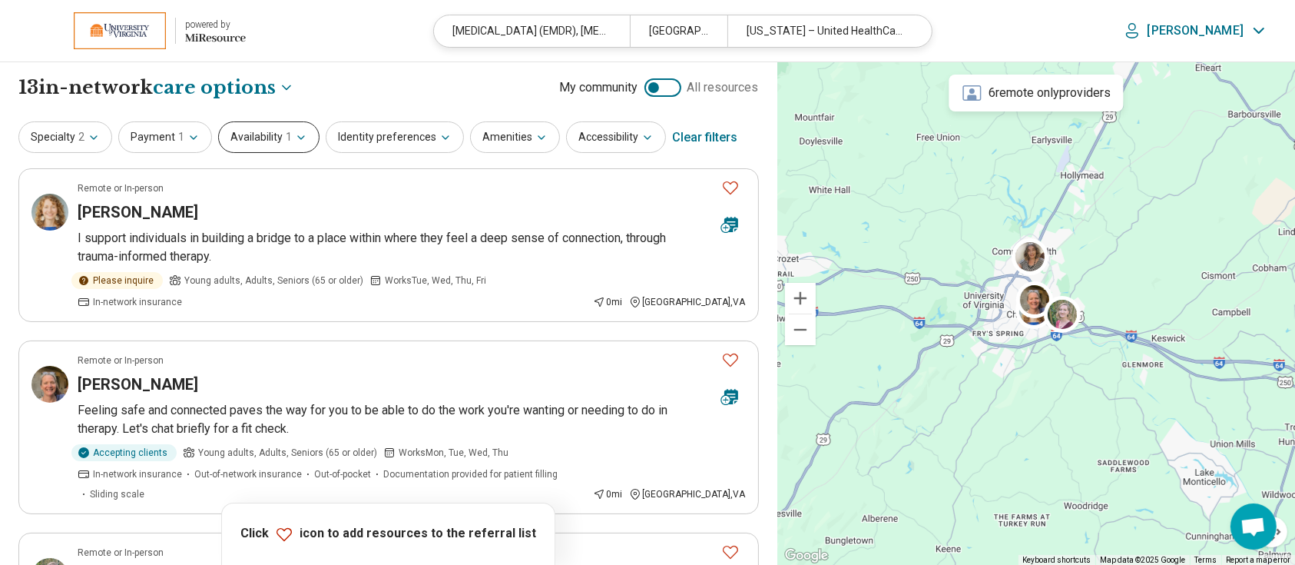
click at [279, 122] on button "Availability 1" at bounding box center [268, 136] width 101 height 31
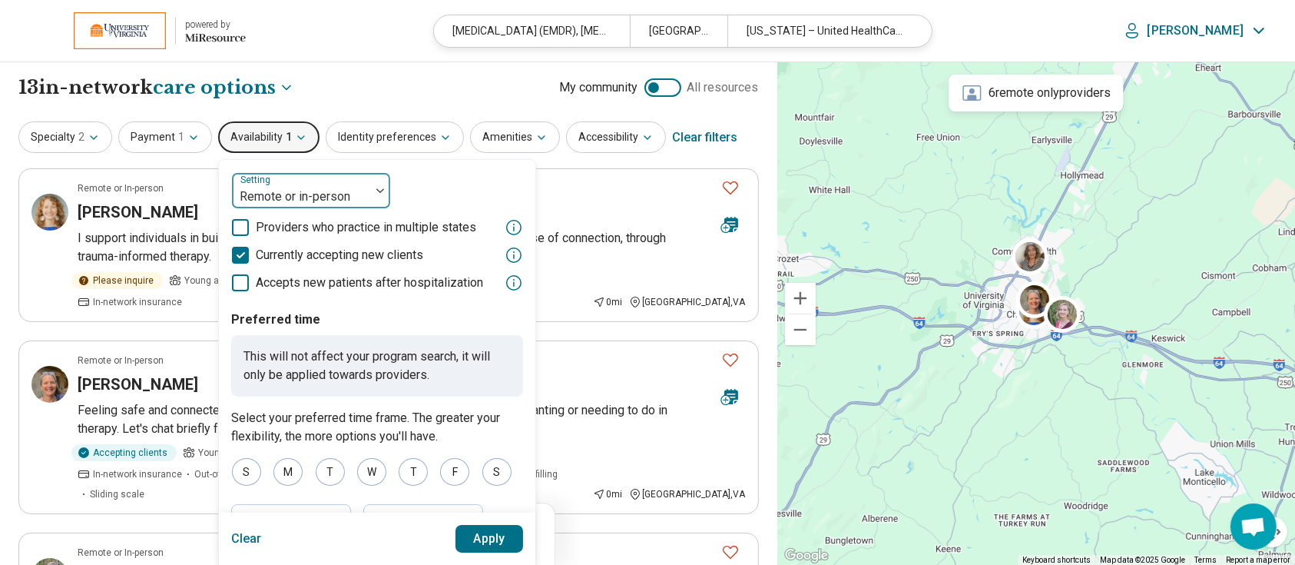
click at [277, 198] on div at bounding box center [301, 197] width 126 height 22
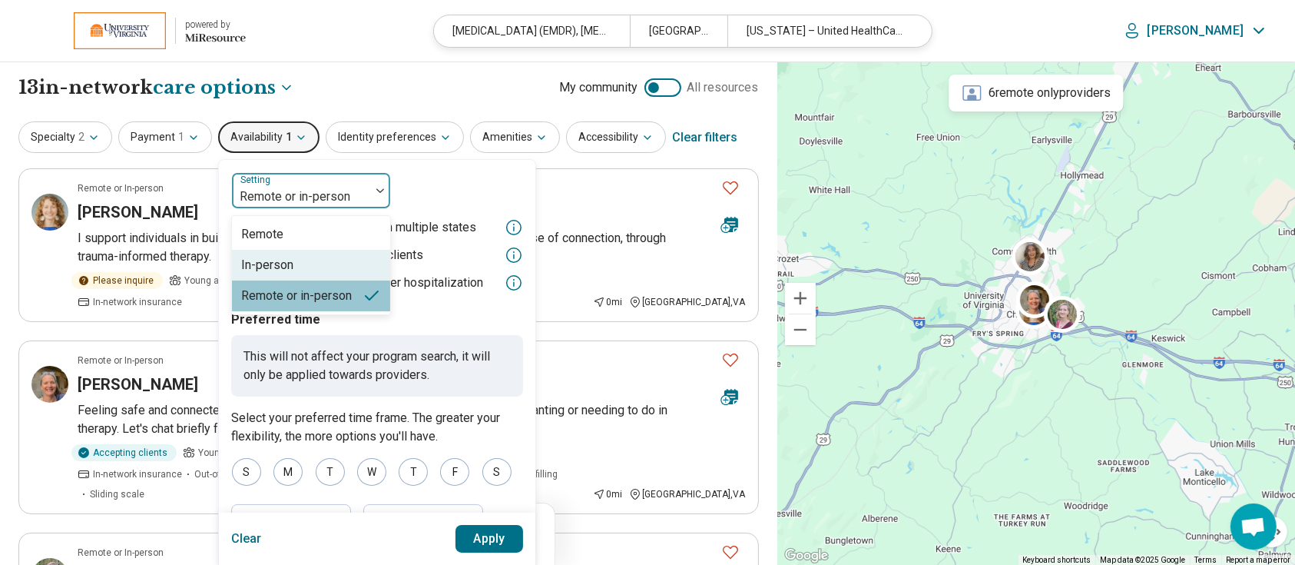
click at [258, 266] on div "In-person" at bounding box center [267, 265] width 52 height 18
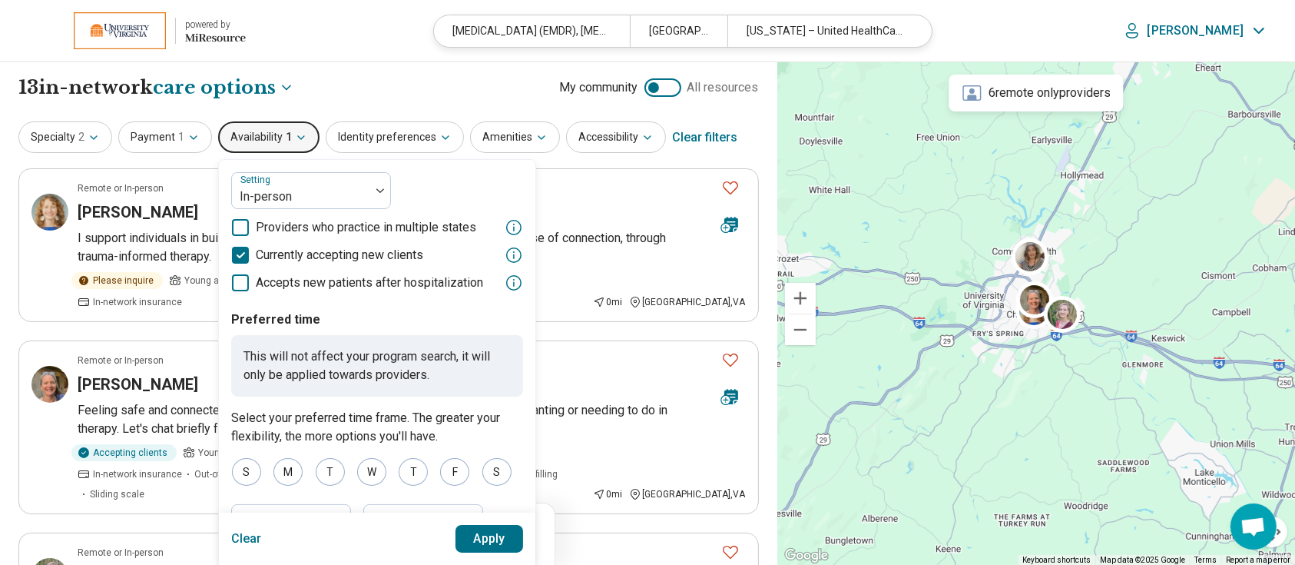
click at [484, 535] on button "Apply" at bounding box center [490, 539] width 68 height 28
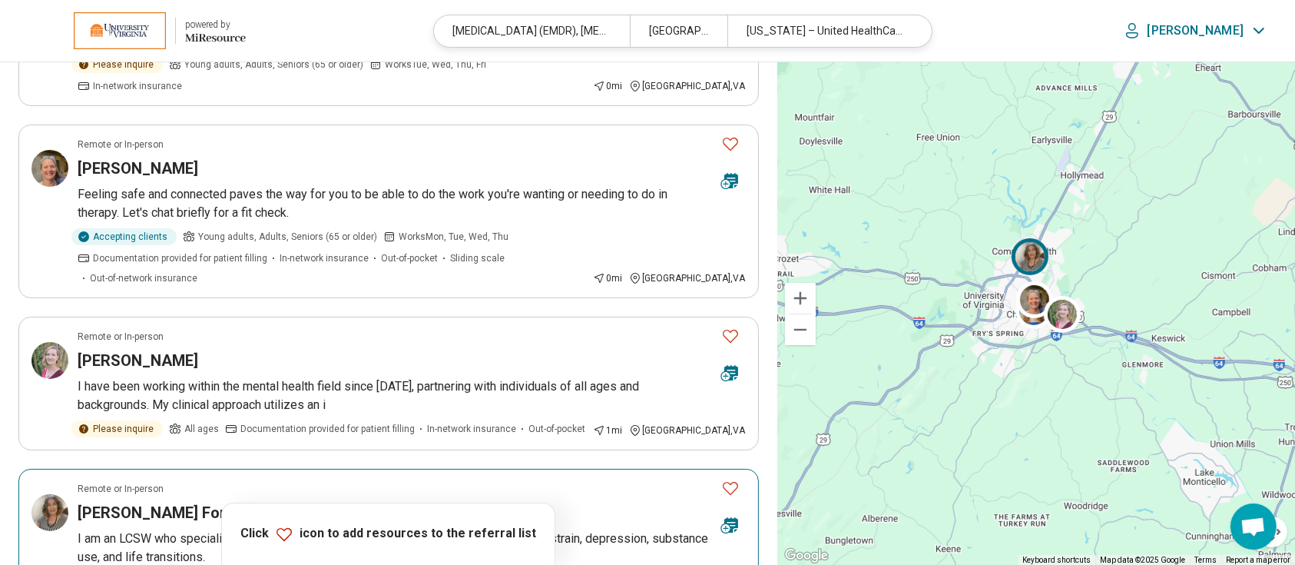
scroll to position [174, 0]
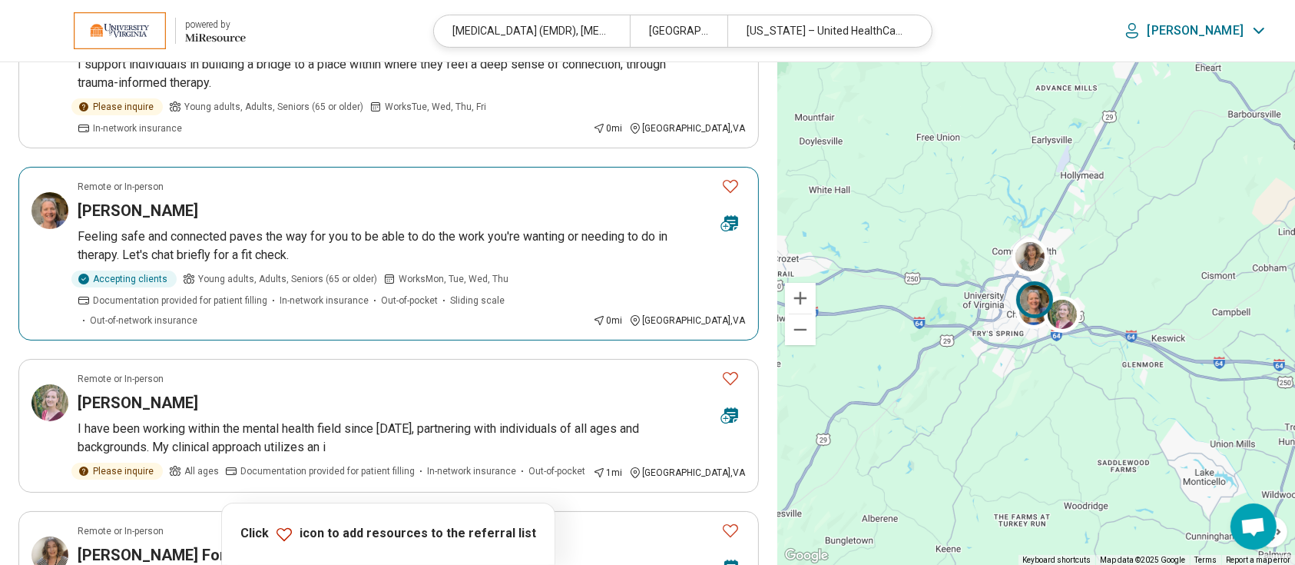
click at [65, 194] on img at bounding box center [49, 210] width 37 height 37
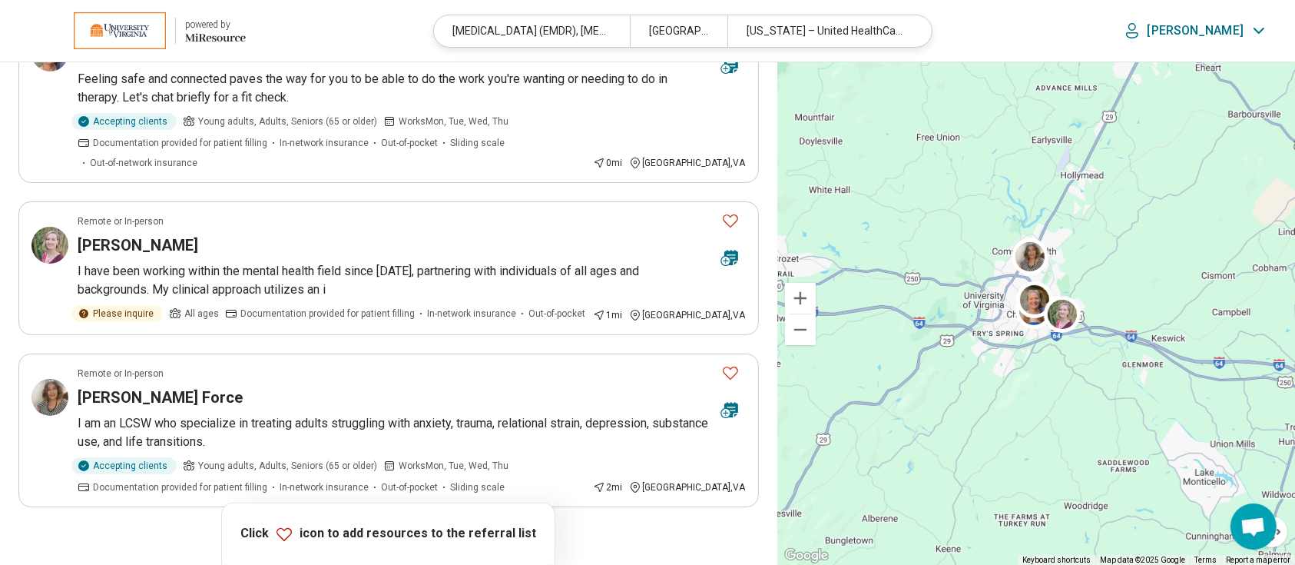
scroll to position [332, 0]
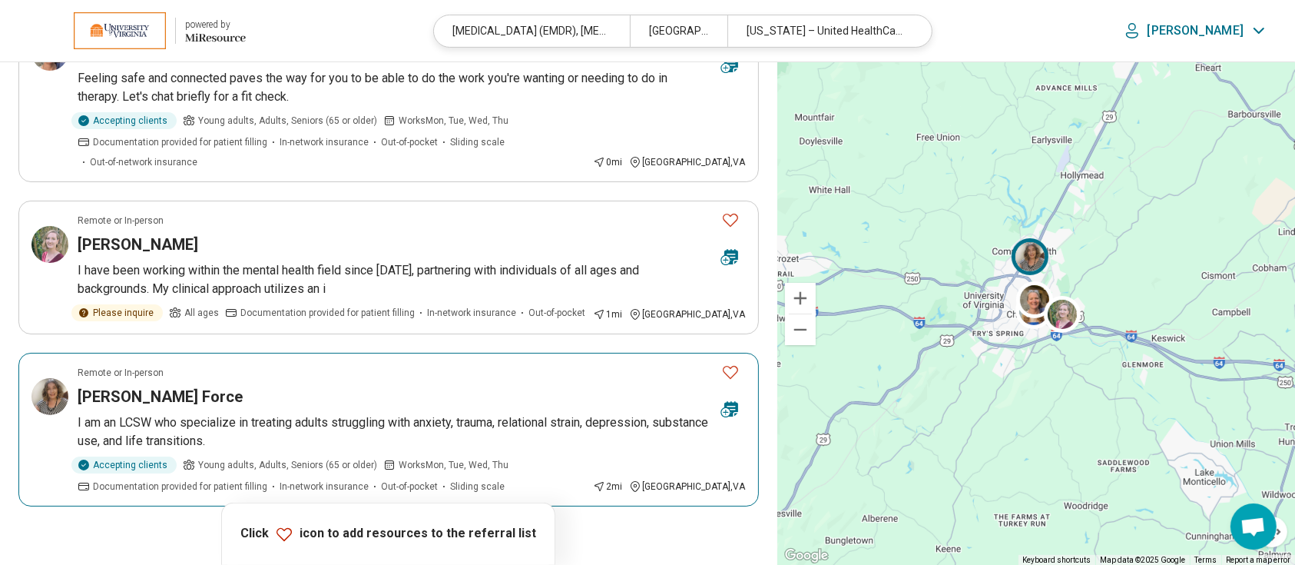
click at [96, 386] on h3 "Sara La Force" at bounding box center [160, 397] width 165 height 22
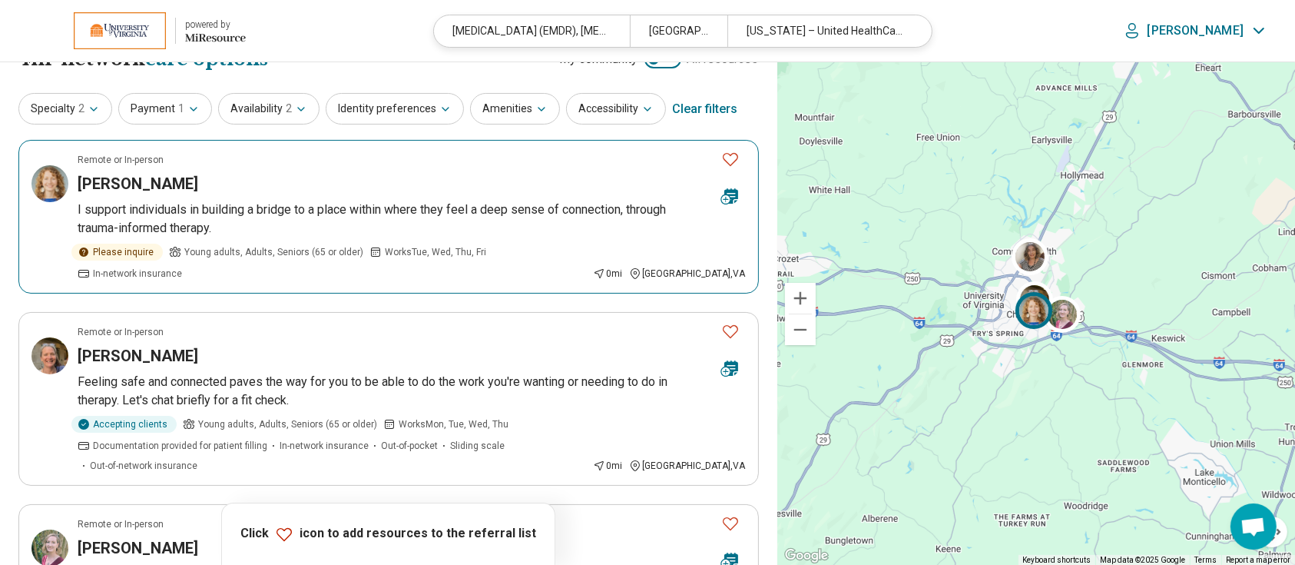
scroll to position [0, 0]
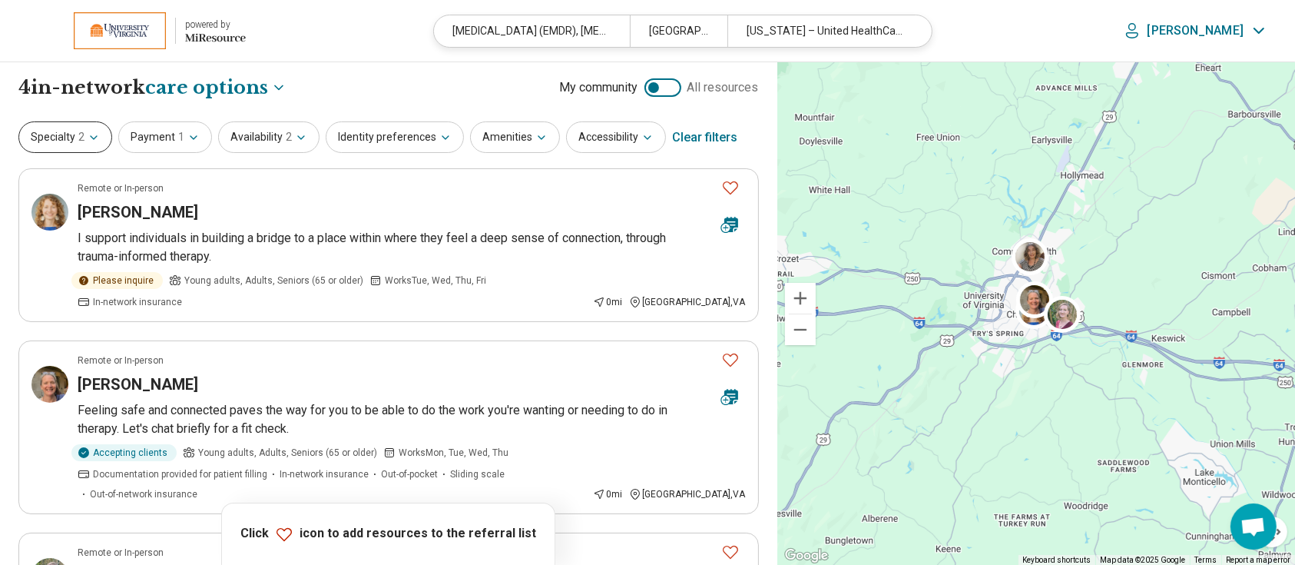
click at [88, 134] on icon "button" at bounding box center [94, 137] width 12 height 12
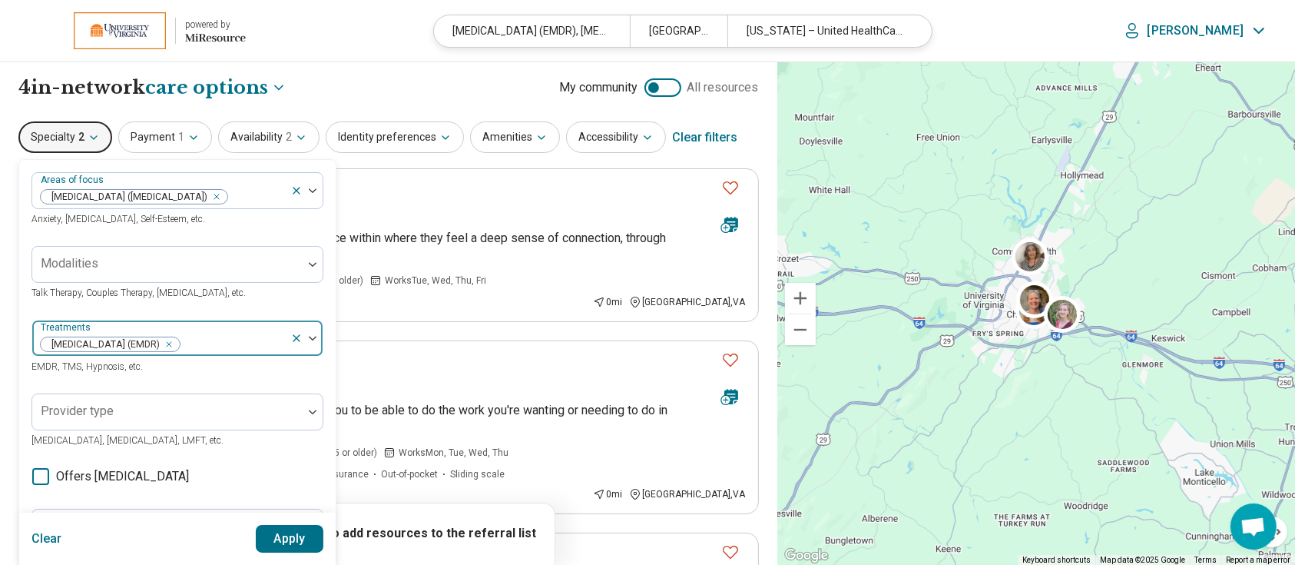
click at [175, 343] on div "Remove [object Object]" at bounding box center [166, 344] width 18 height 18
click at [227, 336] on div at bounding box center [167, 344] width 258 height 22
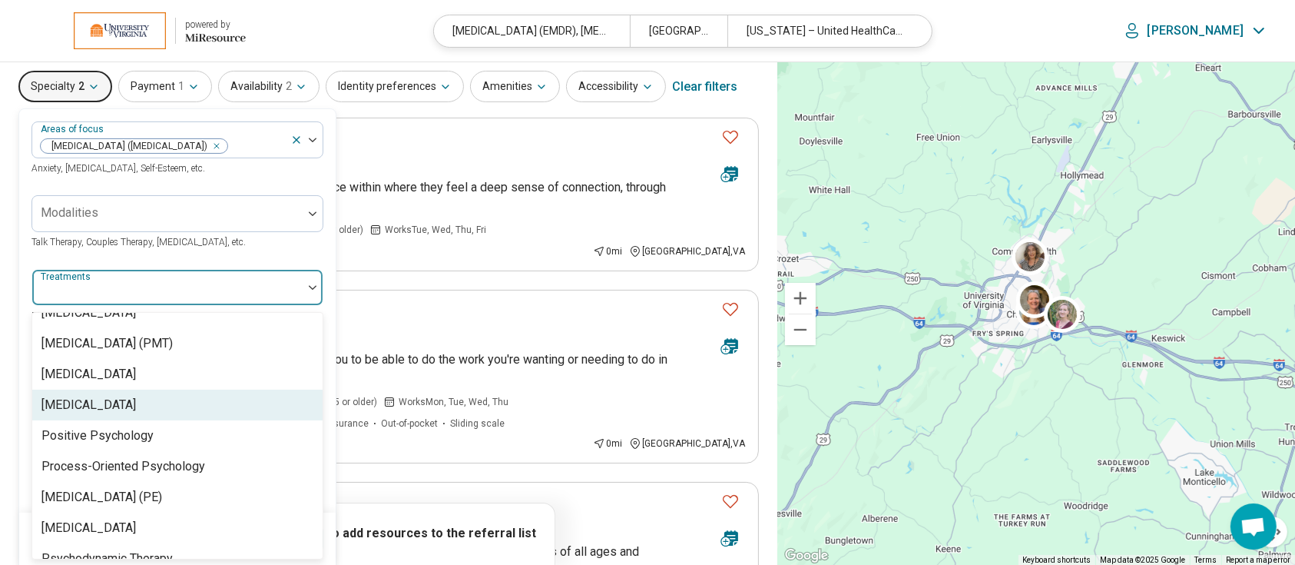
scroll to position [2391, 0]
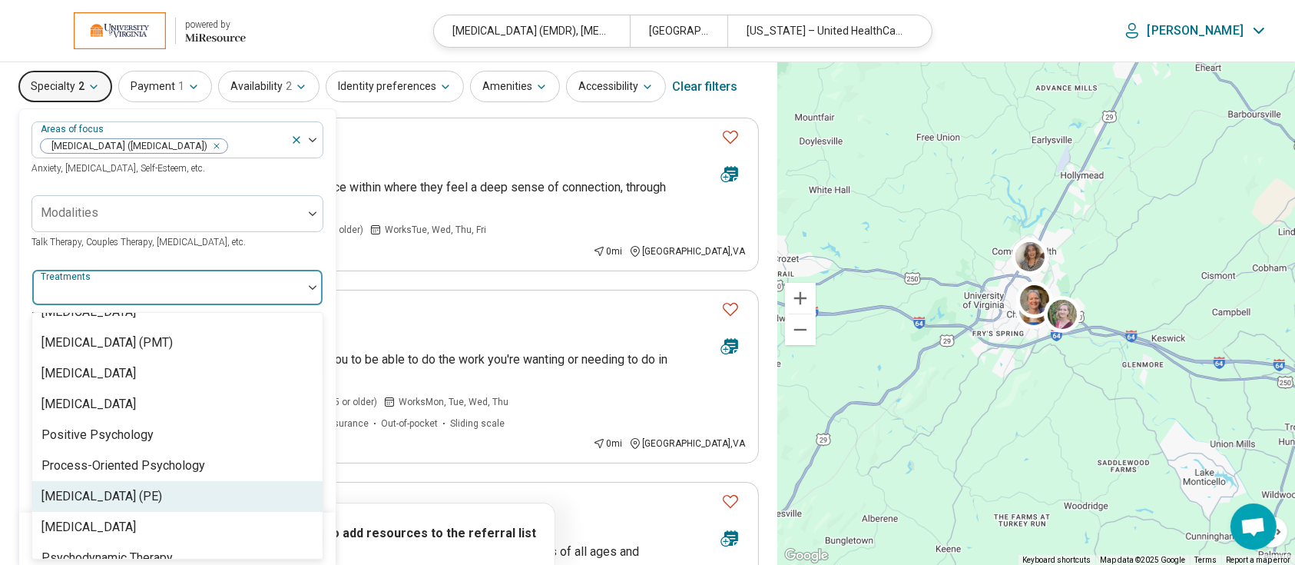
click at [114, 490] on div "Prolonged Exposure Therapy (PE)" at bounding box center [101, 496] width 121 height 18
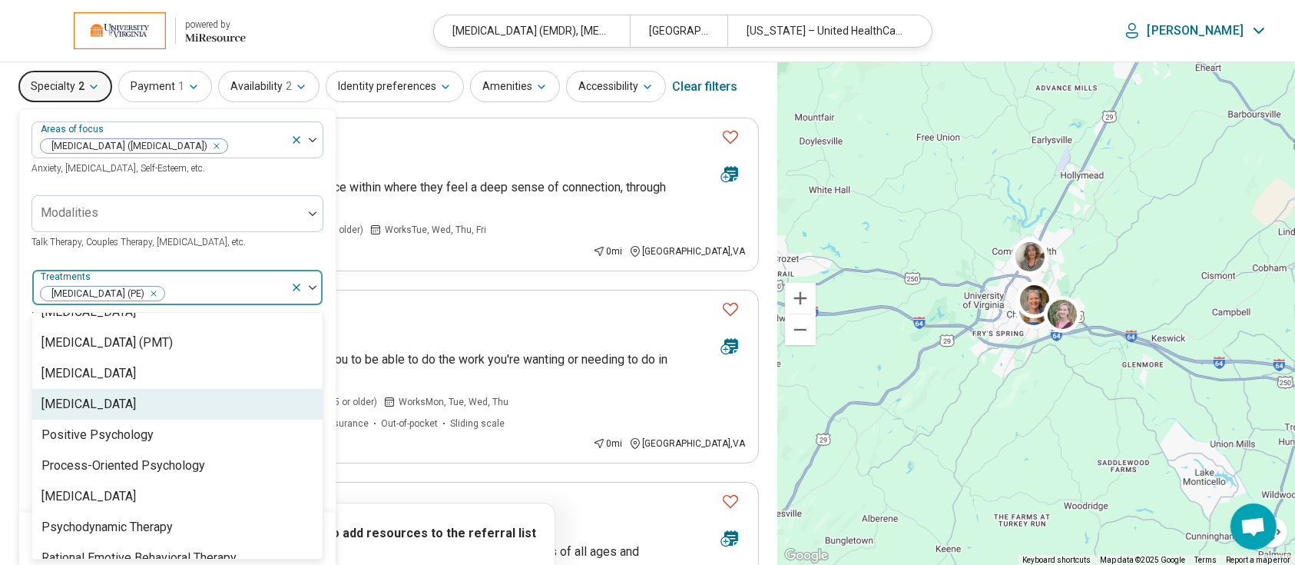
click at [332, 412] on div "Areas of focus Posttraumatic Stress Disorder (PTSD) Anxiety, Depression, Self-E…" at bounding box center [177, 421] width 316 height 625
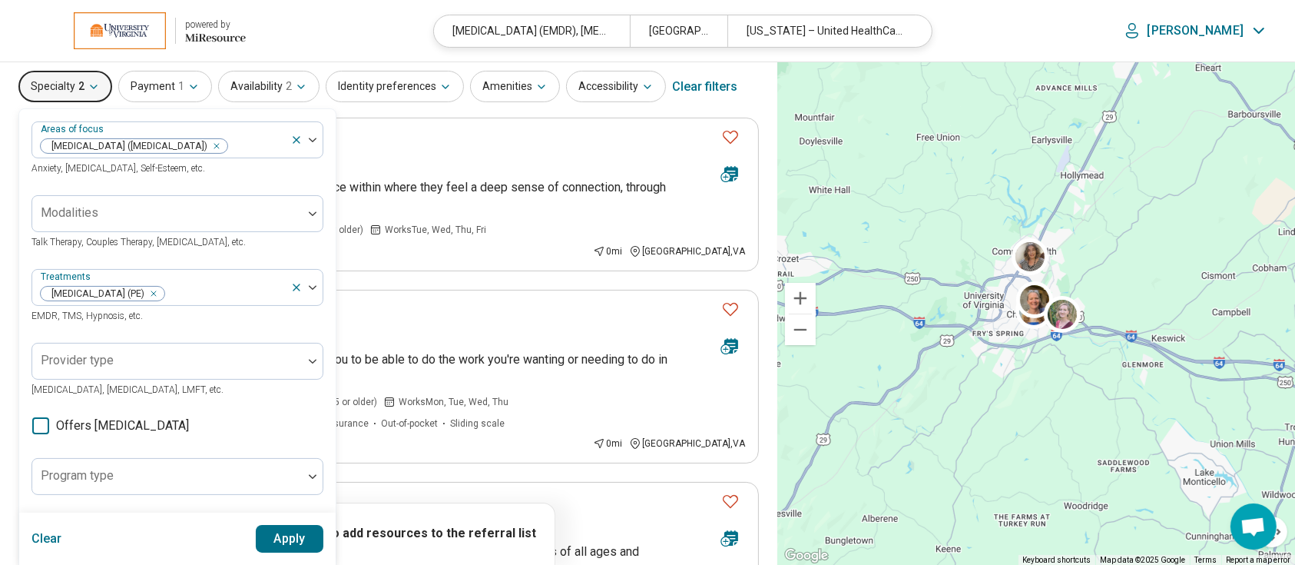
click at [298, 538] on button "Apply" at bounding box center [290, 539] width 68 height 28
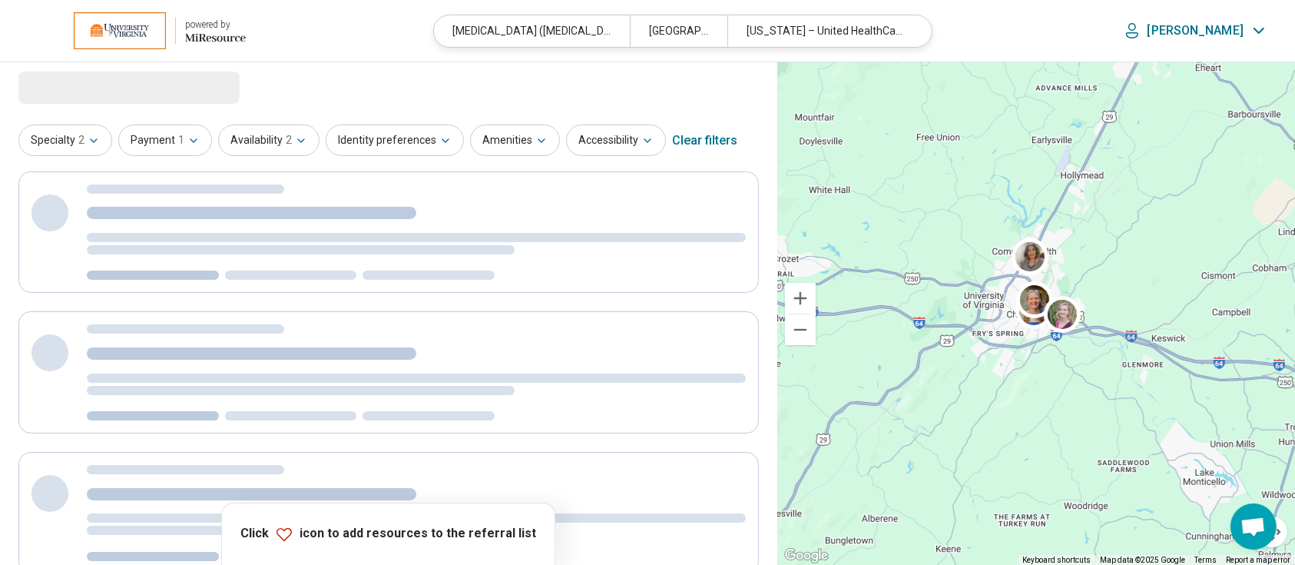
scroll to position [0, 0]
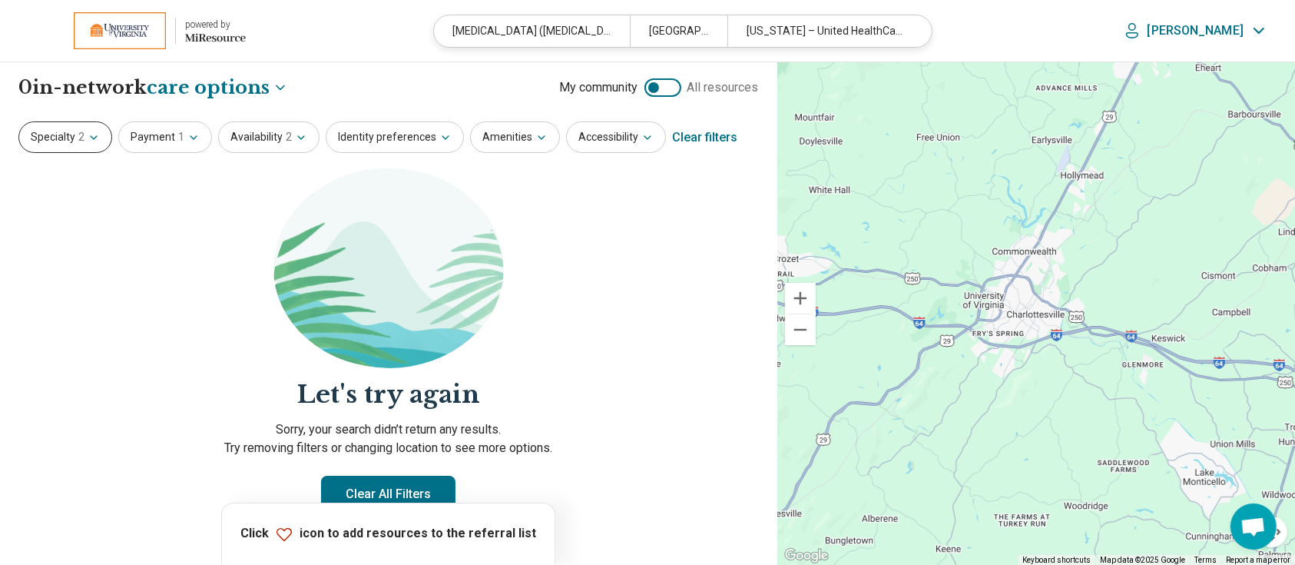
click at [68, 144] on button "Specialty 2" at bounding box center [65, 136] width 94 height 31
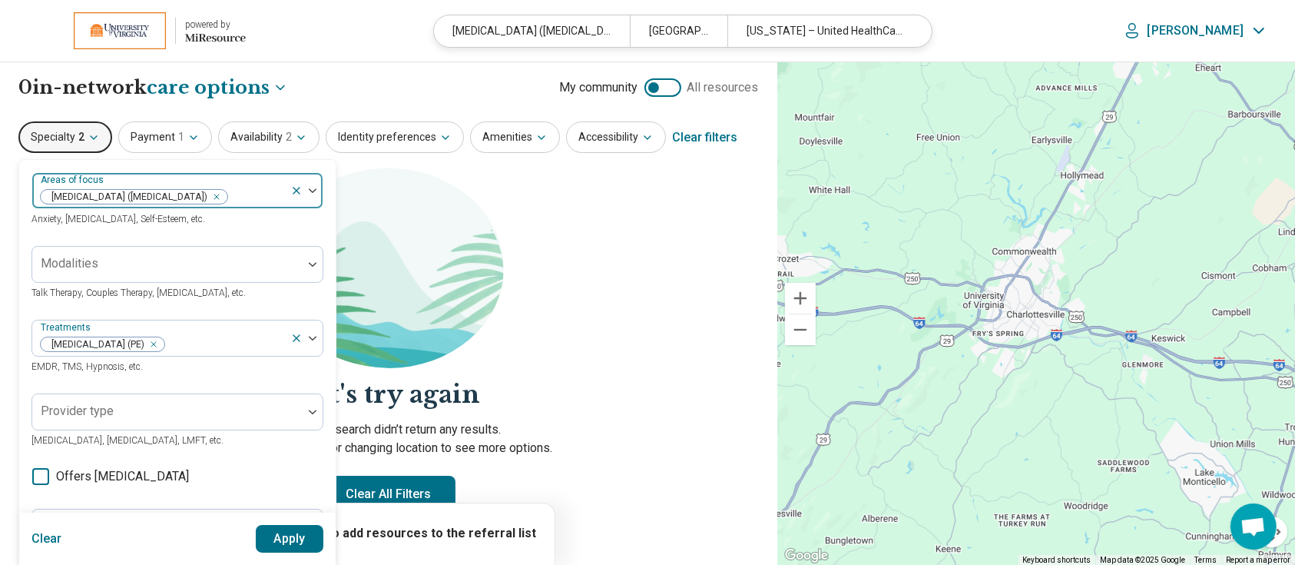
click at [222, 194] on div "Remove [object Object]" at bounding box center [213, 196] width 18 height 18
click at [295, 535] on button "Apply" at bounding box center [290, 539] width 68 height 28
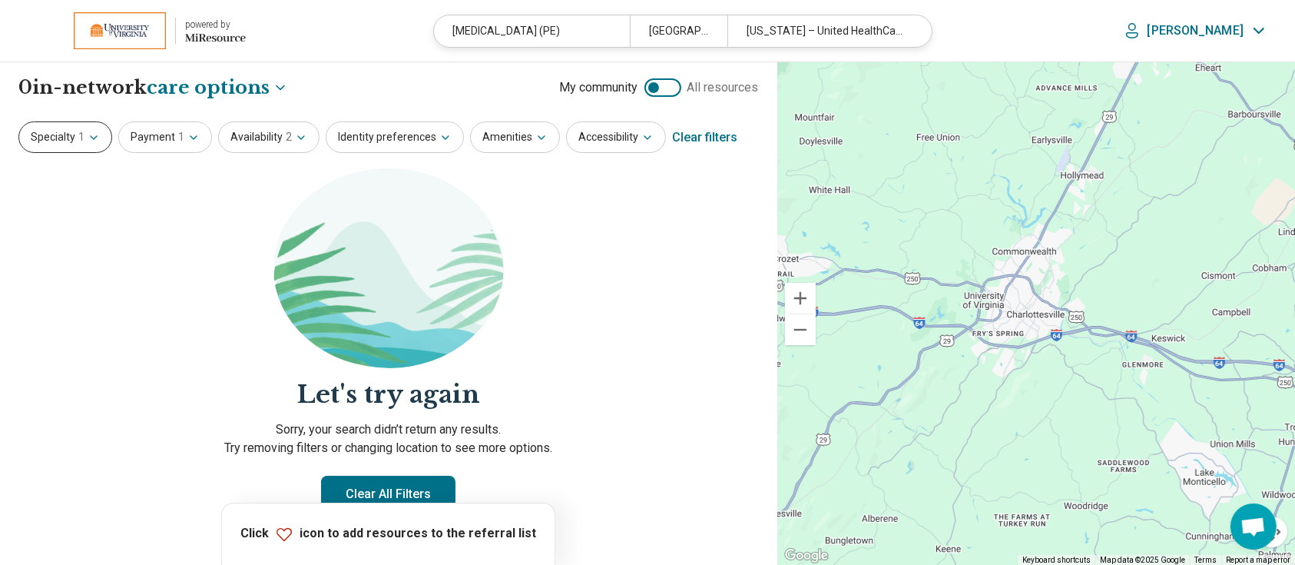
click at [78, 130] on span "1" at bounding box center [81, 137] width 6 height 16
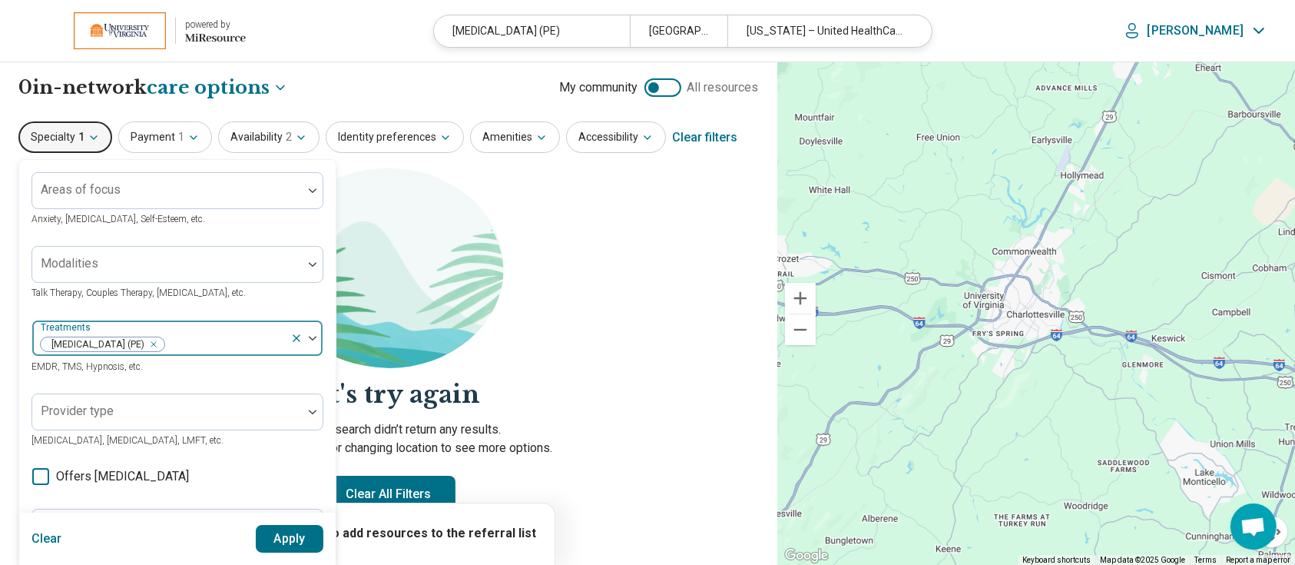
click at [155, 344] on icon "Remove [object Object]" at bounding box center [149, 344] width 11 height 11
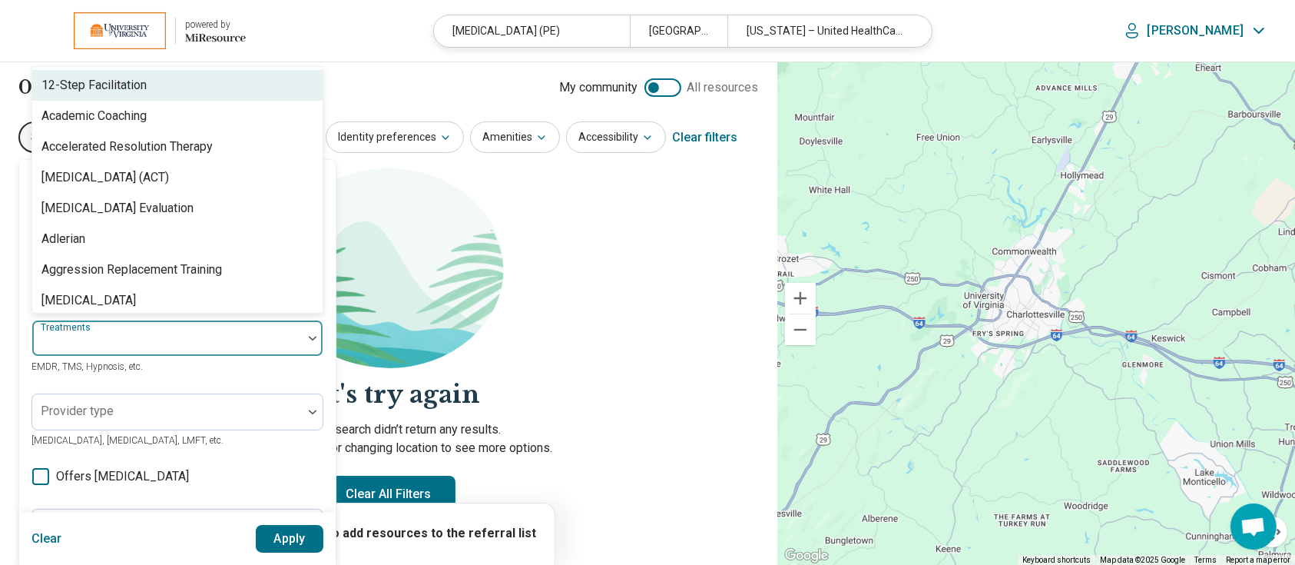
click at [307, 348] on div "104 results available. Use Up and Down to choose options, press Enter to select…" at bounding box center [177, 347] width 292 height 55
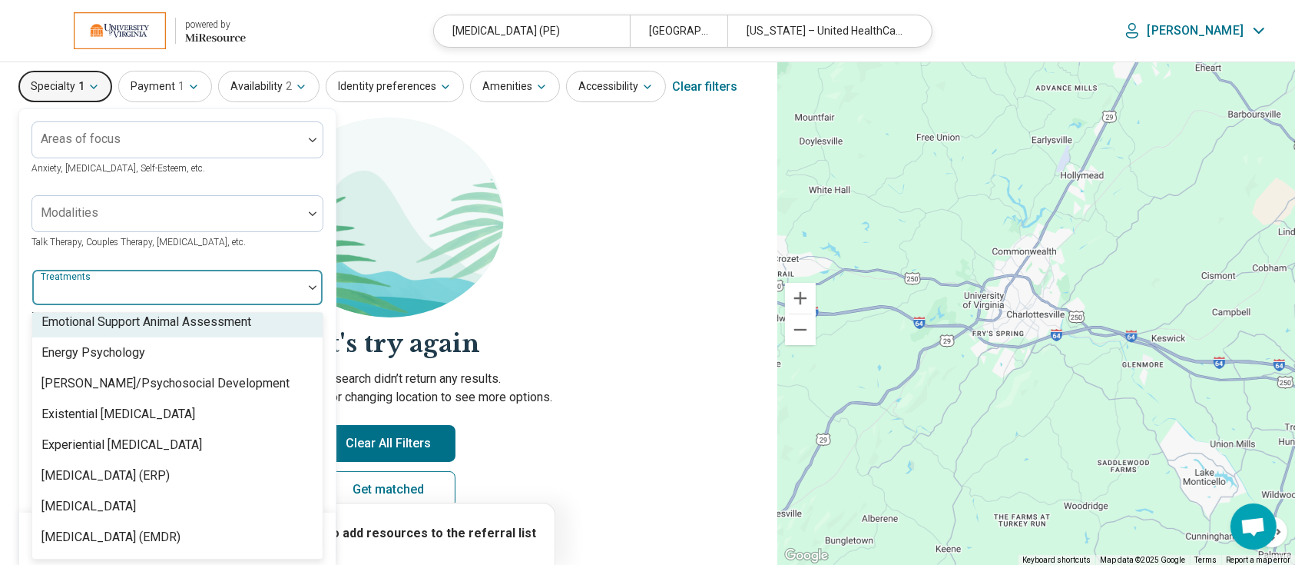
scroll to position [1112, 0]
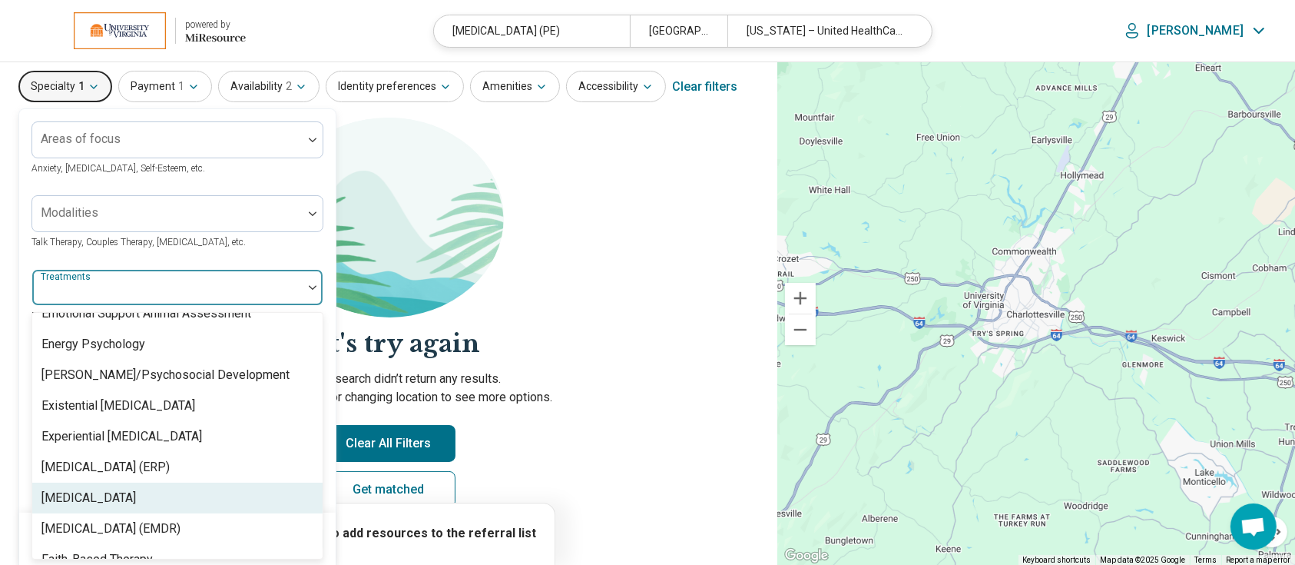
click at [109, 495] on div "[MEDICAL_DATA]" at bounding box center [88, 498] width 94 height 18
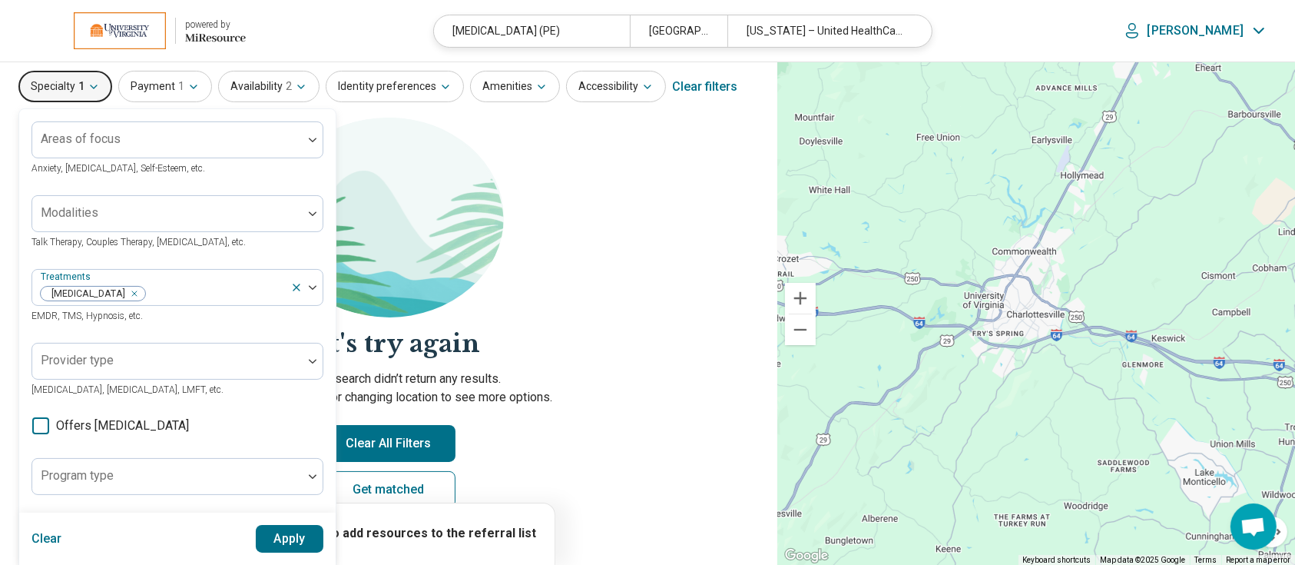
click at [331, 452] on div "Areas of focus Anxiety, Depression, Self-Esteem, etc. Modalities Talk Therapy, …" at bounding box center [177, 421] width 316 height 625
click at [292, 537] on button "Apply" at bounding box center [290, 539] width 68 height 28
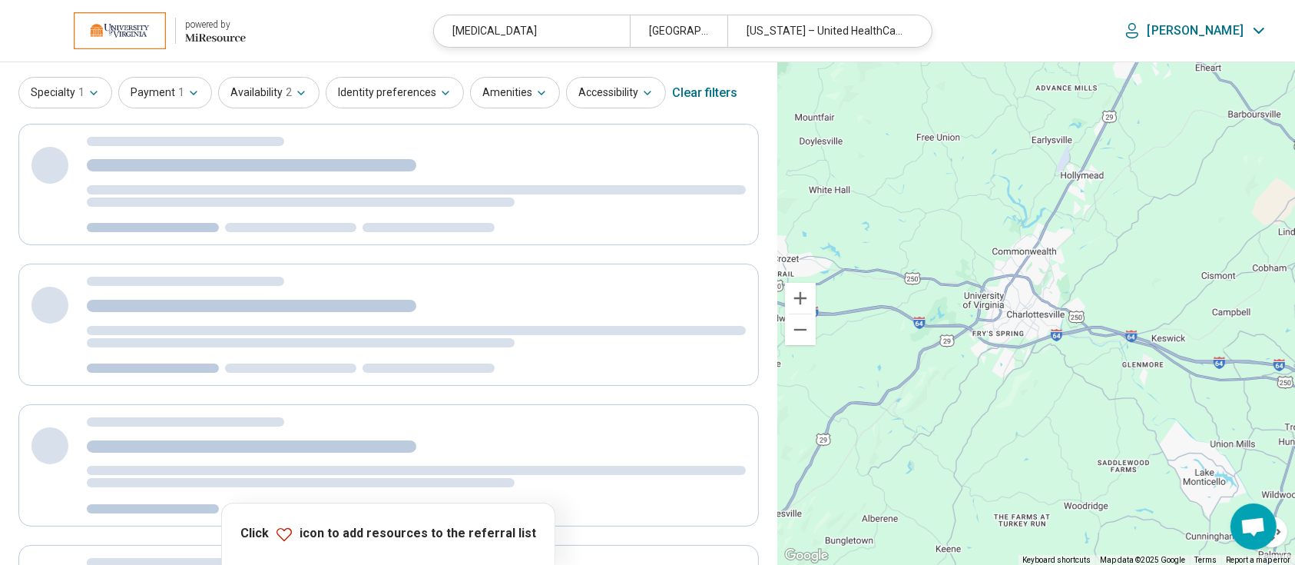
scroll to position [0, 0]
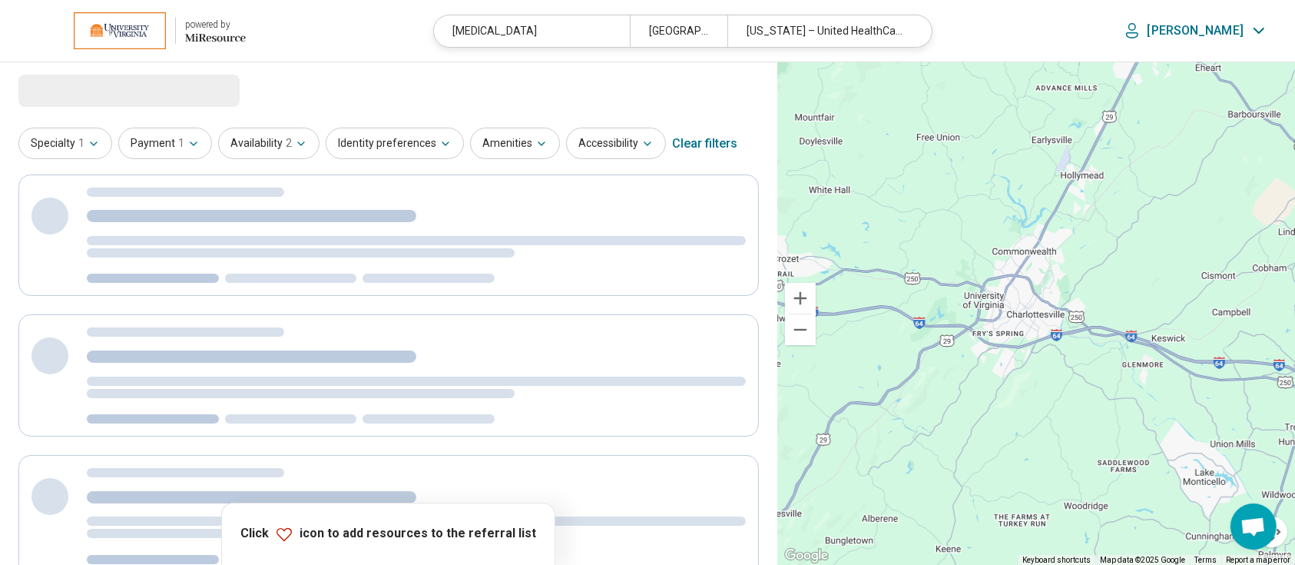
select select "***"
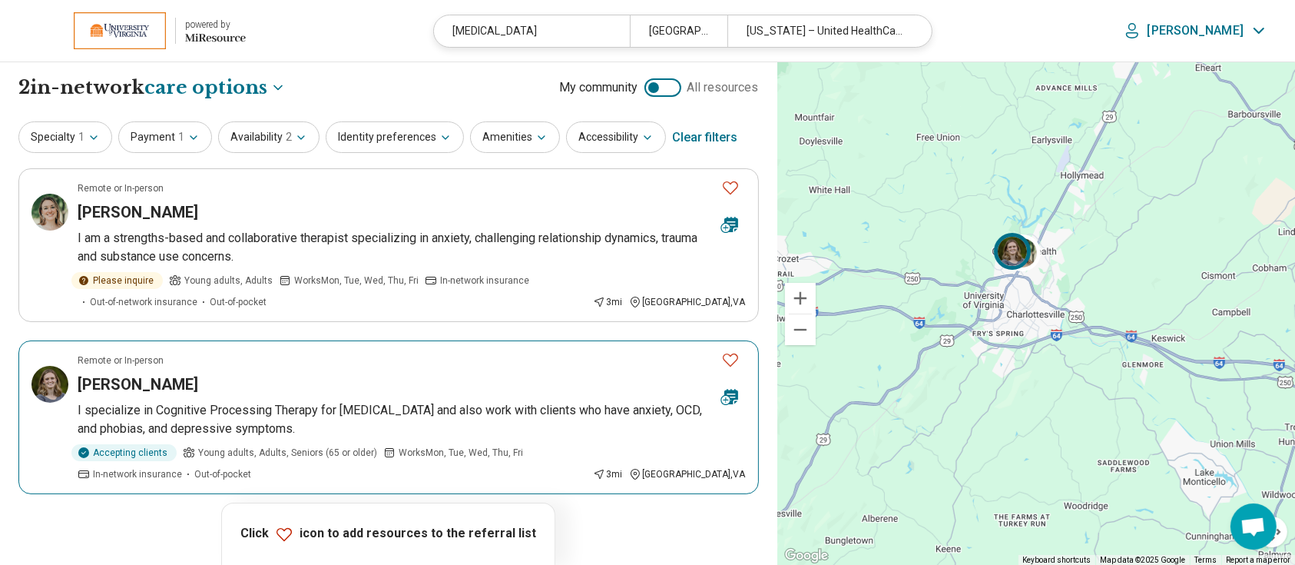
click at [128, 380] on h3 "Hannah Robinson" at bounding box center [138, 384] width 121 height 22
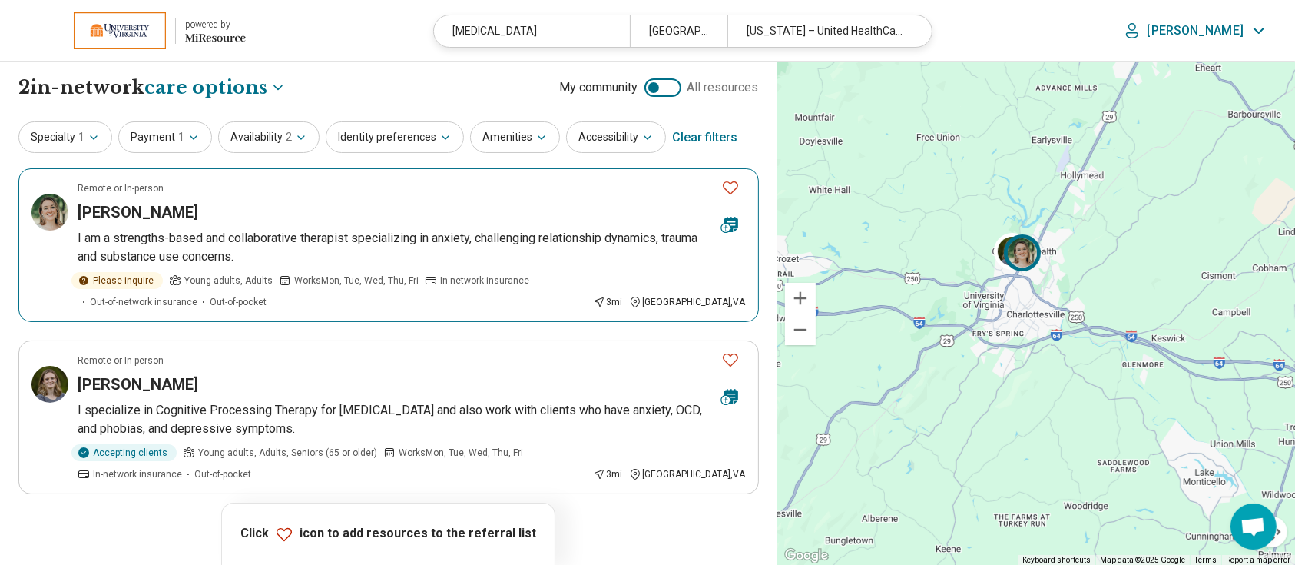
click at [133, 208] on h3 "Kelli Robertson" at bounding box center [138, 212] width 121 height 22
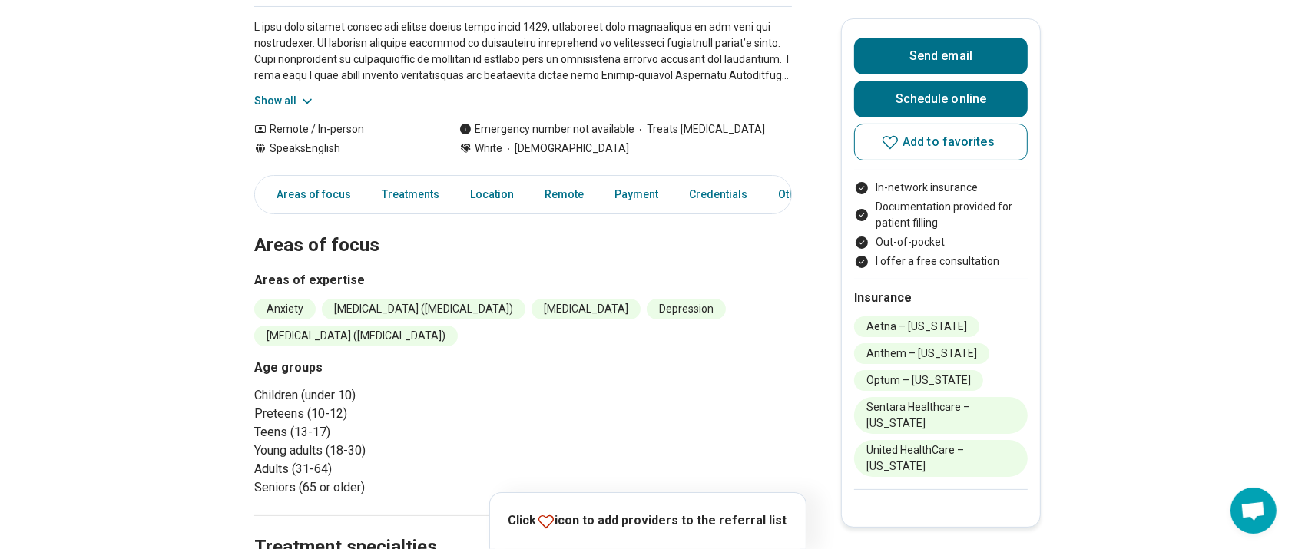
scroll to position [44, 0]
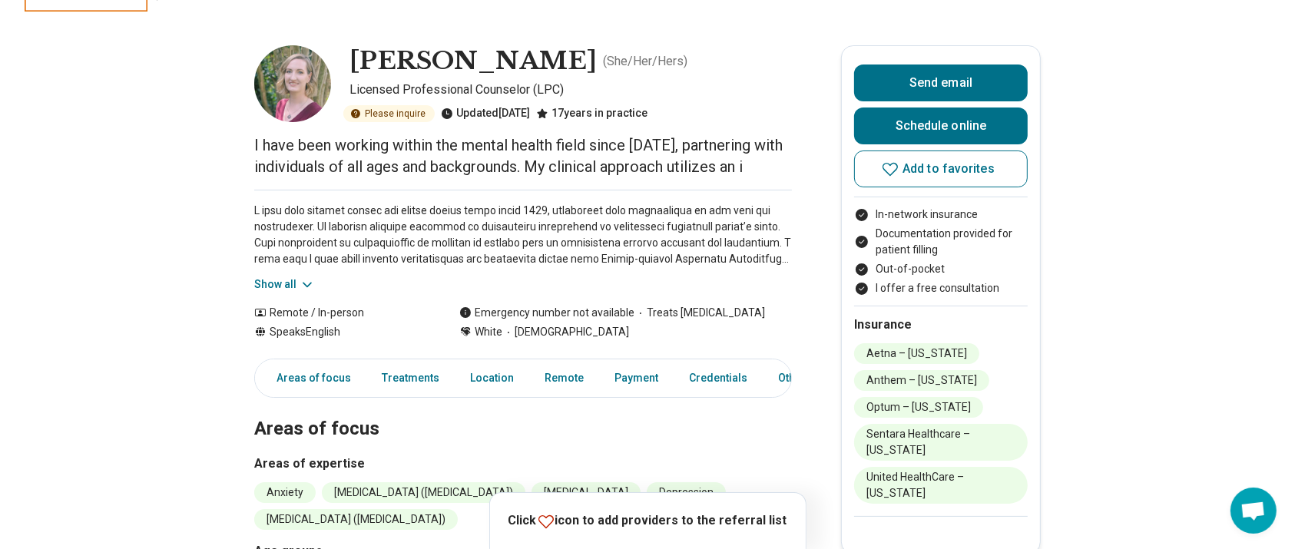
click at [287, 280] on button "Show all" at bounding box center [284, 285] width 61 height 16
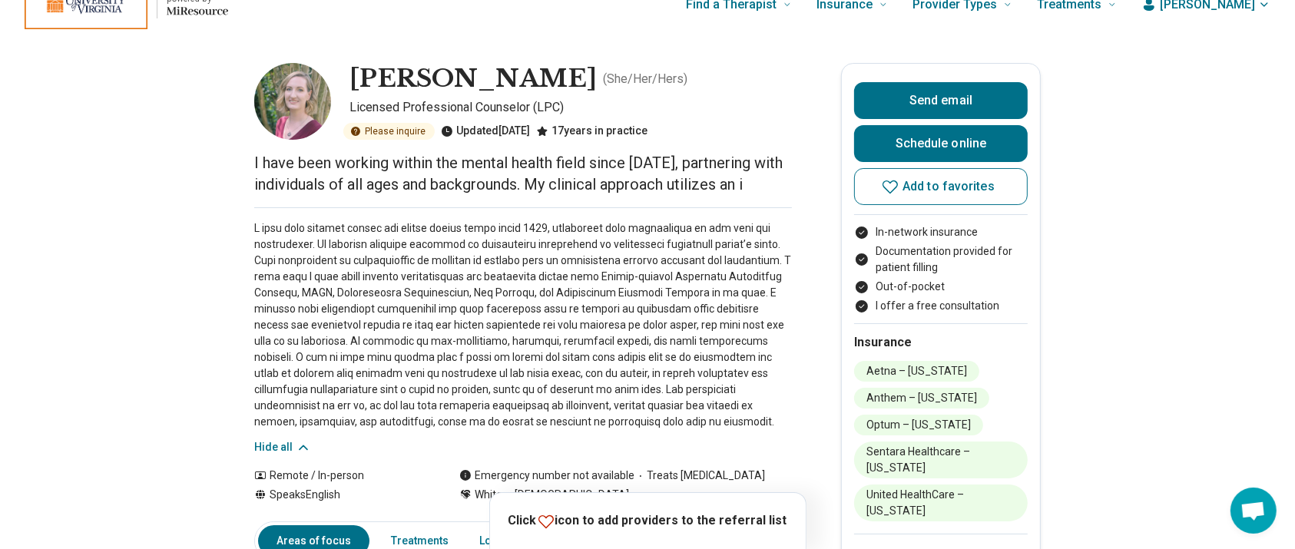
scroll to position [0, 0]
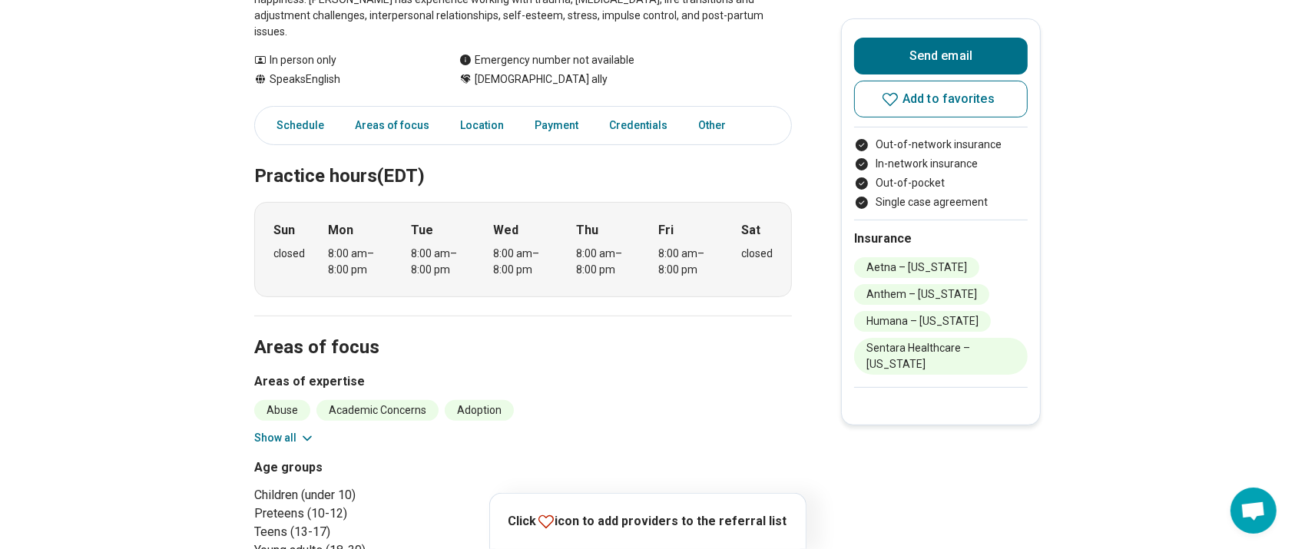
scroll to position [354, 0]
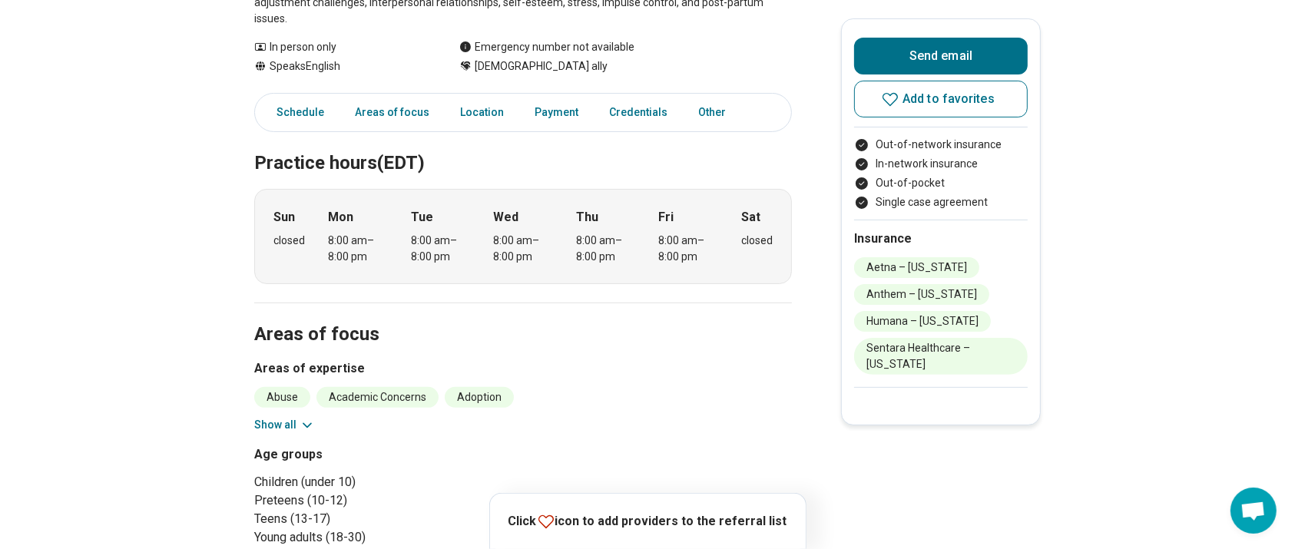
click at [290, 417] on button "Show all" at bounding box center [284, 425] width 61 height 16
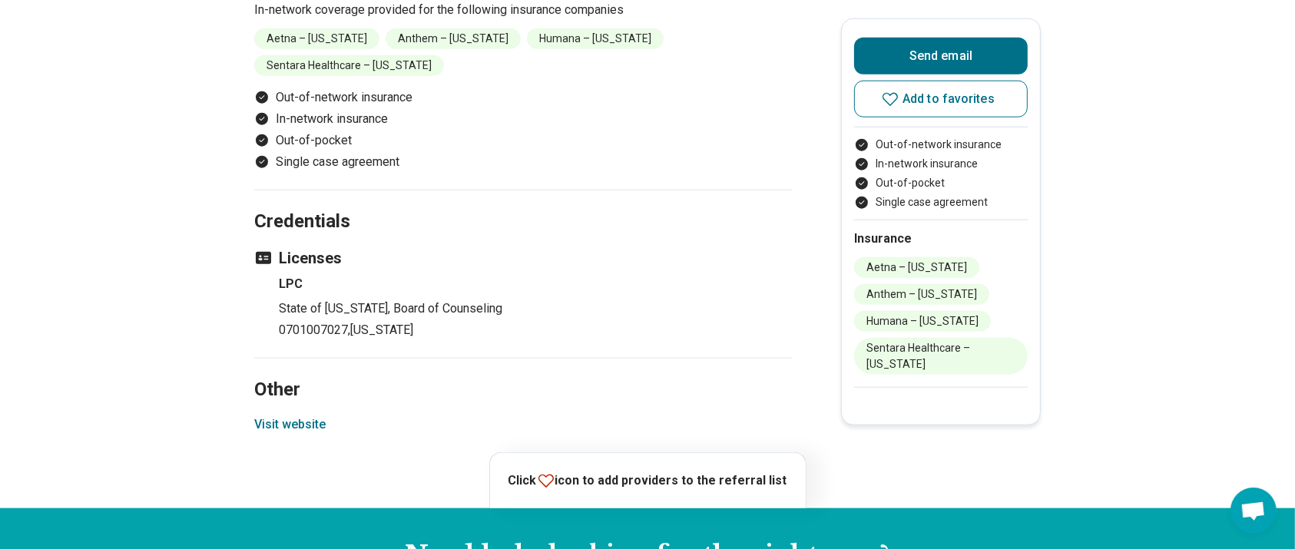
scroll to position [1696, 0]
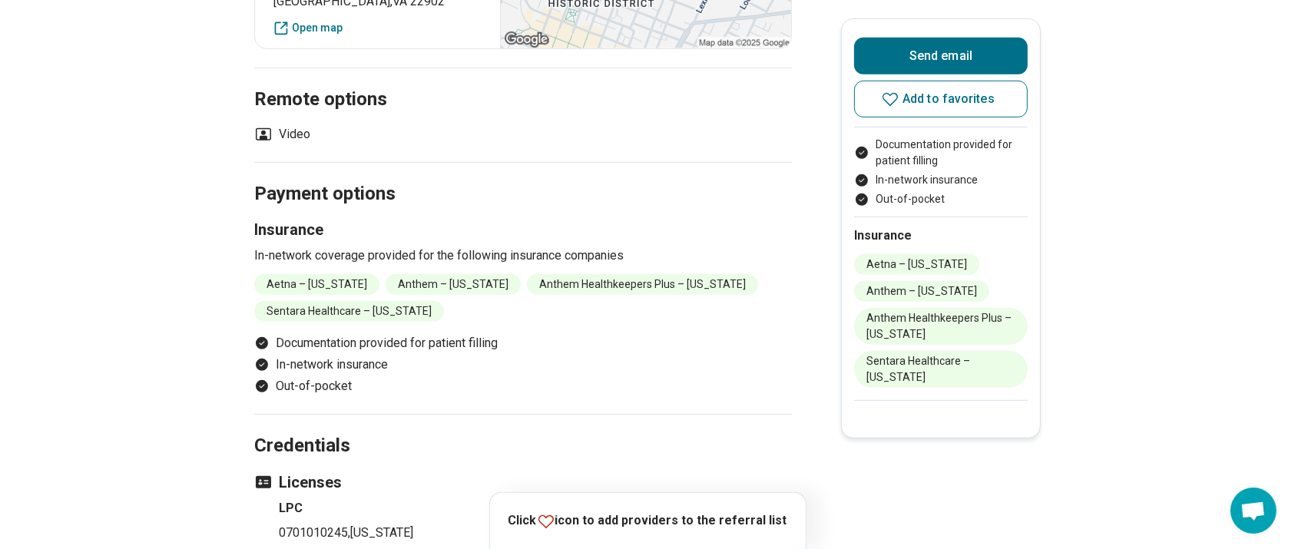
scroll to position [741, 0]
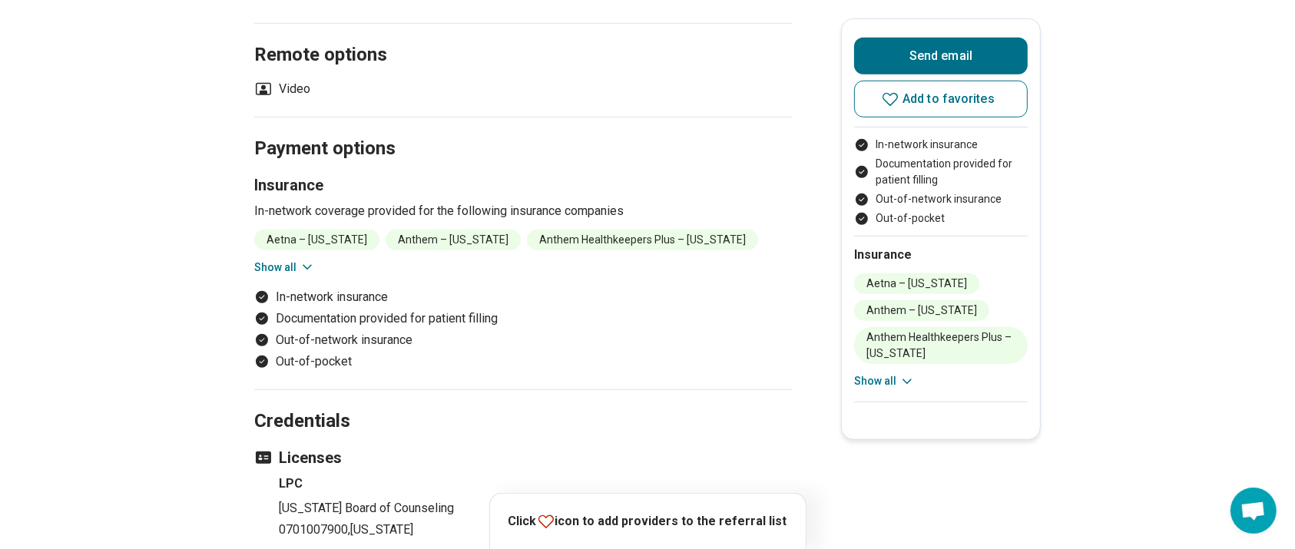
scroll to position [1052, 0]
click at [303, 262] on button "Show all" at bounding box center [284, 267] width 61 height 16
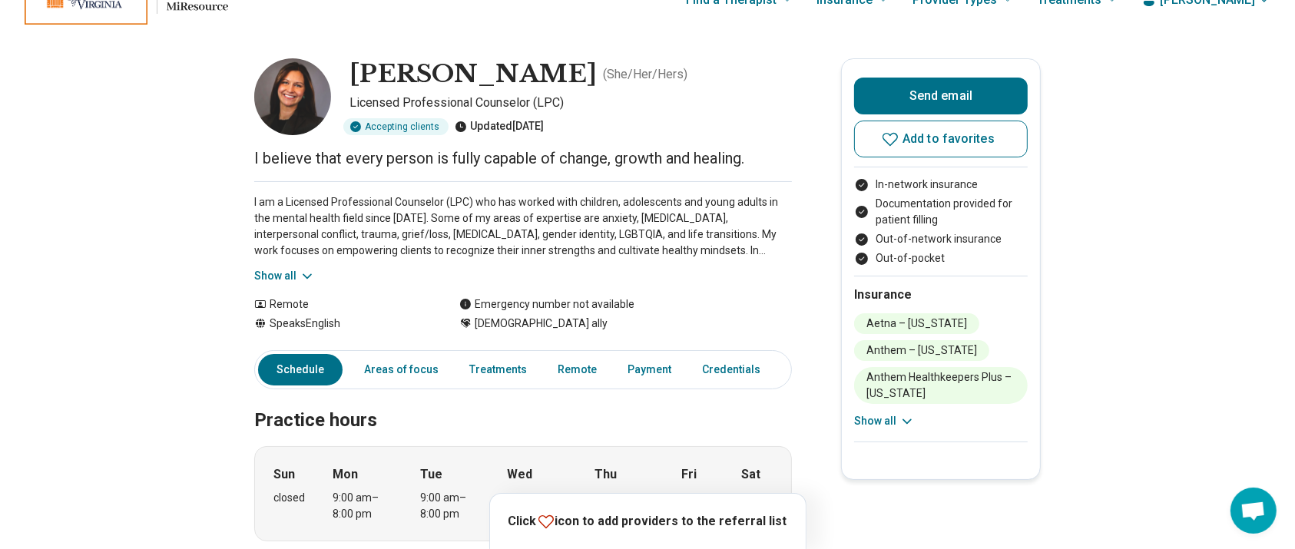
scroll to position [0, 0]
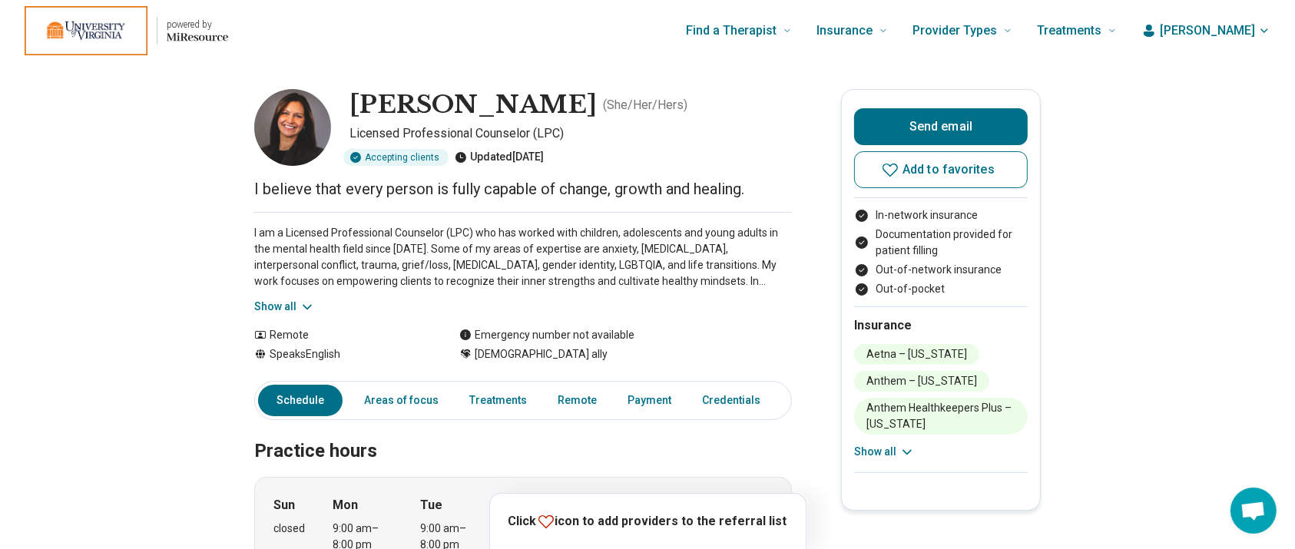
click at [305, 303] on icon at bounding box center [307, 307] width 15 height 15
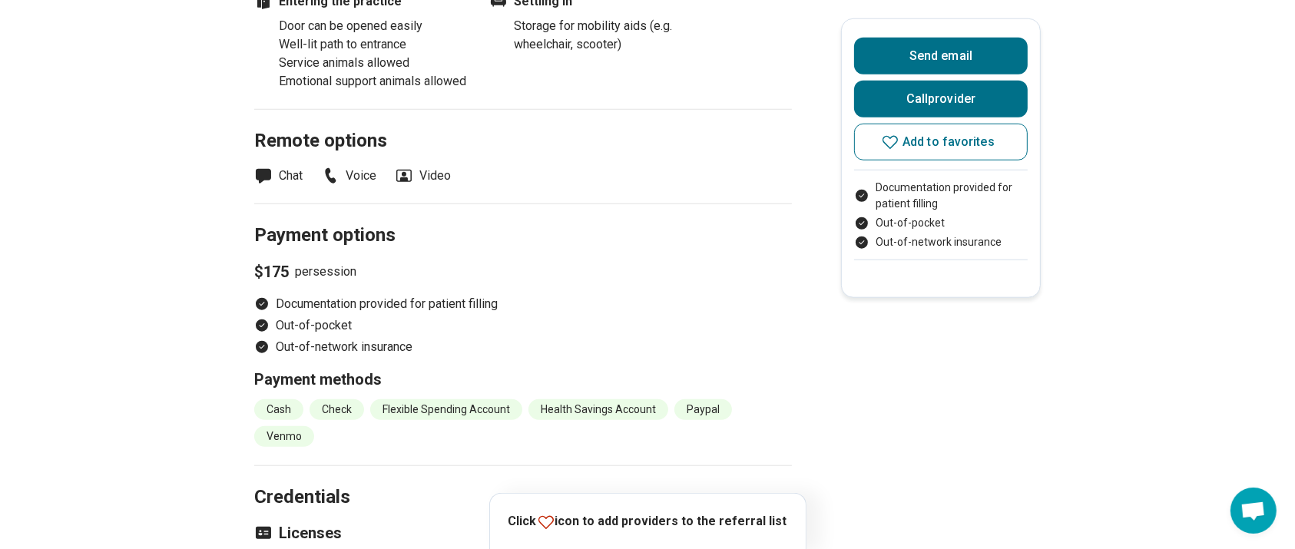
scroll to position [1405, 0]
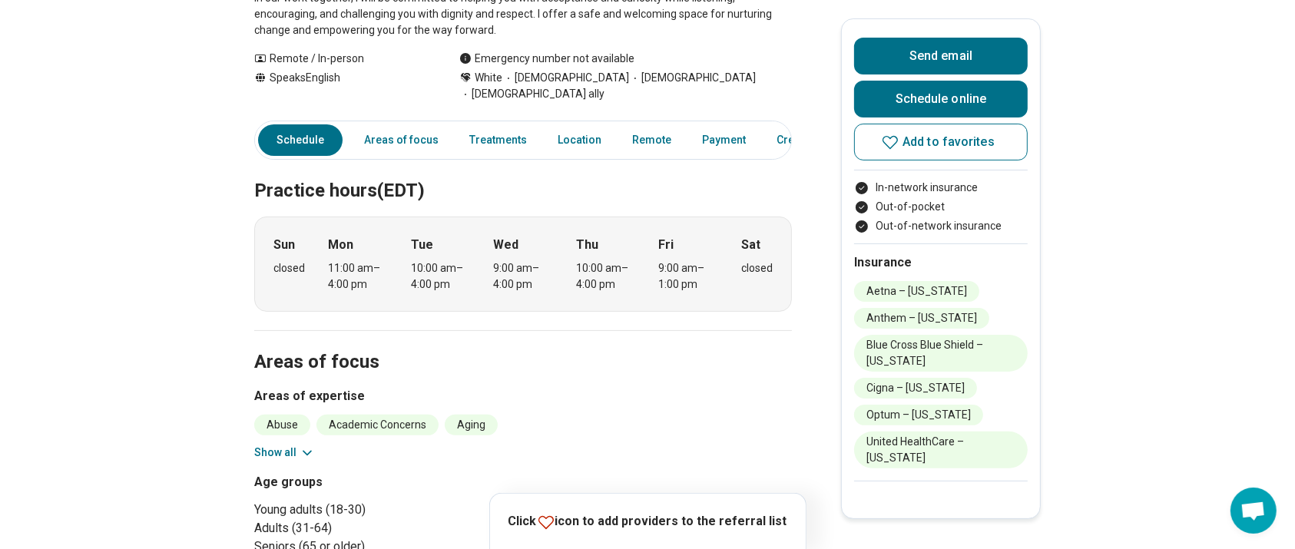
scroll to position [323, 0]
click at [305, 444] on icon at bounding box center [307, 451] width 15 height 15
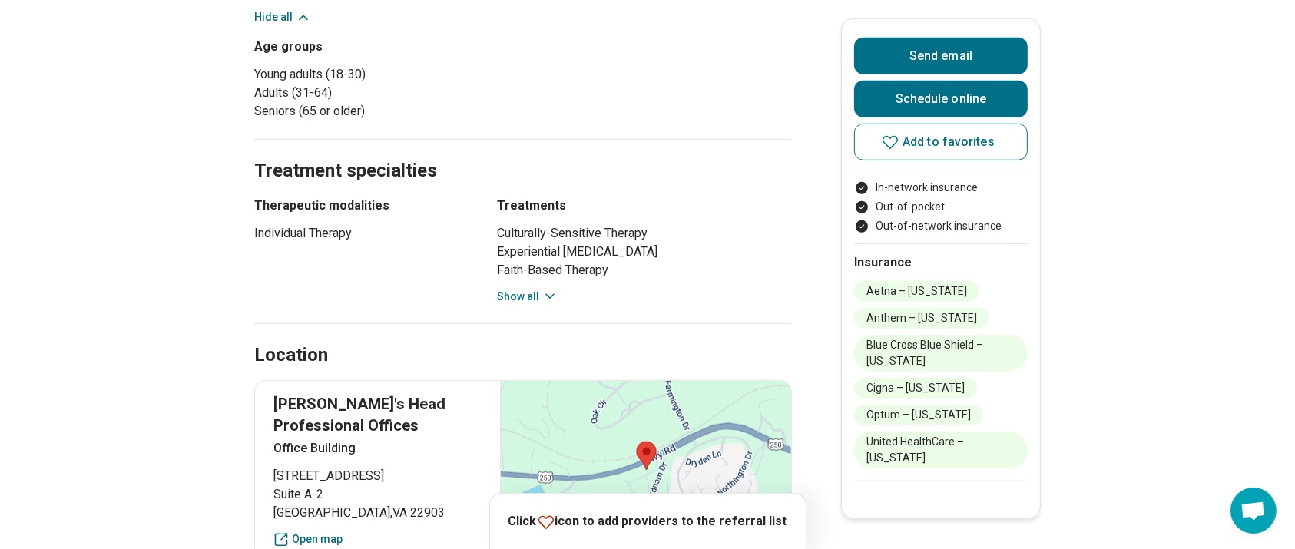
scroll to position [1040, 0]
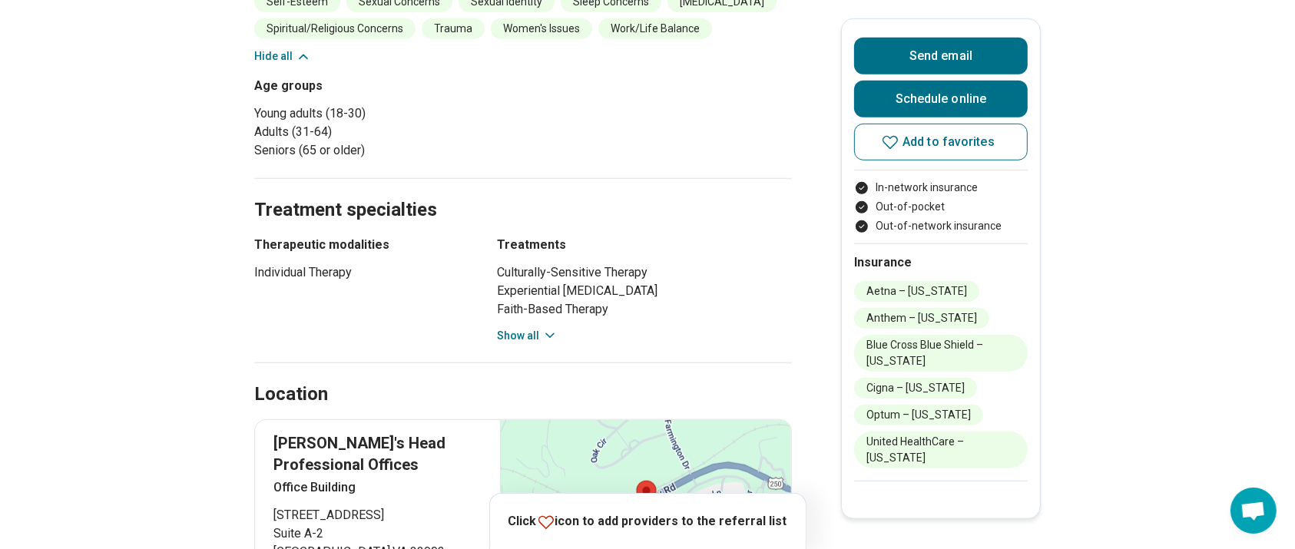
click at [522, 328] on button "Show all" at bounding box center [527, 336] width 61 height 16
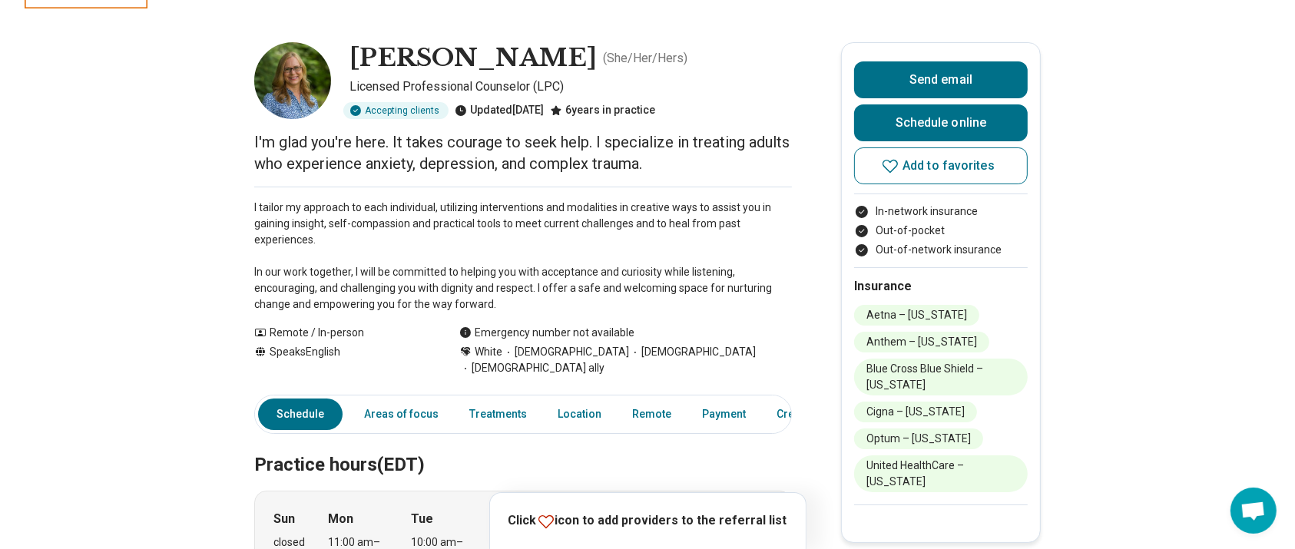
scroll to position [0, 0]
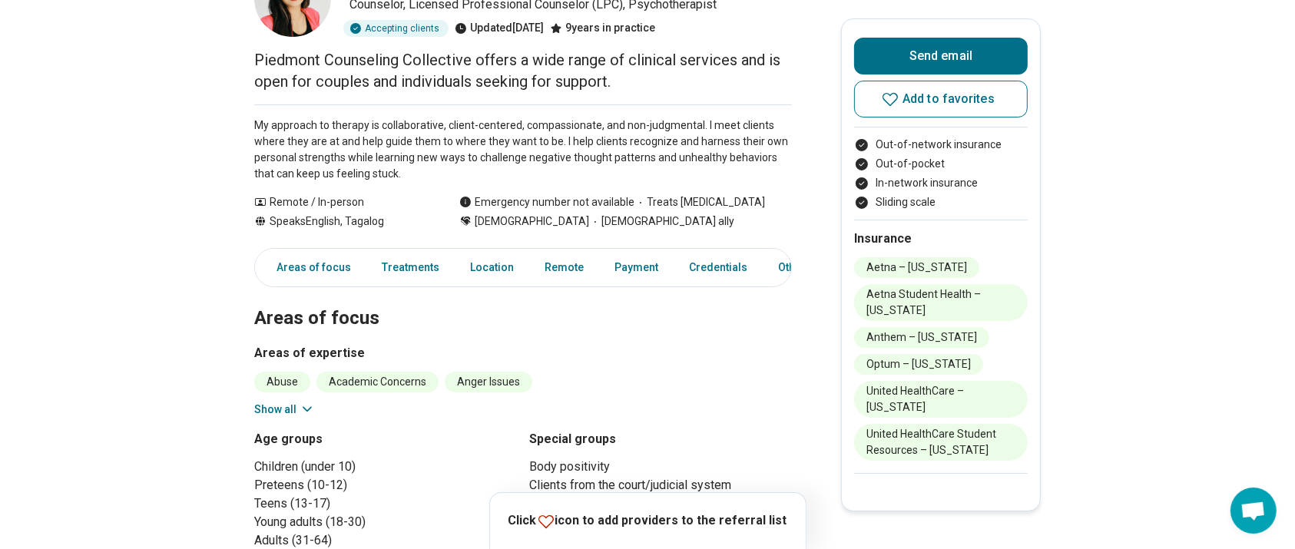
scroll to position [147, 0]
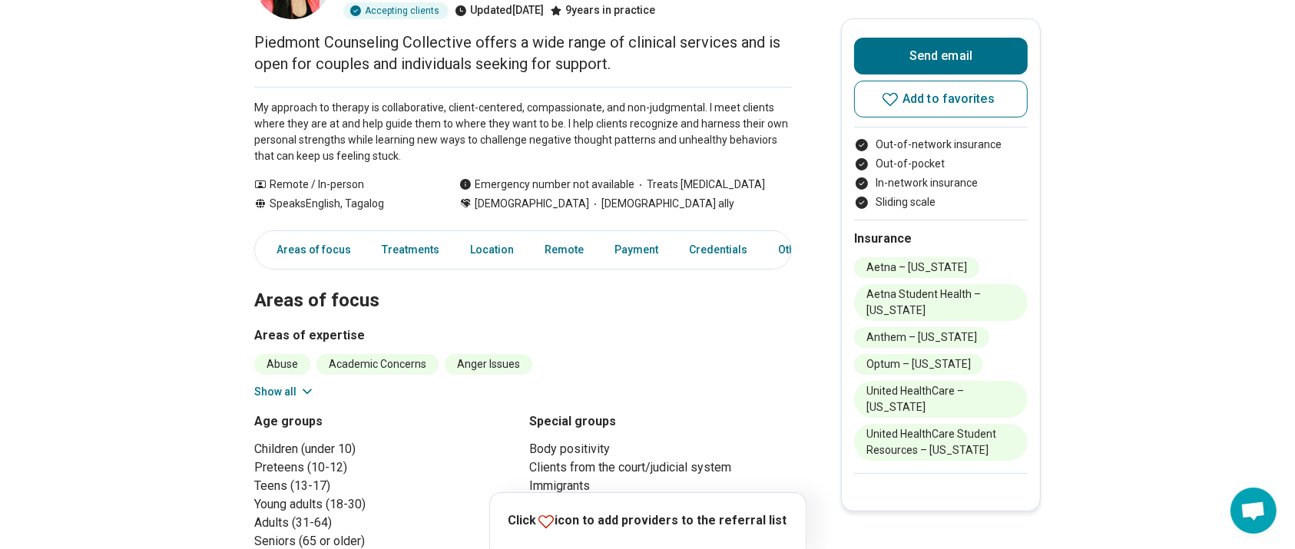
click at [277, 396] on button "Show all" at bounding box center [284, 392] width 61 height 16
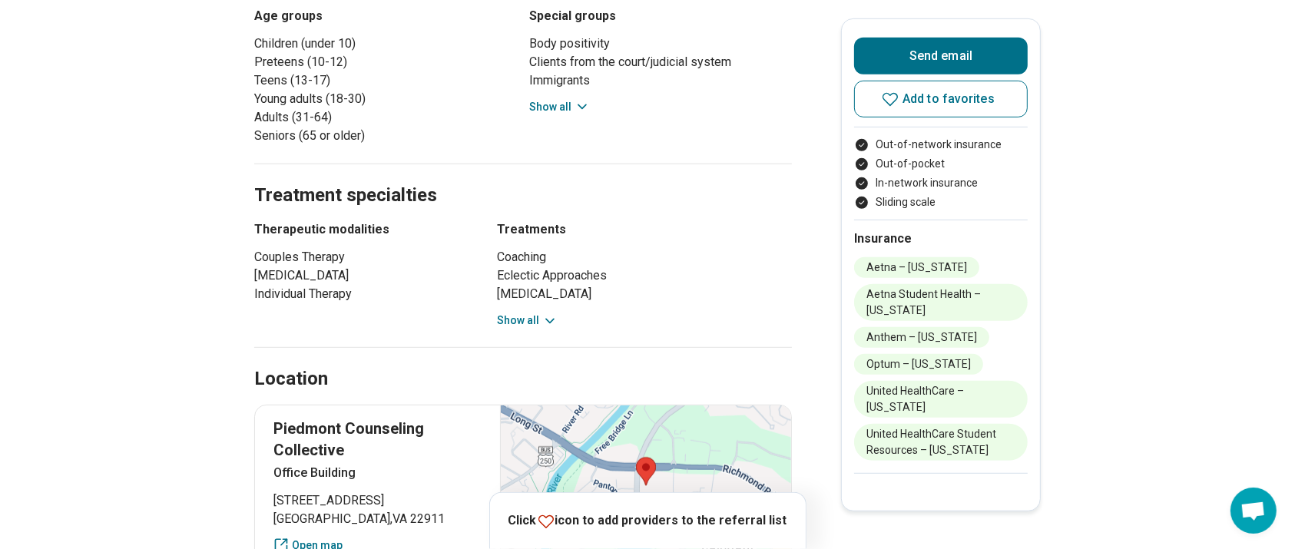
scroll to position [830, 0]
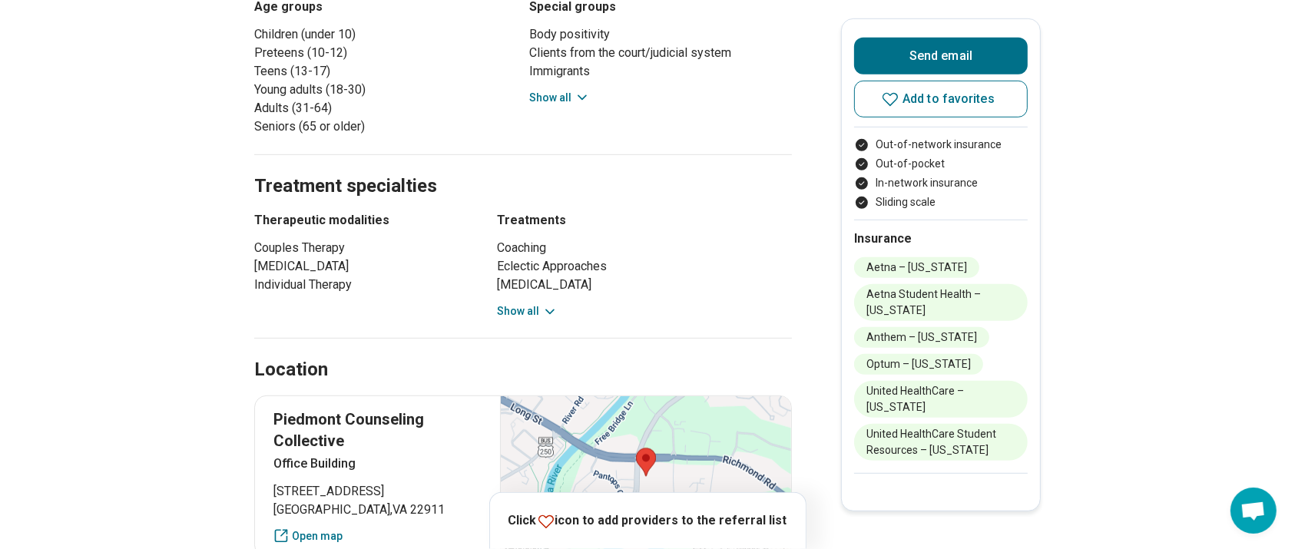
click at [527, 303] on button "Show all" at bounding box center [527, 311] width 61 height 16
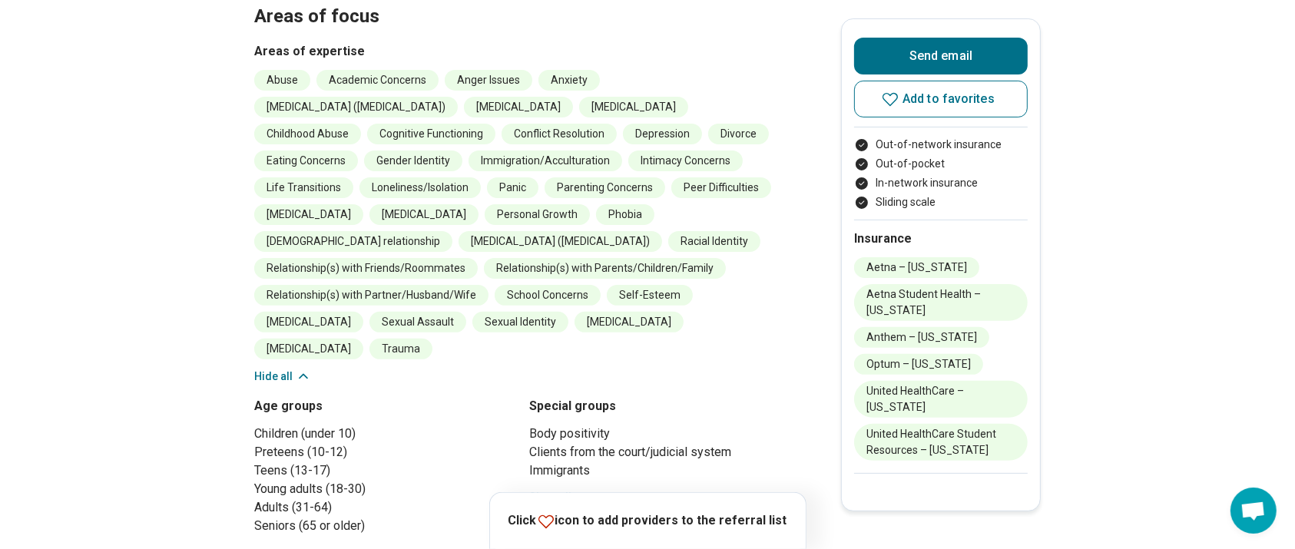
scroll to position [0, 0]
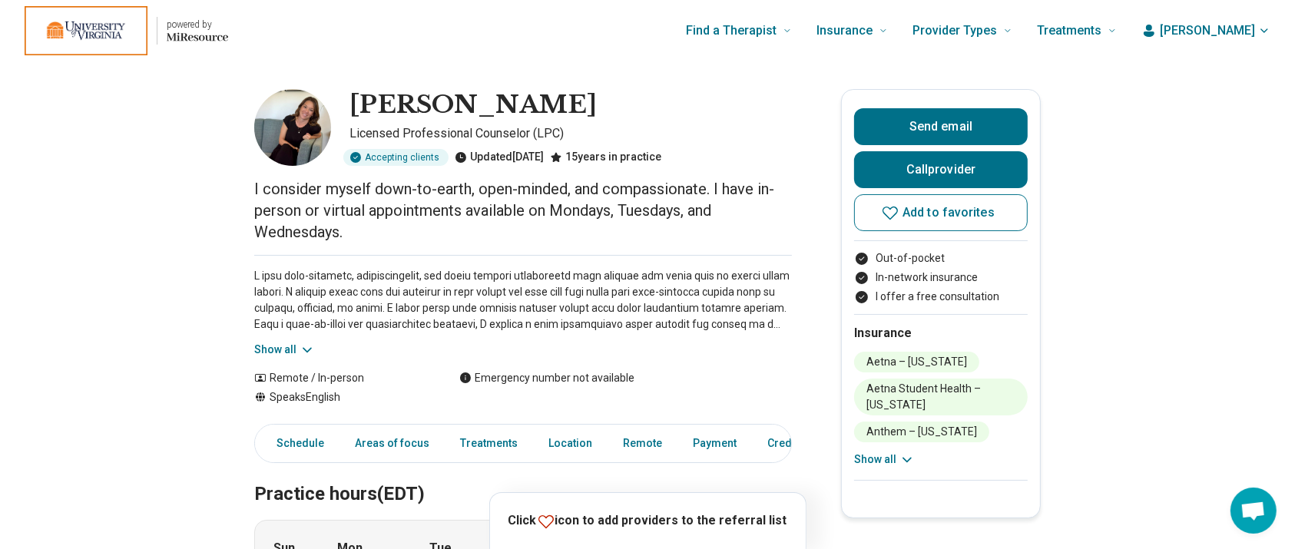
click at [283, 350] on button "Show all" at bounding box center [284, 350] width 61 height 16
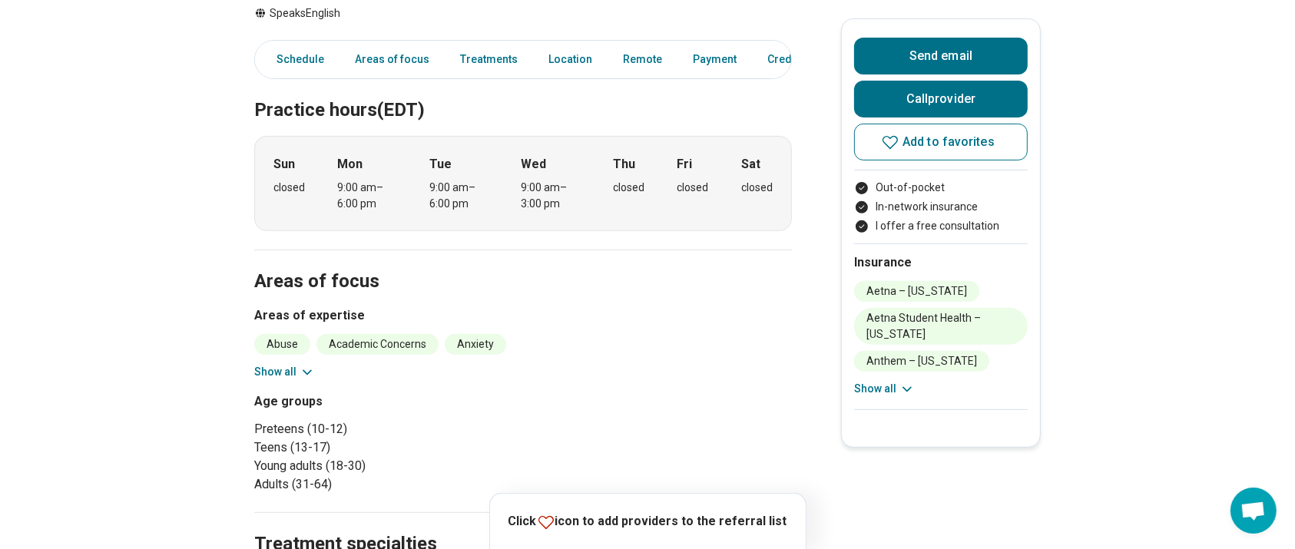
scroll to position [534, 0]
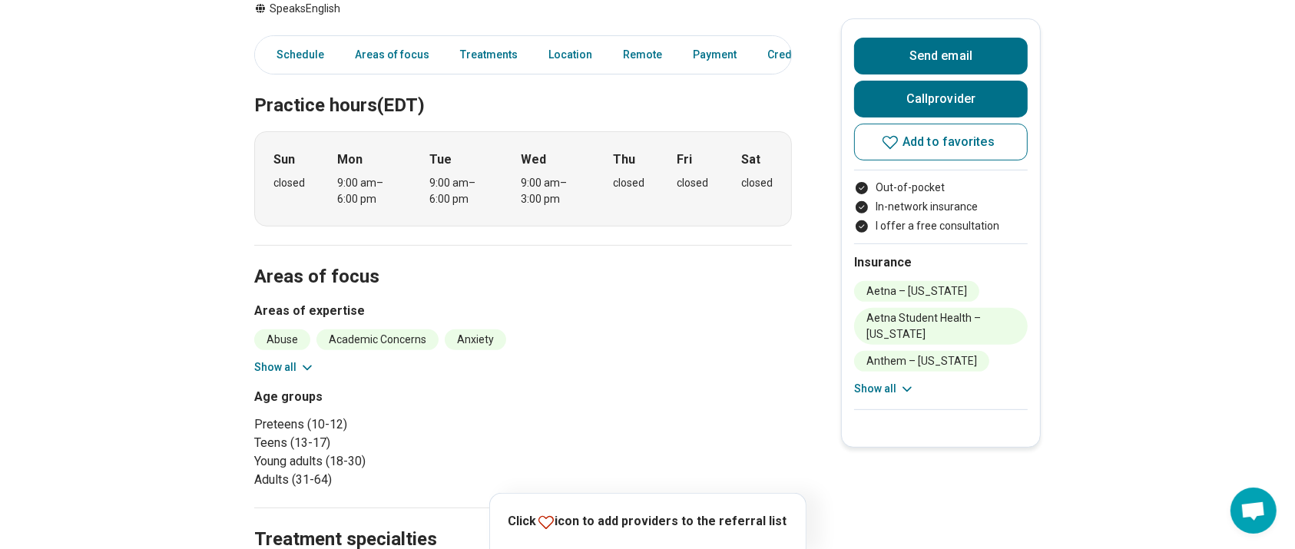
click at [271, 366] on button "Show all" at bounding box center [284, 367] width 61 height 16
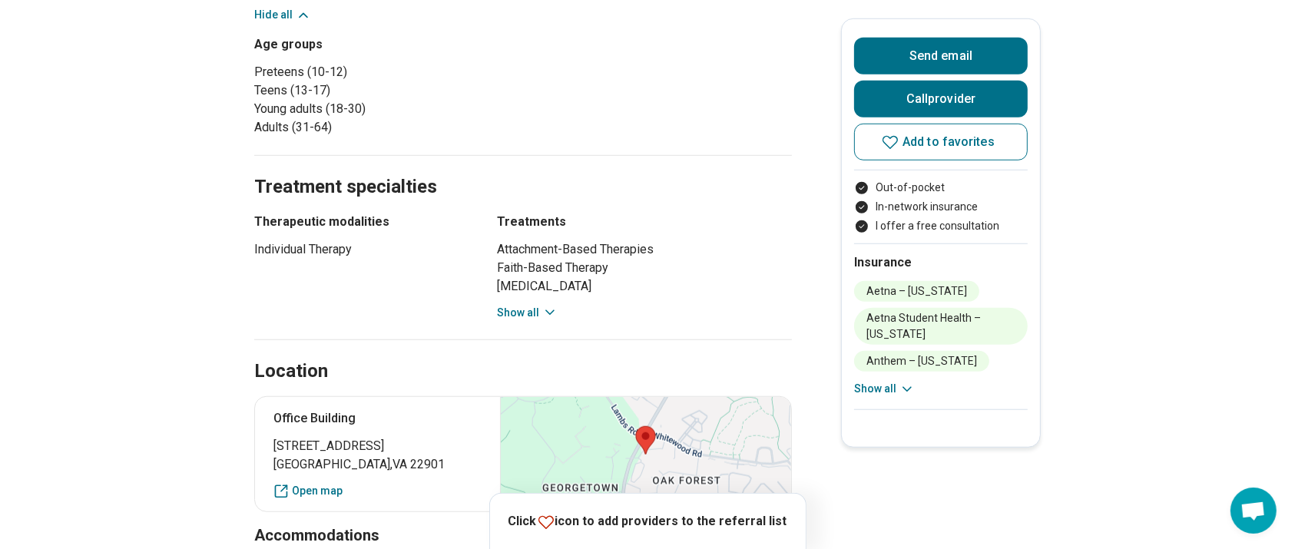
scroll to position [1168, 0]
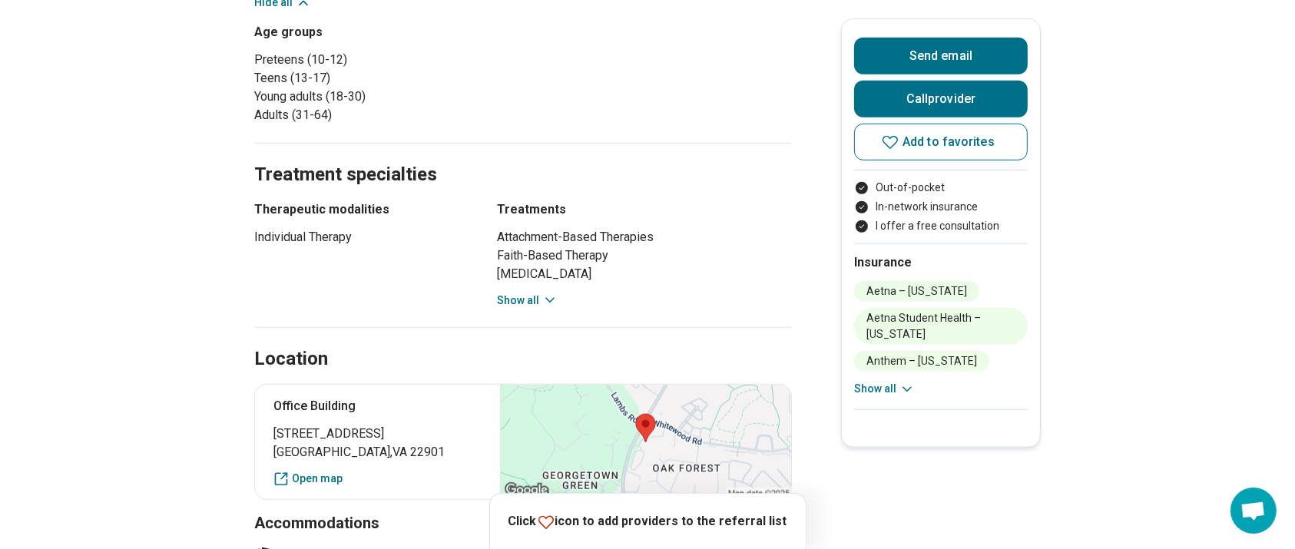
click at [533, 293] on button "Show all" at bounding box center [527, 301] width 61 height 16
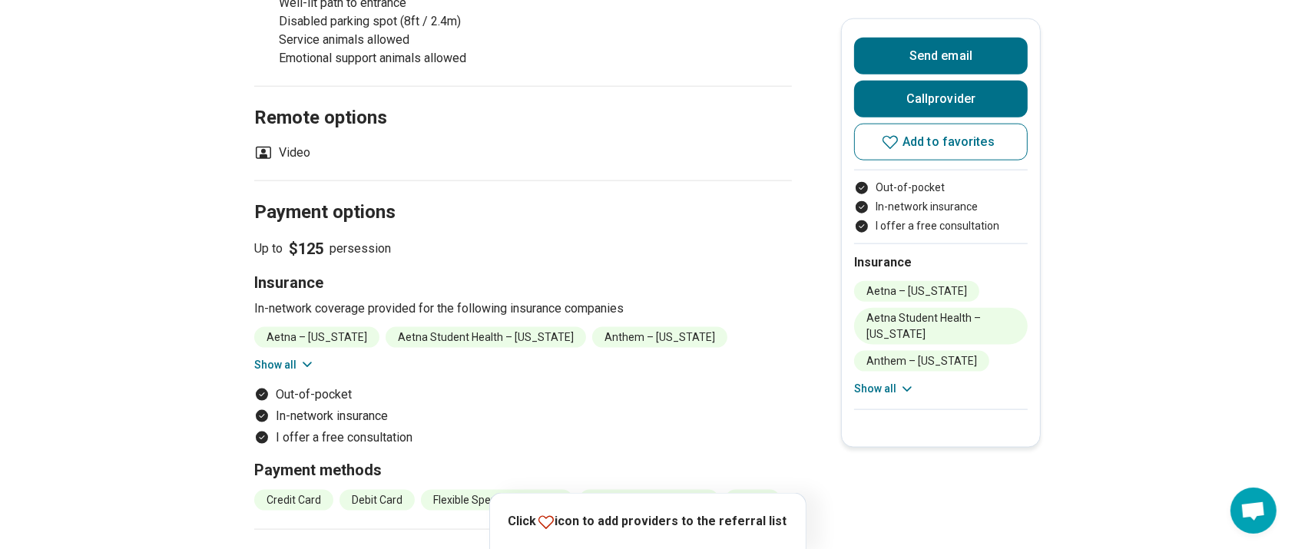
scroll to position [1876, 0]
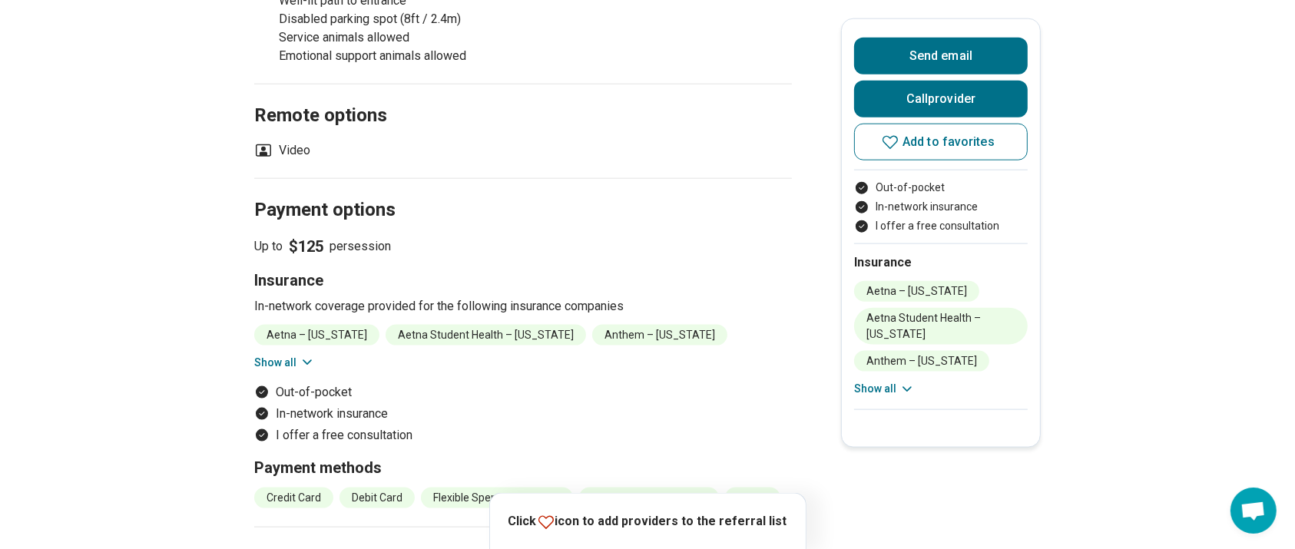
click at [282, 369] on button "Show all" at bounding box center [284, 363] width 61 height 16
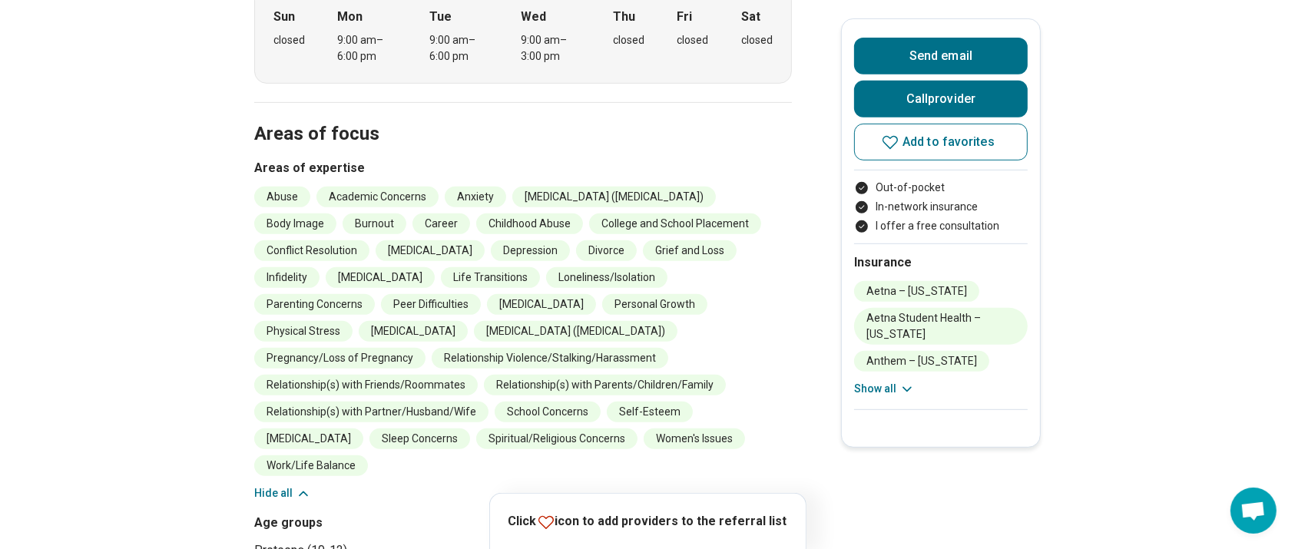
scroll to position [0, 0]
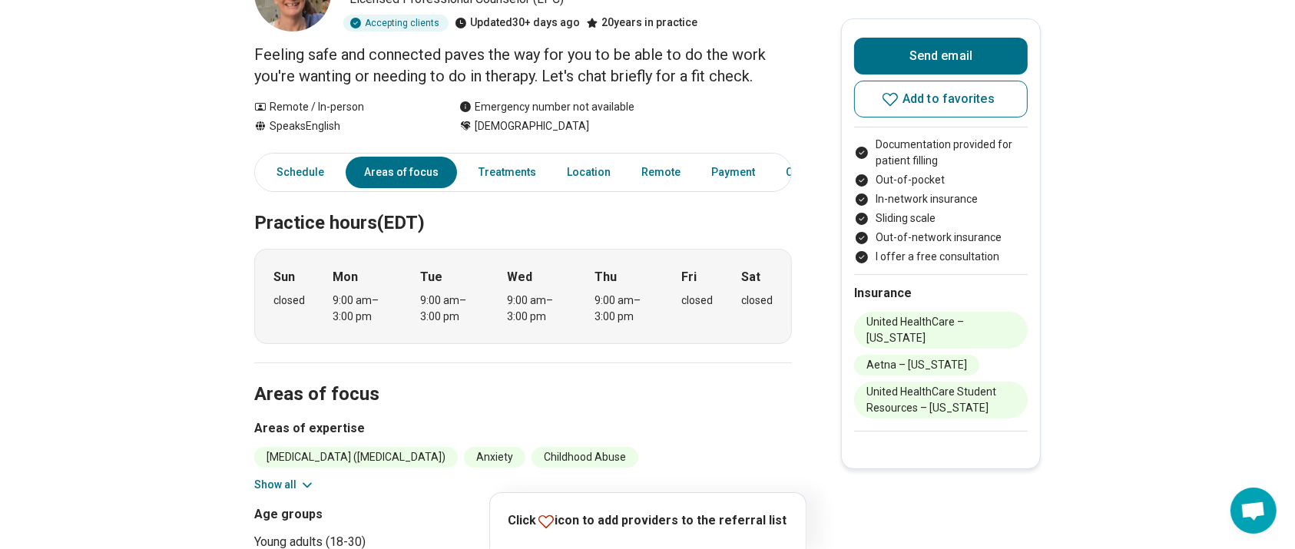
scroll to position [6, 0]
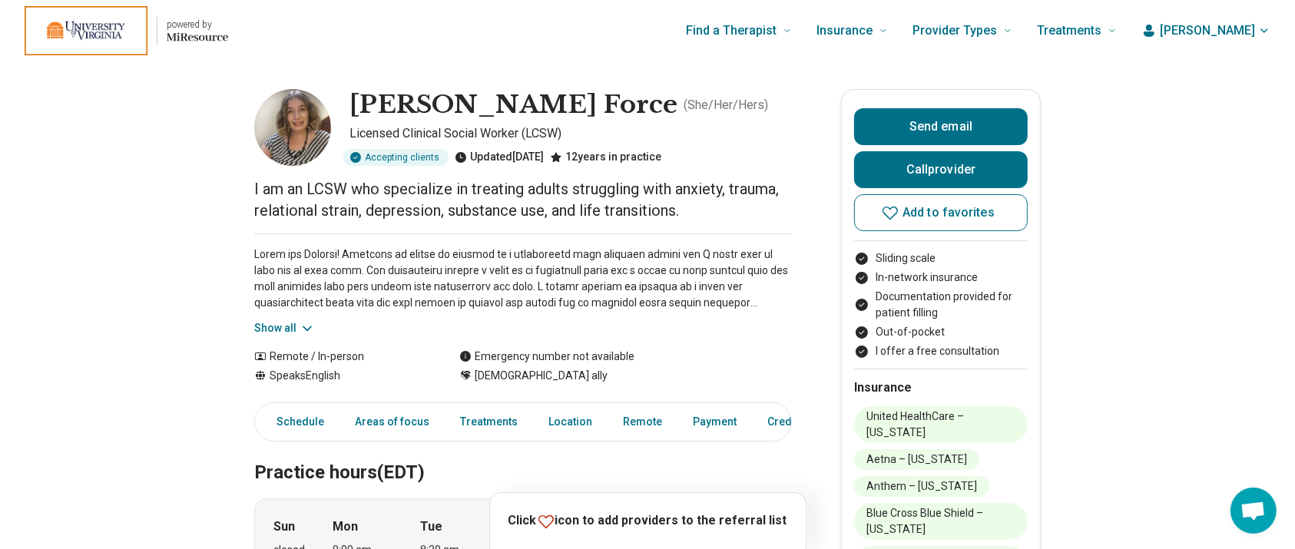
click at [289, 323] on button "Show all" at bounding box center [284, 328] width 61 height 16
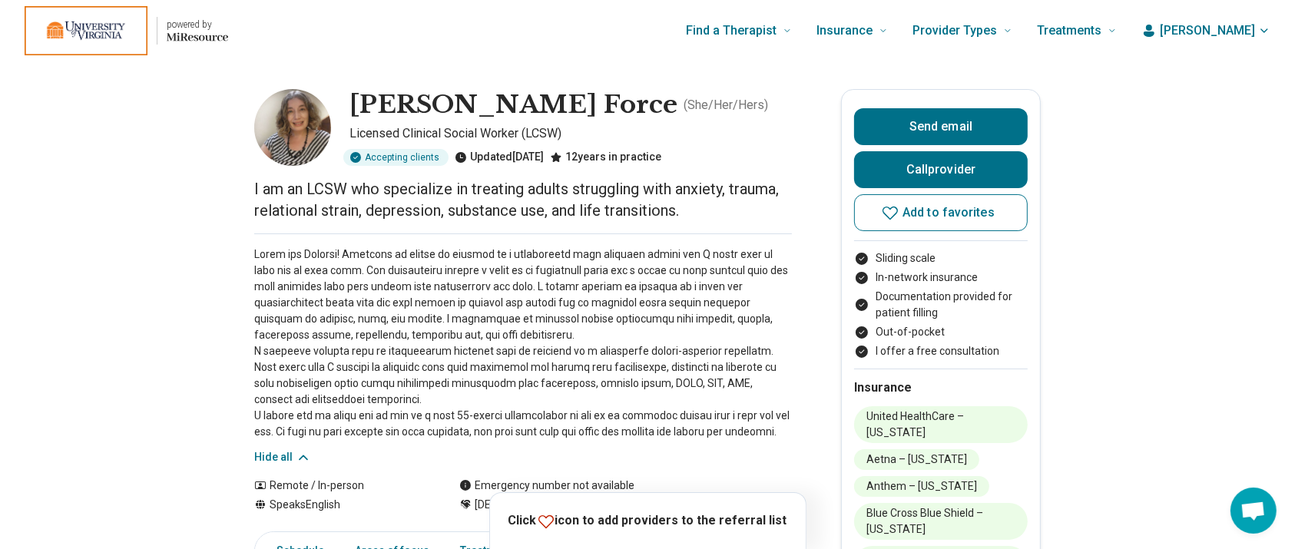
click at [289, 323] on p at bounding box center [523, 344] width 538 height 194
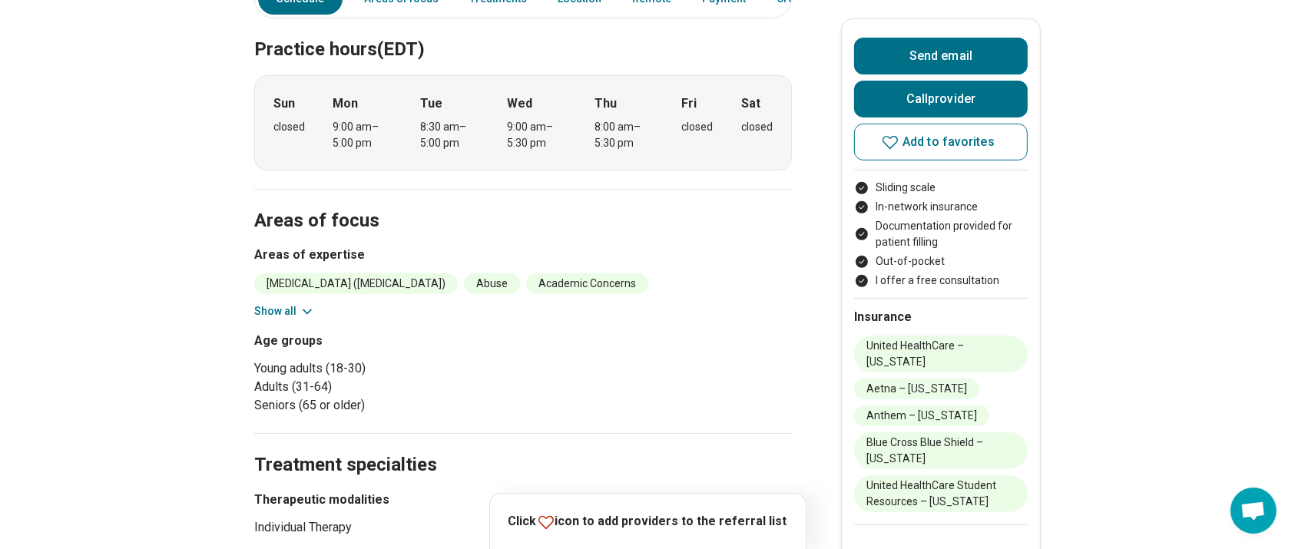
scroll to position [559, 0]
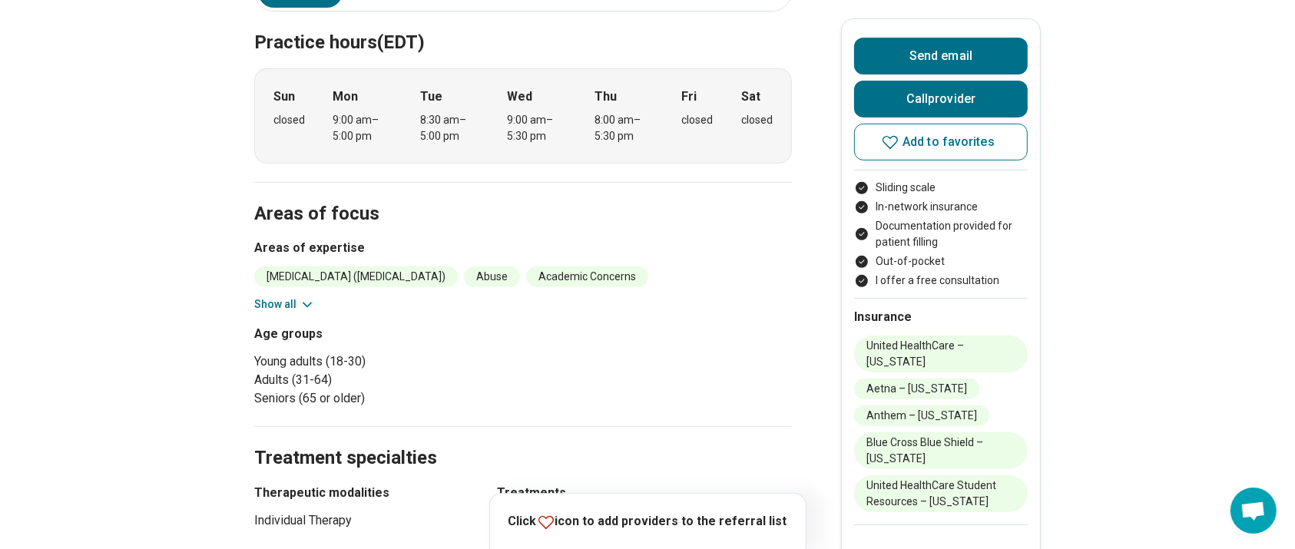
click at [296, 303] on button "Show all" at bounding box center [284, 305] width 61 height 16
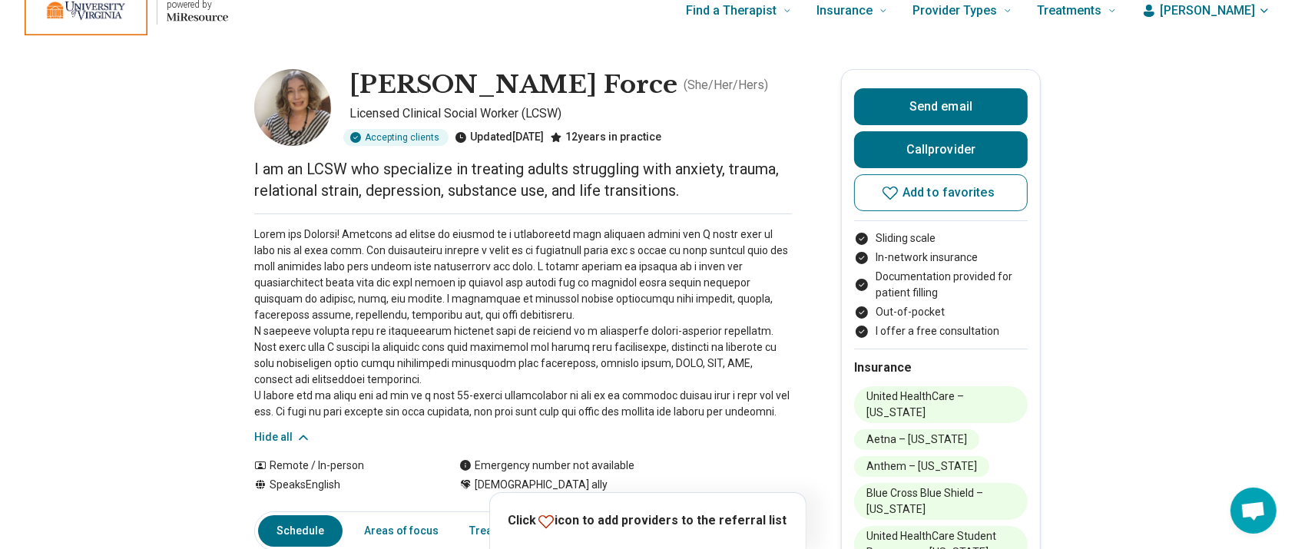
scroll to position [0, 0]
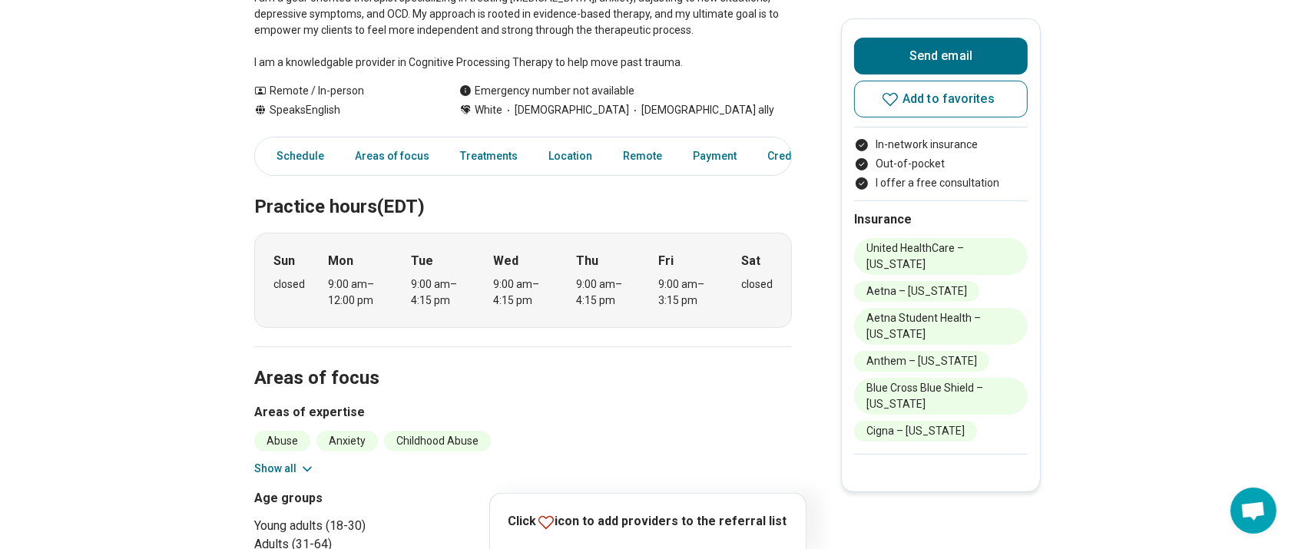
scroll to position [282, 0]
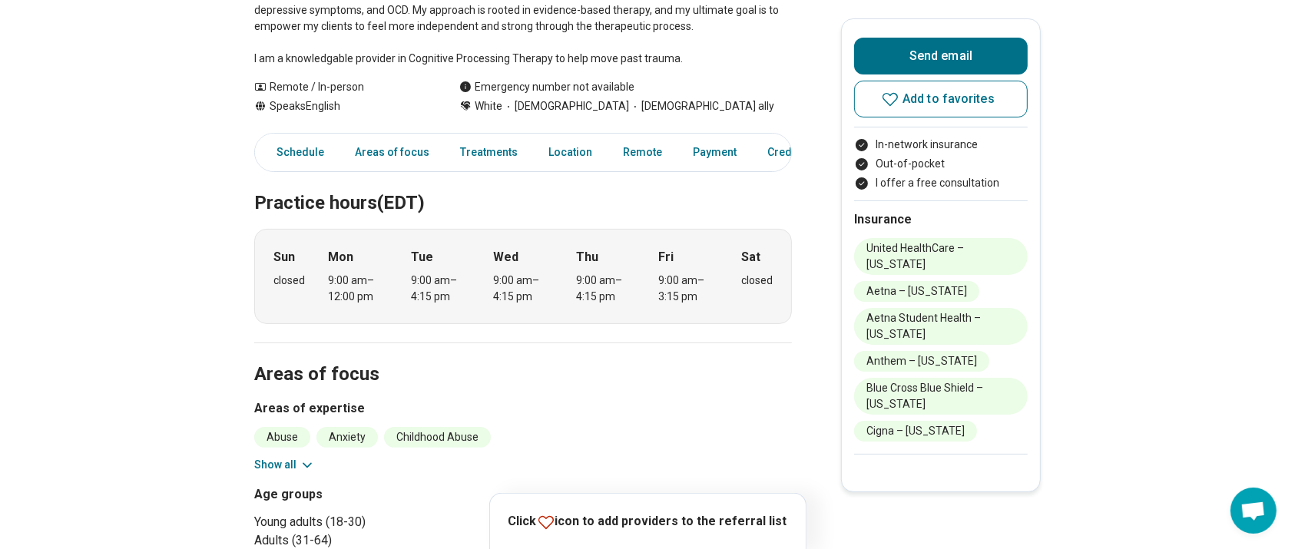
click at [290, 411] on button "Show all" at bounding box center [284, 465] width 61 height 16
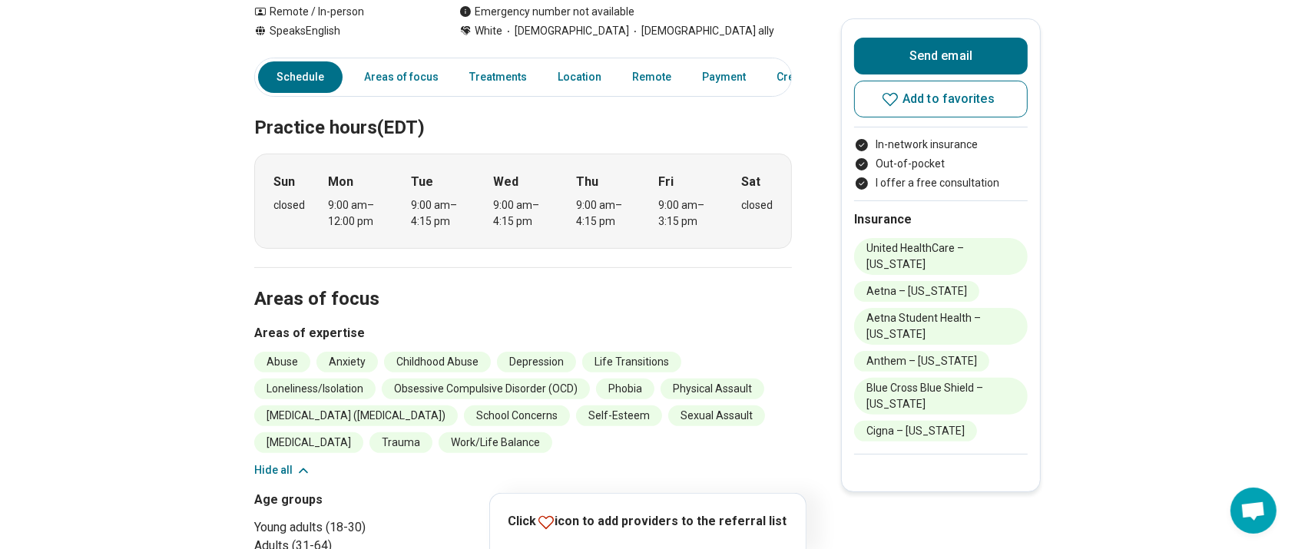
scroll to position [0, 0]
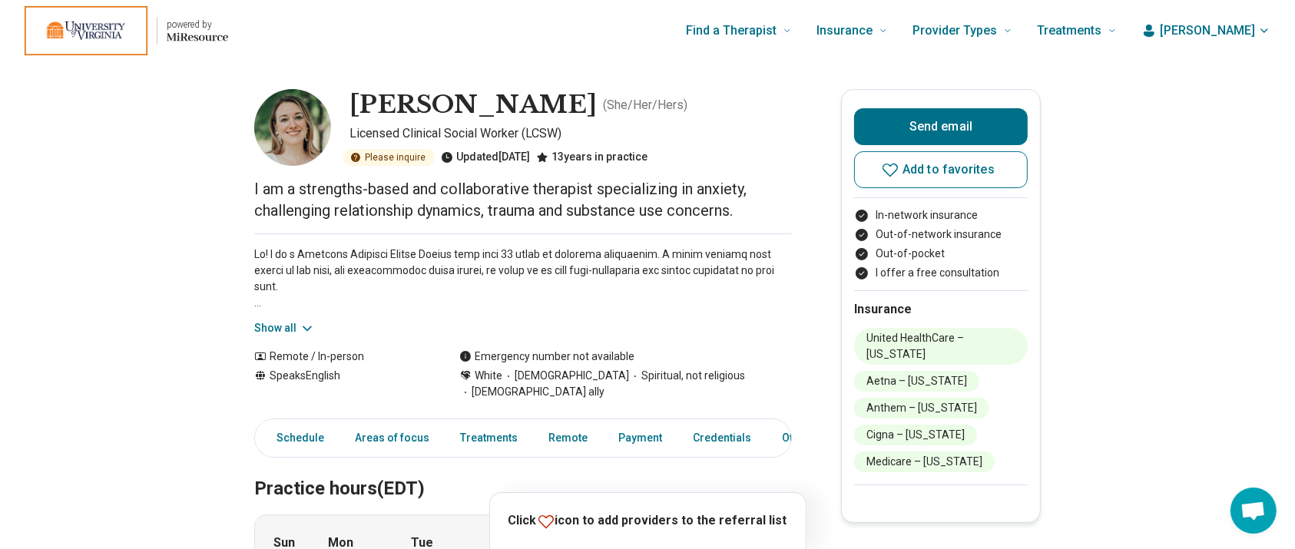
click at [305, 328] on icon at bounding box center [307, 328] width 15 height 15
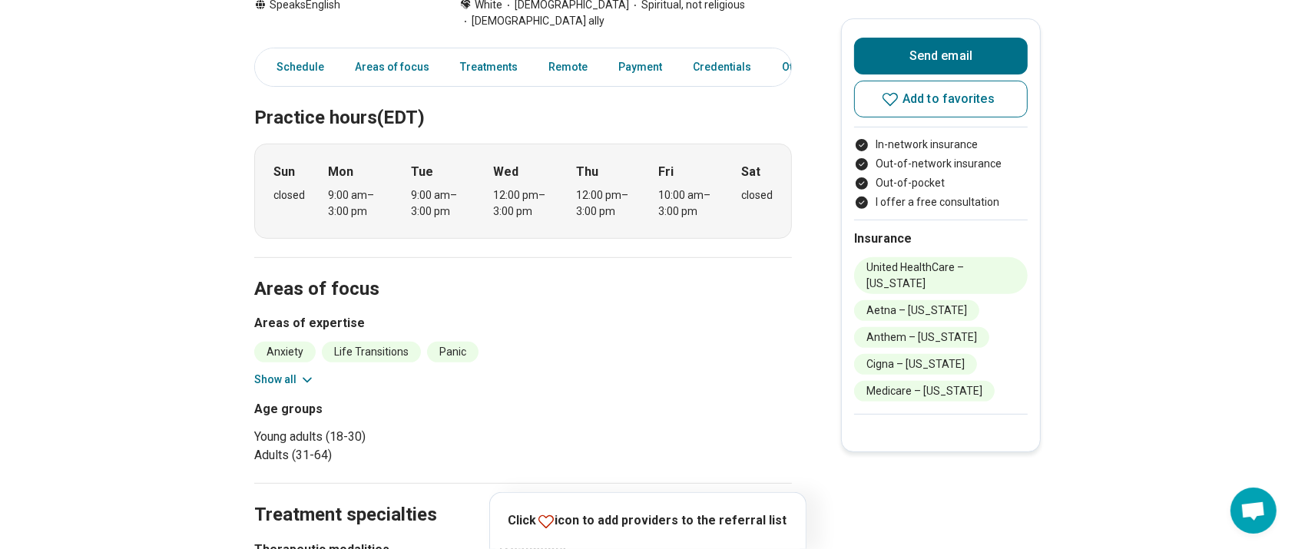
scroll to position [551, 0]
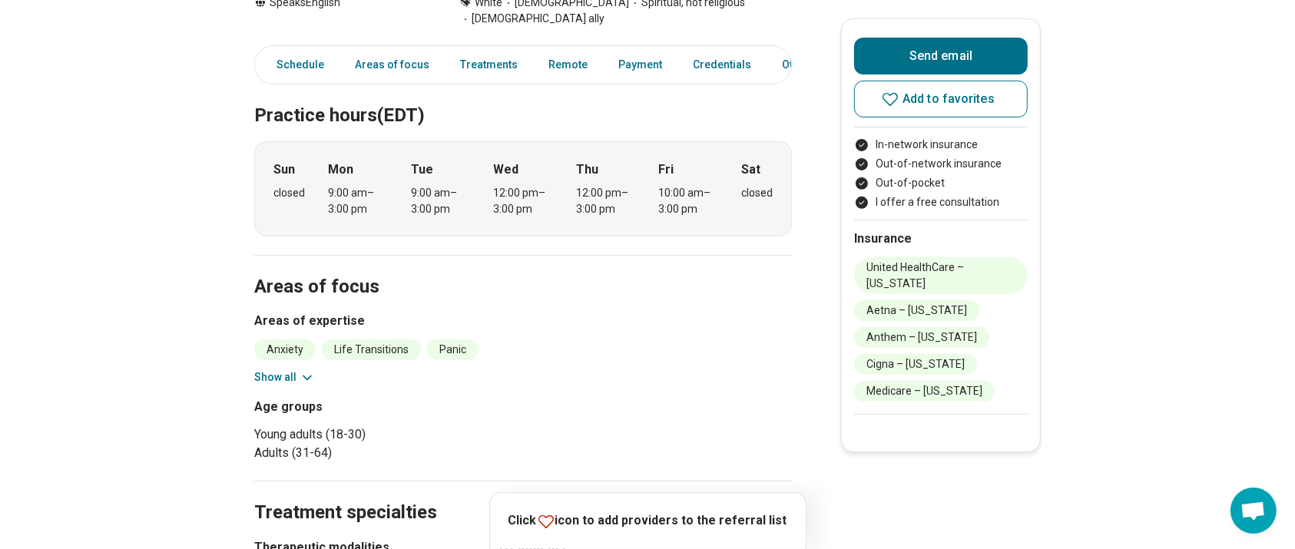
click at [297, 369] on button "Show all" at bounding box center [284, 377] width 61 height 16
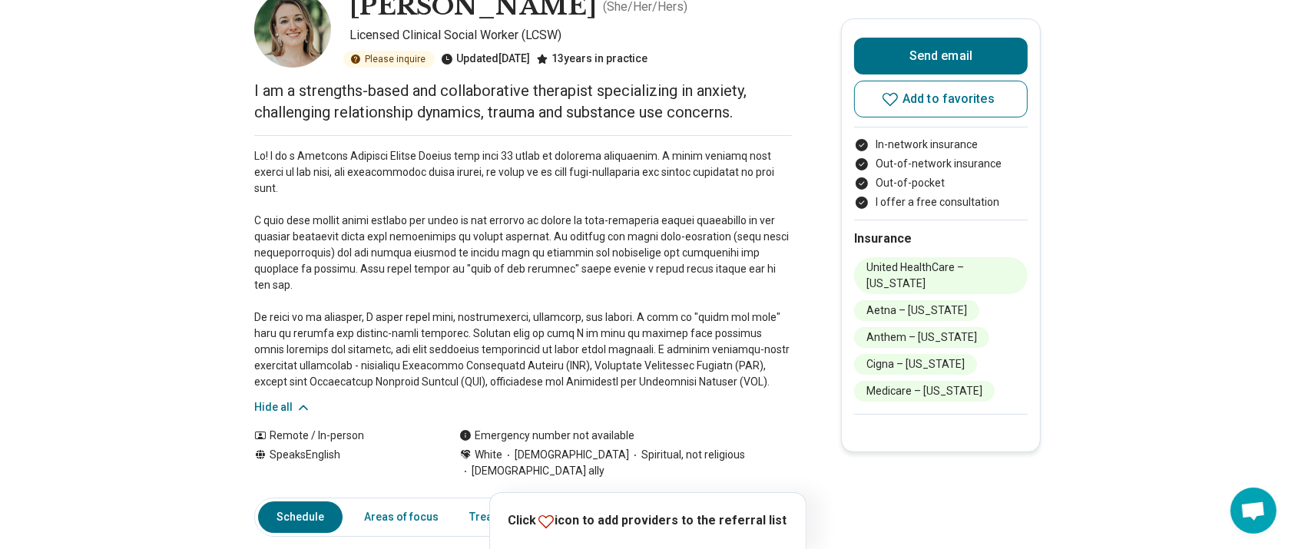
scroll to position [0, 0]
